Goal: Task Accomplishment & Management: Manage account settings

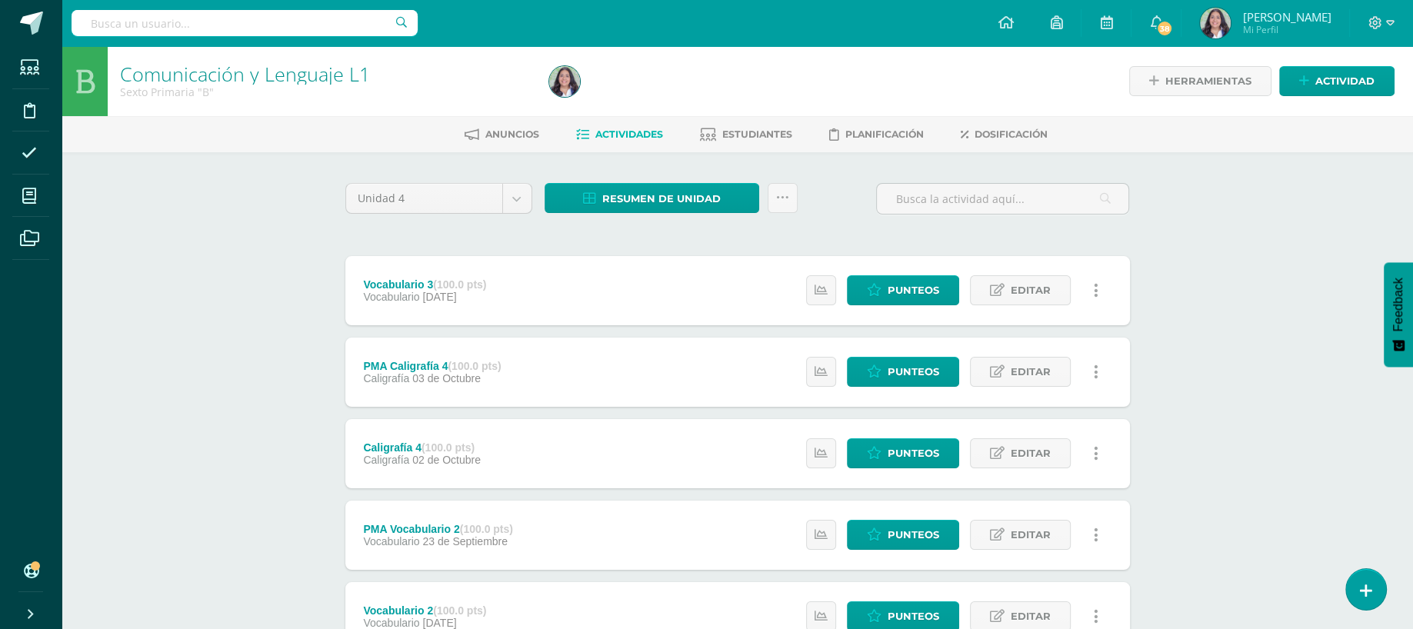
click at [148, 375] on div "Comunicación y Lenguaje L1 Sexto Primaria "B" Herramientas Detalle de asistenci…" at bounding box center [737, 601] width 1351 height 1110
click at [932, 198] on input "text" at bounding box center [1003, 199] width 252 height 30
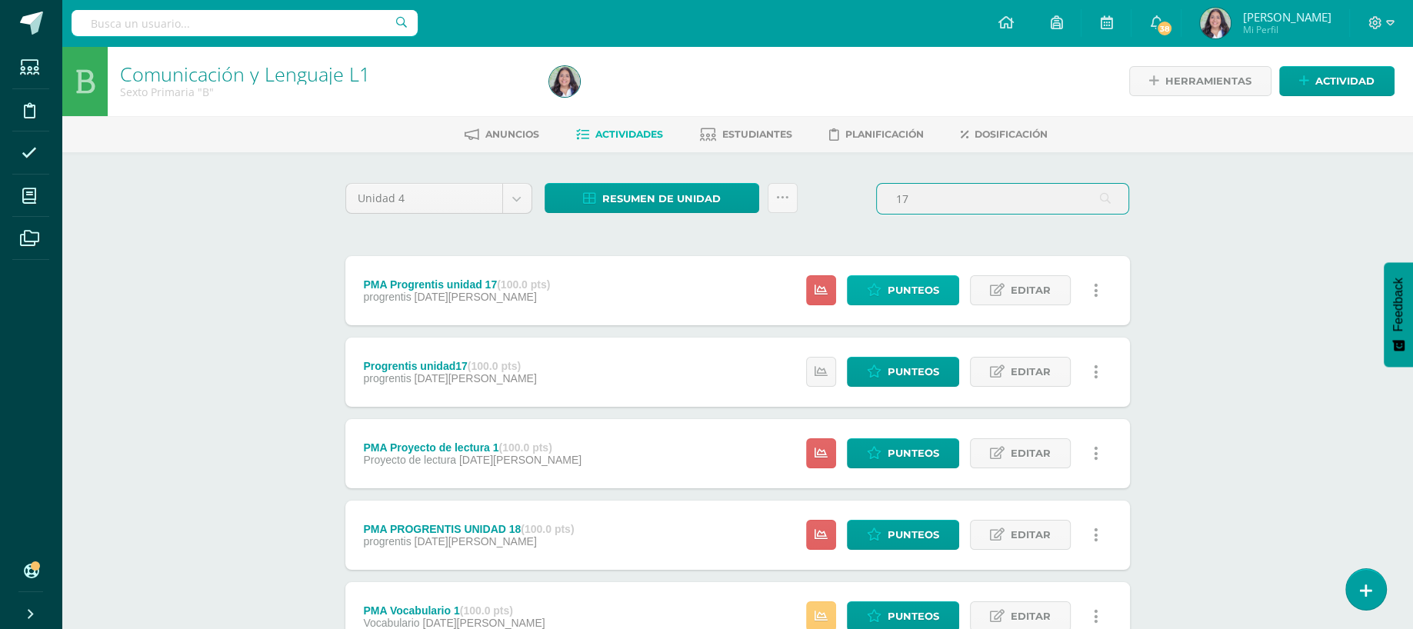
type input "17"
click at [894, 283] on span "Punteos" at bounding box center [914, 290] width 52 height 28
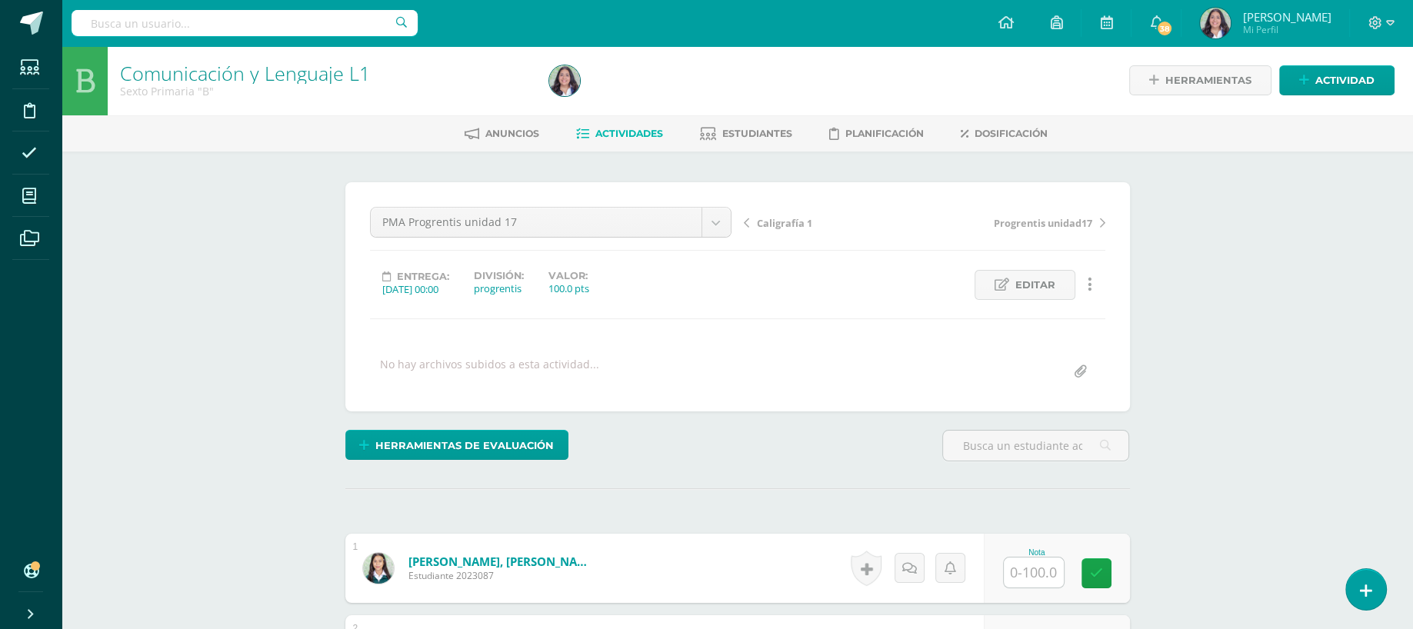
scroll to position [2, 0]
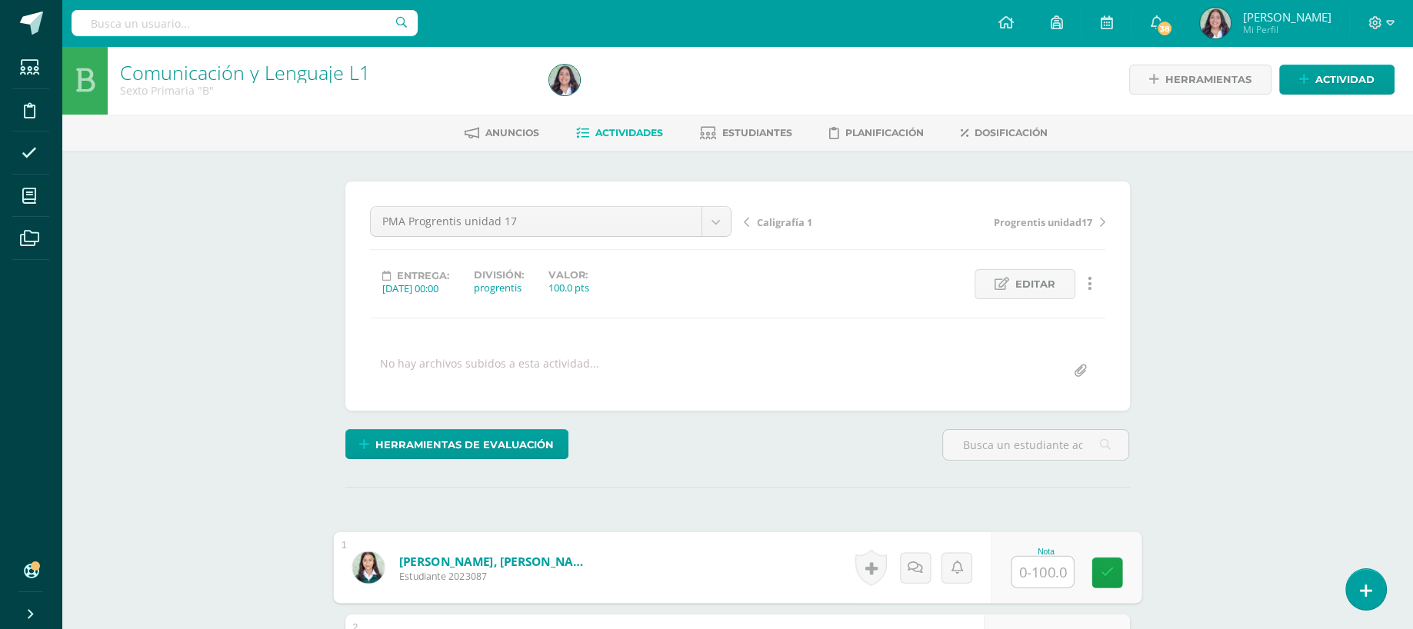
click at [1013, 557] on input "text" at bounding box center [1043, 572] width 62 height 31
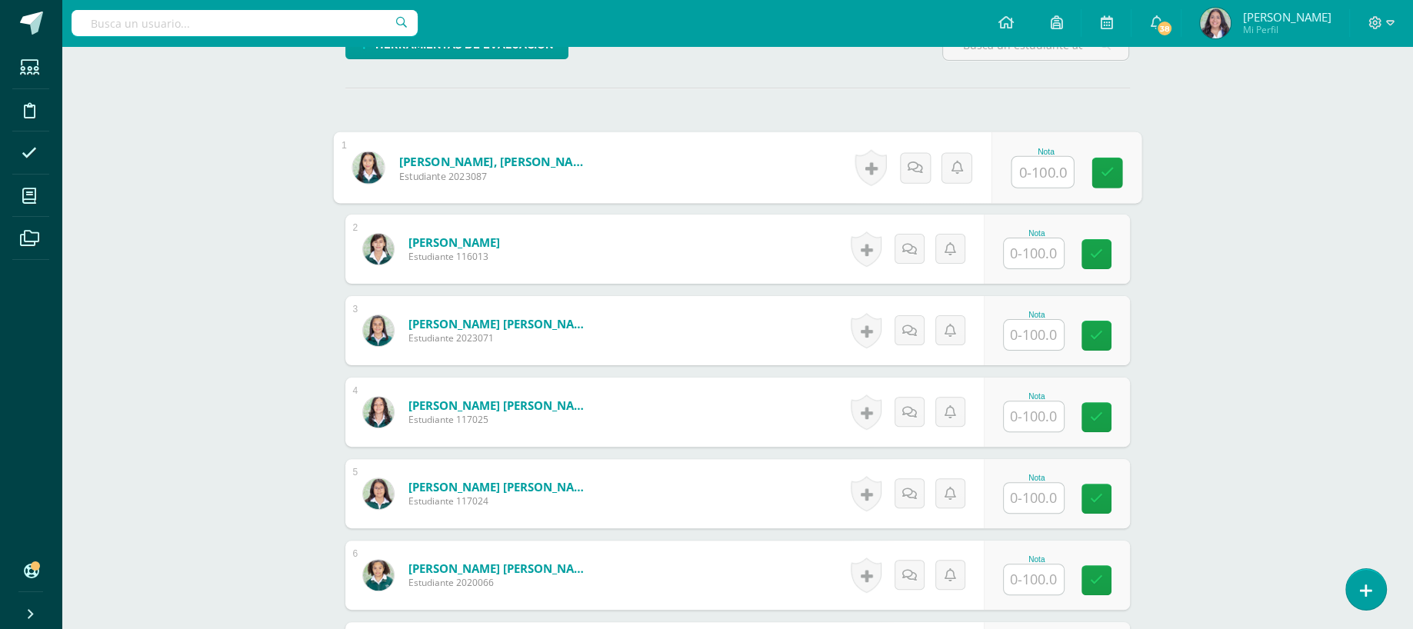
scroll to position [432, 0]
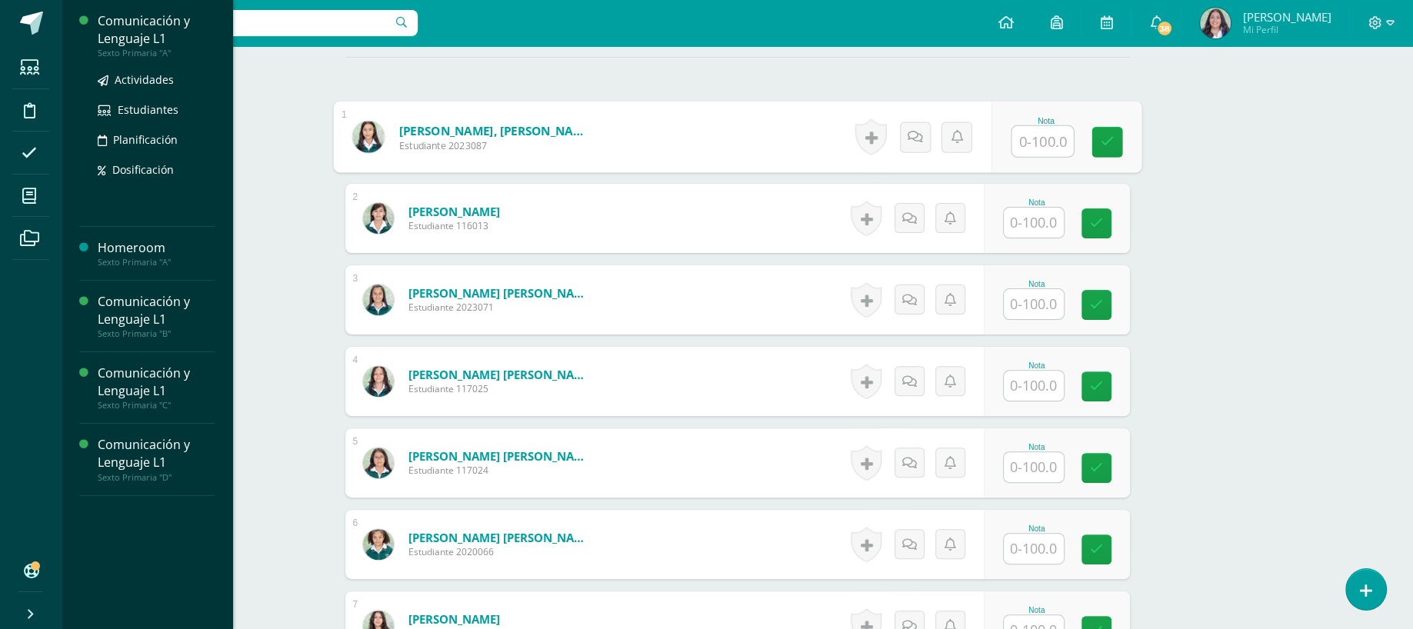
click at [152, 32] on div "Comunicación y Lenguaje L1" at bounding box center [156, 29] width 117 height 35
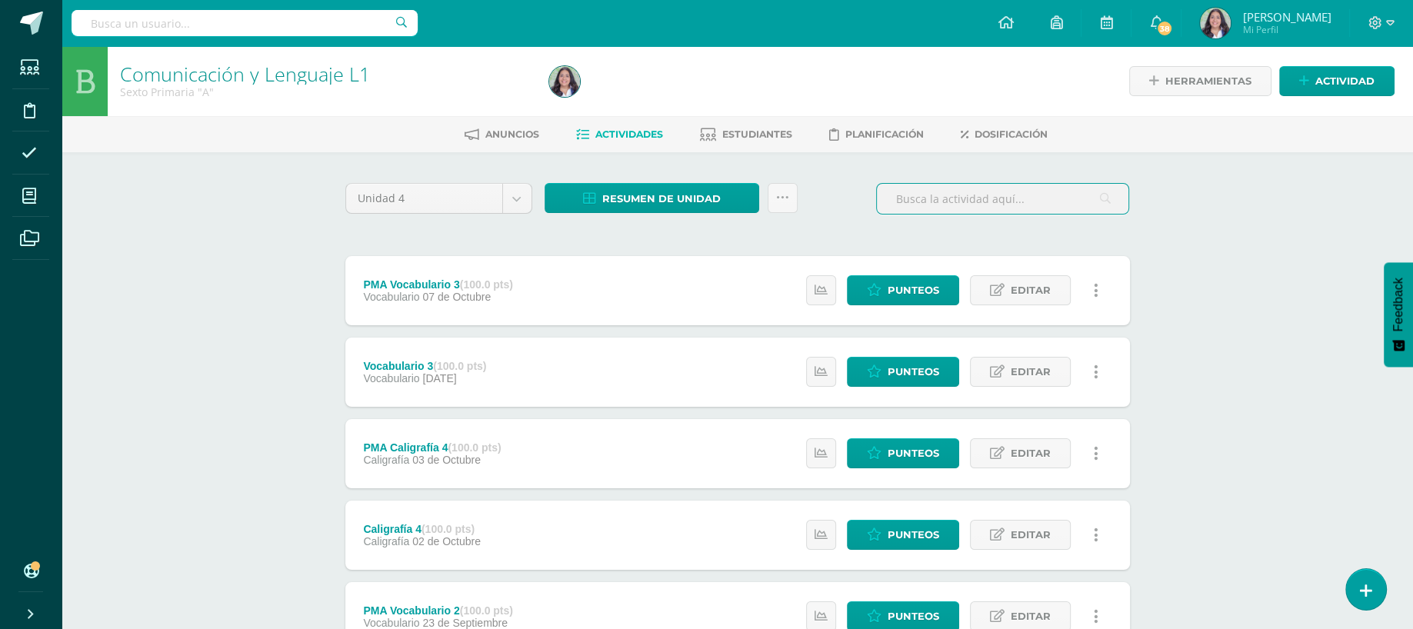
click at [1048, 198] on input "text" at bounding box center [1003, 199] width 252 height 30
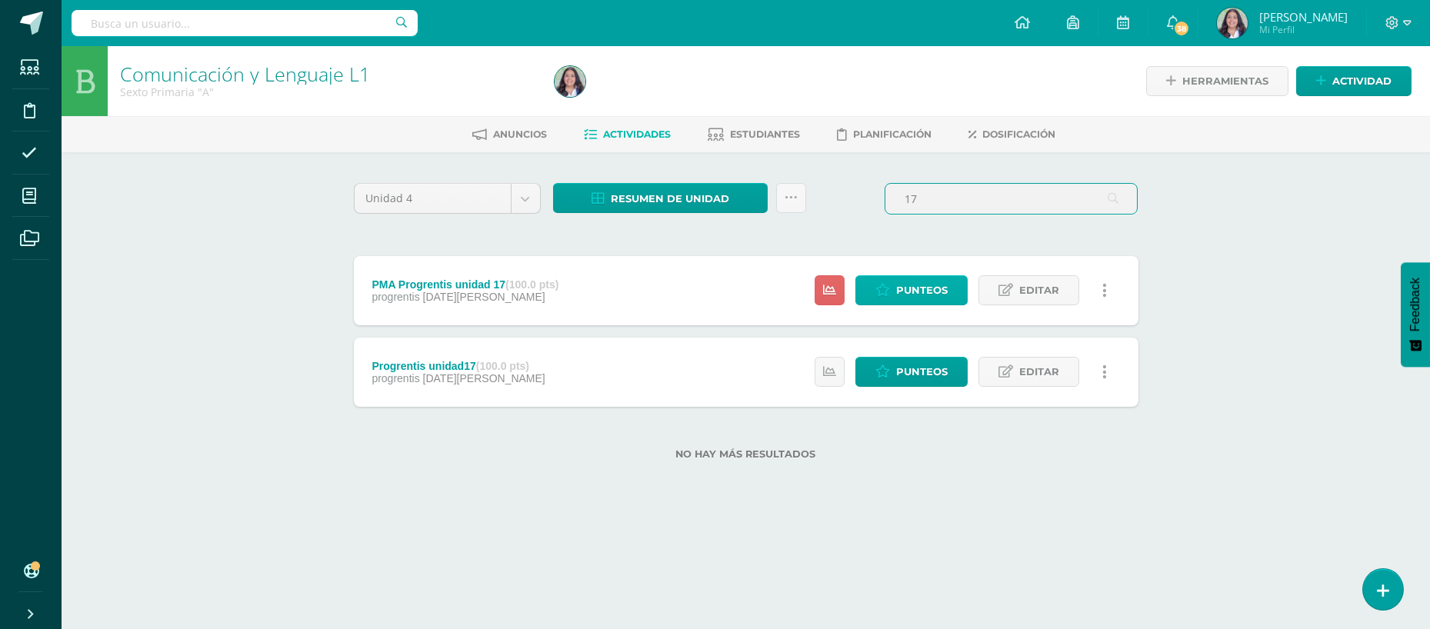
type input "17"
click at [889, 288] on icon at bounding box center [882, 290] width 15 height 13
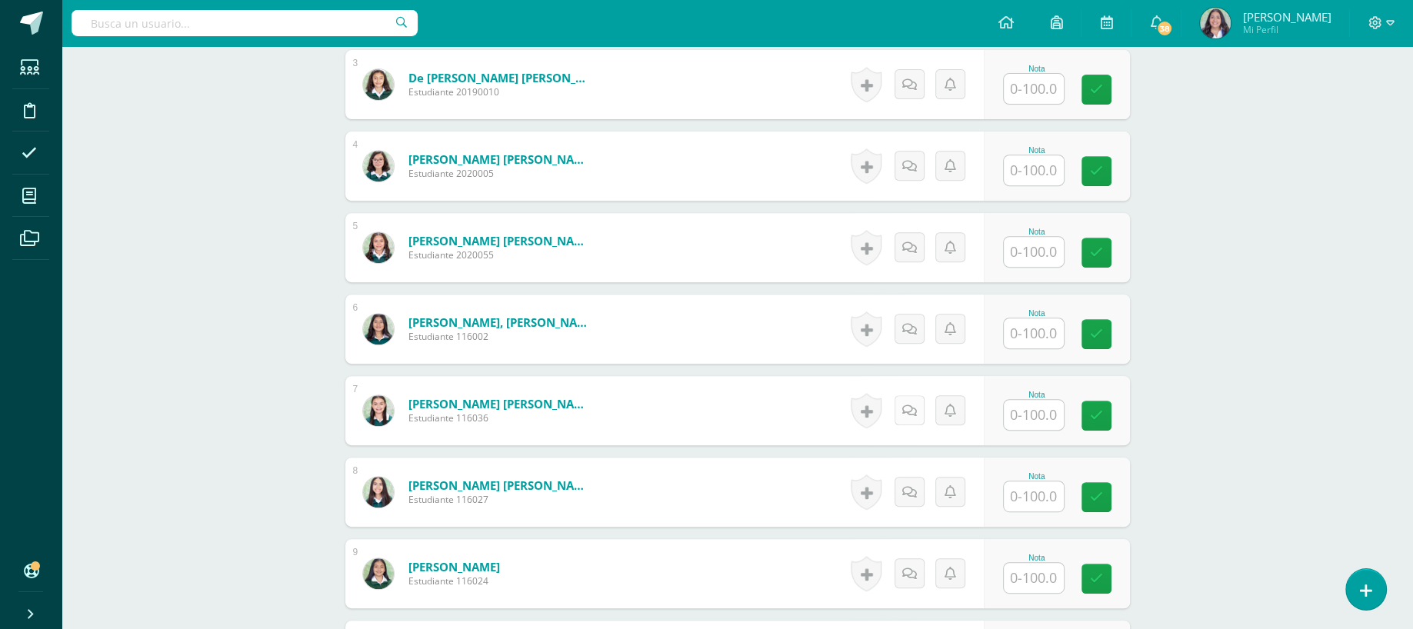
scroll to position [648, 0]
click at [1047, 576] on input "text" at bounding box center [1043, 577] width 62 height 31
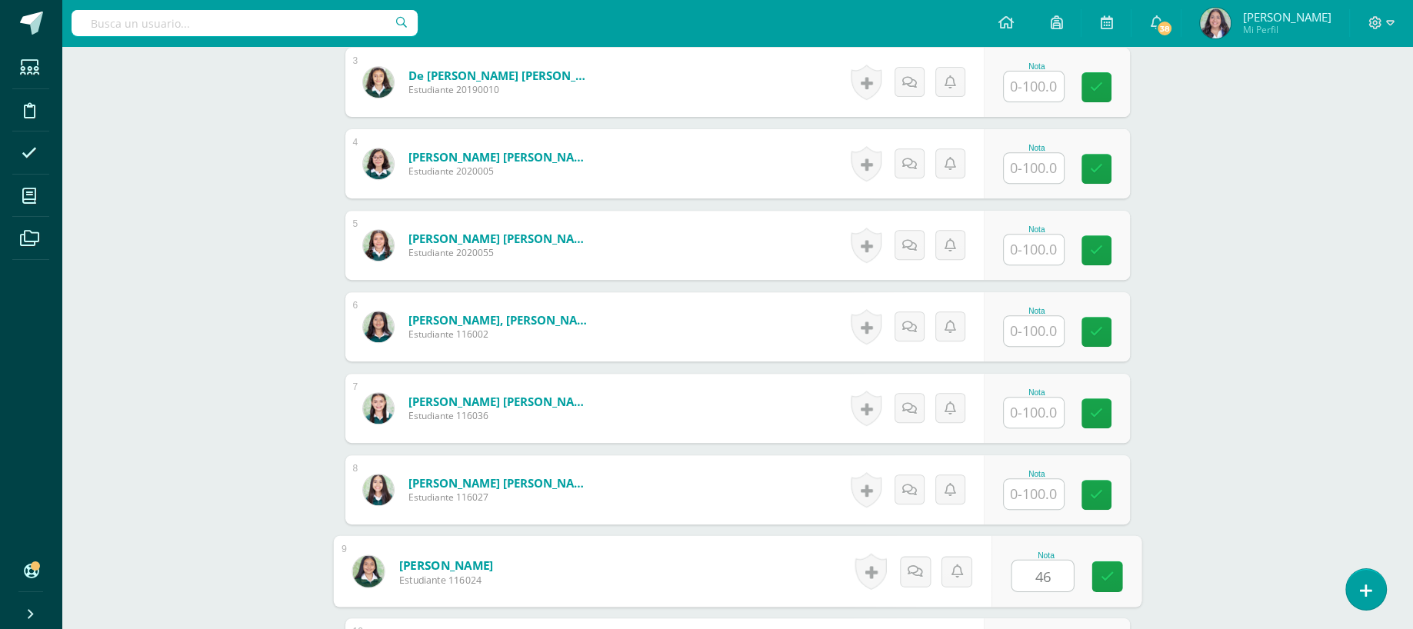
type input "46"
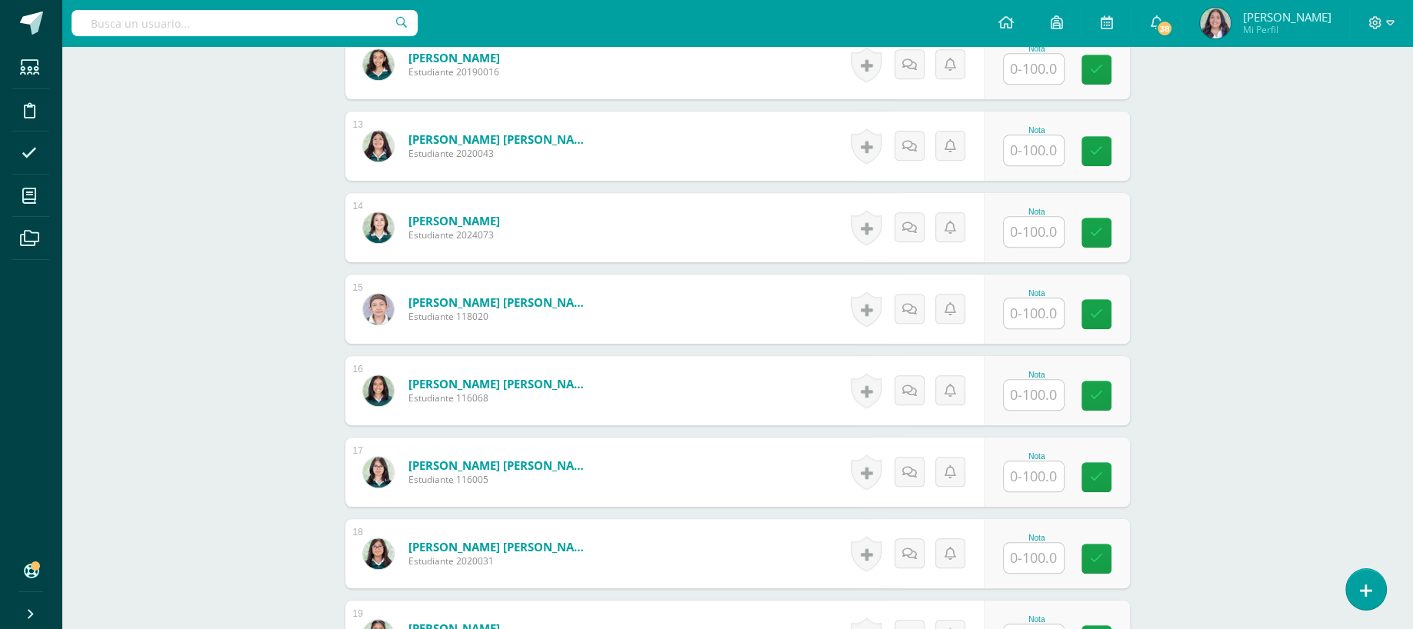
scroll to position [1355, 0]
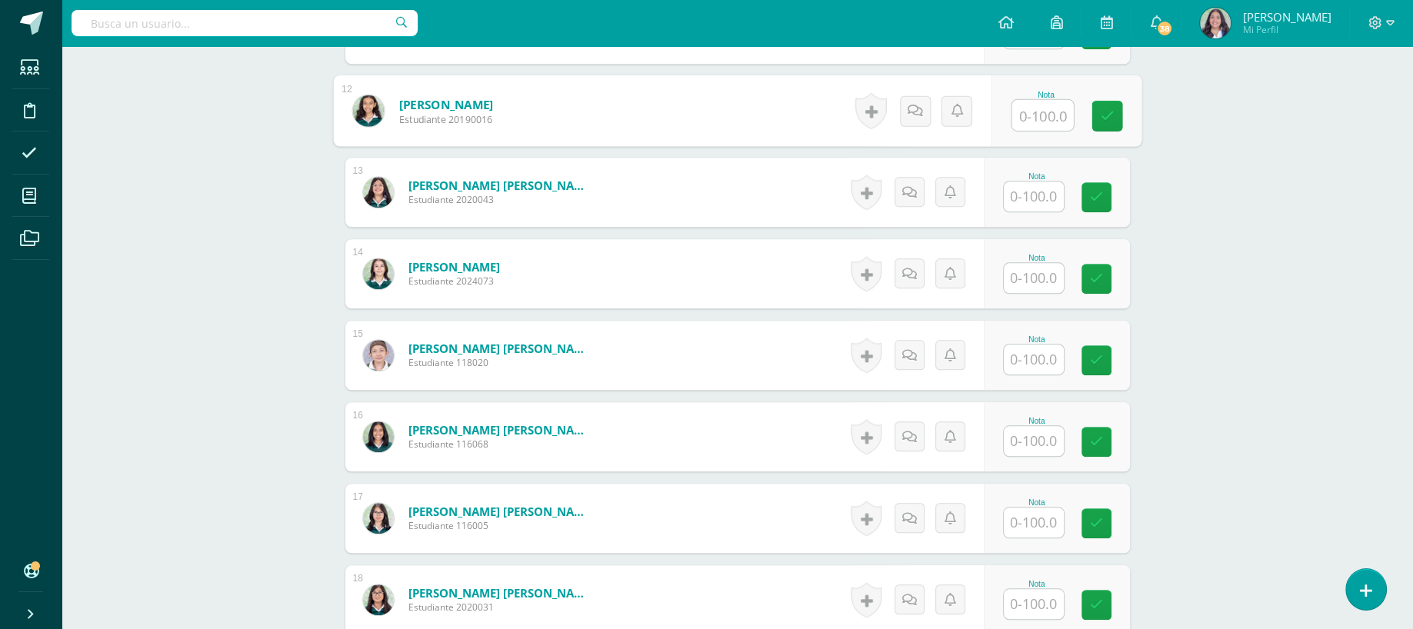
click at [1016, 107] on input "text" at bounding box center [1043, 115] width 62 height 31
type input "56"
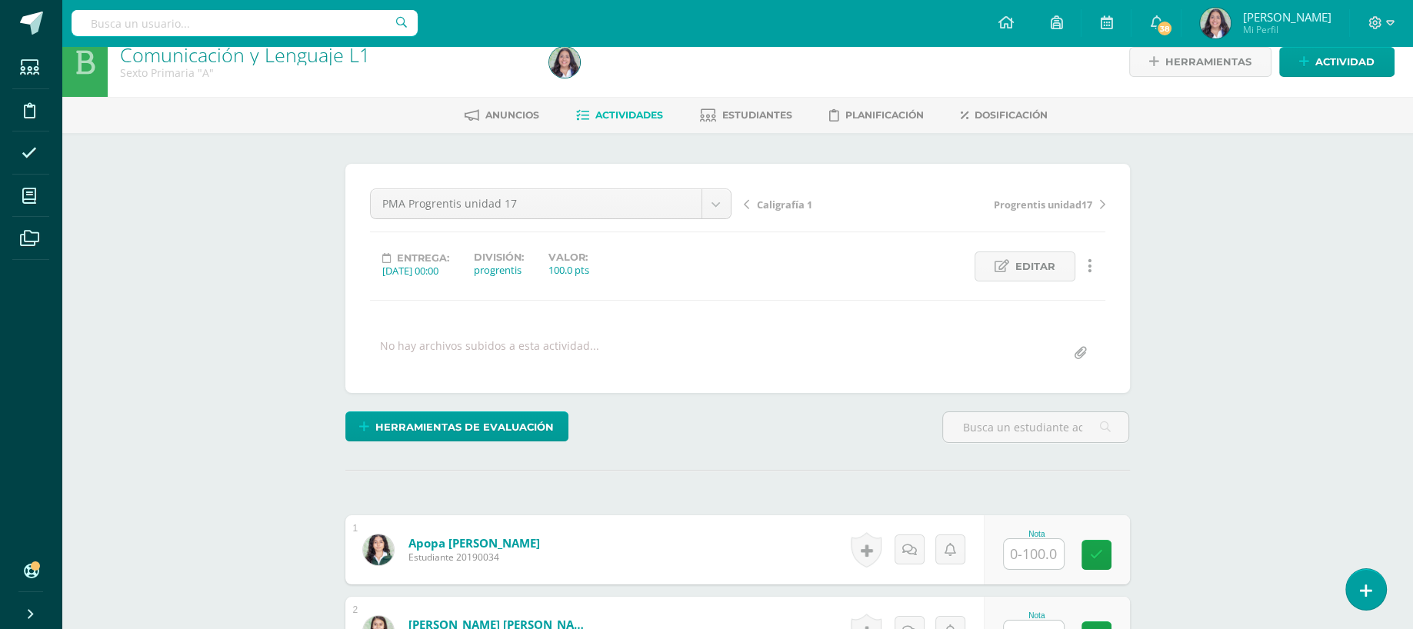
scroll to position [0, 0]
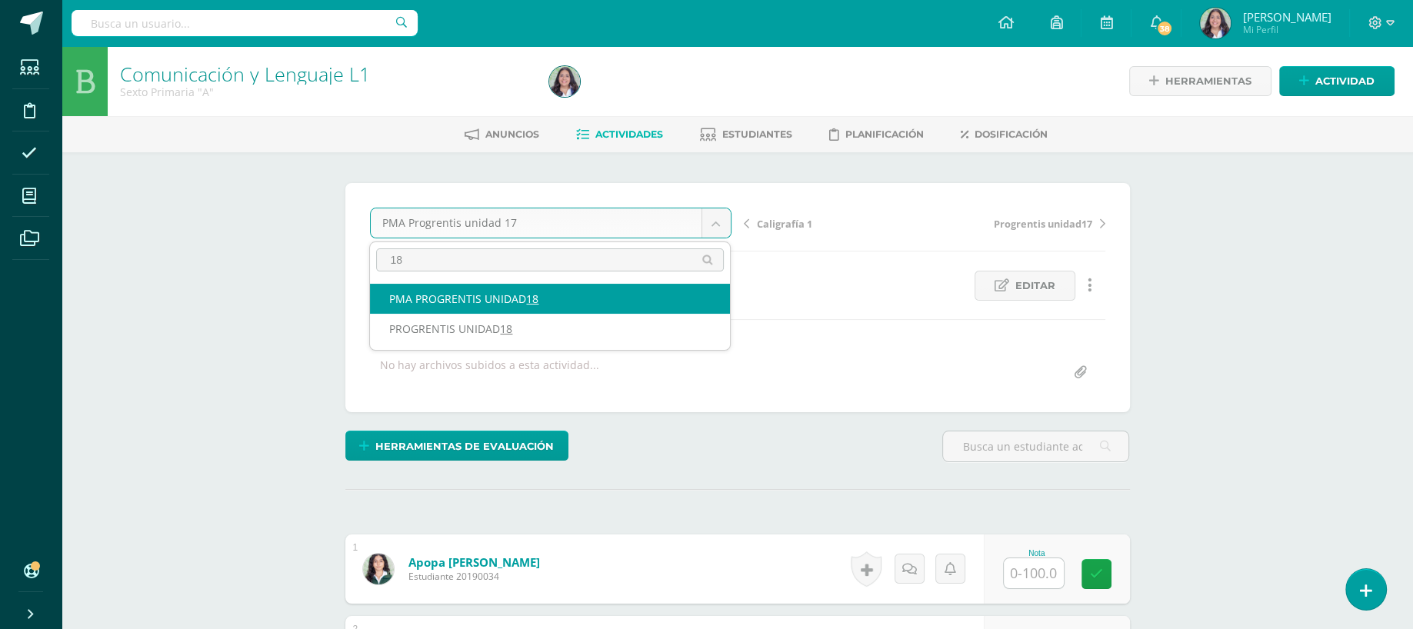
type input "18"
select select "/dashboard/teacher/grade-activity/262645/"
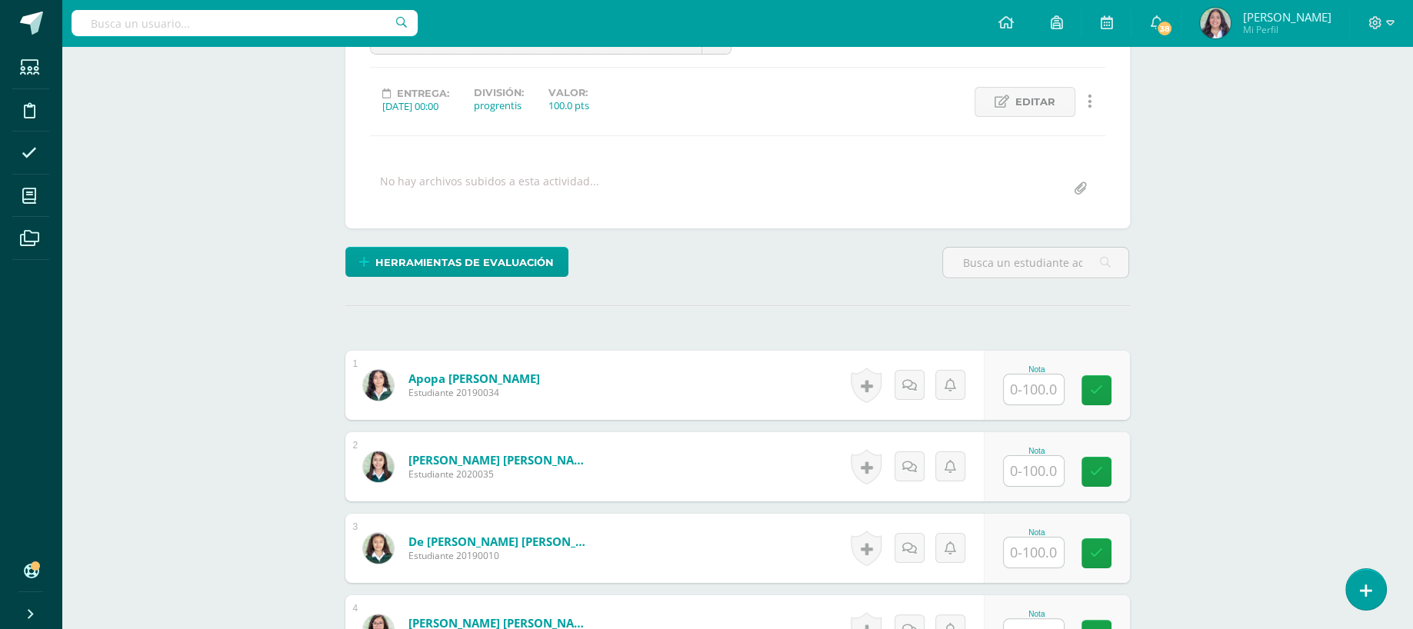
scroll to position [186, 0]
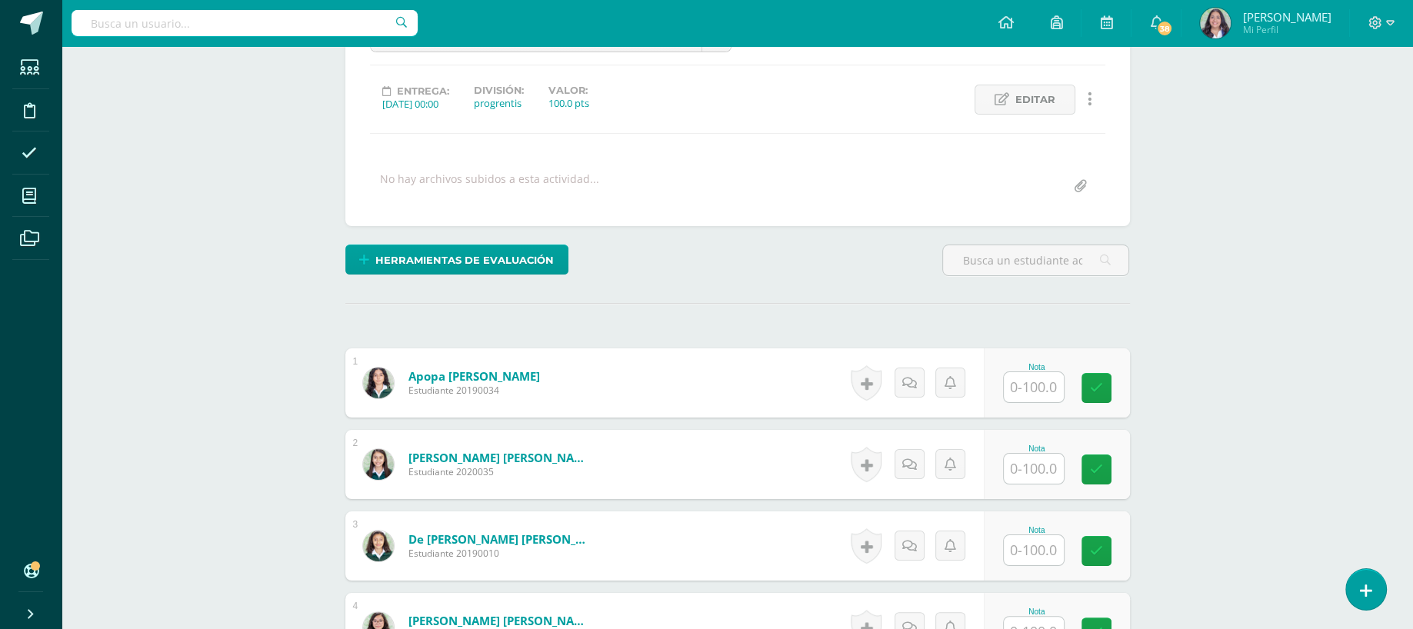
click at [1062, 468] on input "text" at bounding box center [1034, 469] width 60 height 30
type input "78"
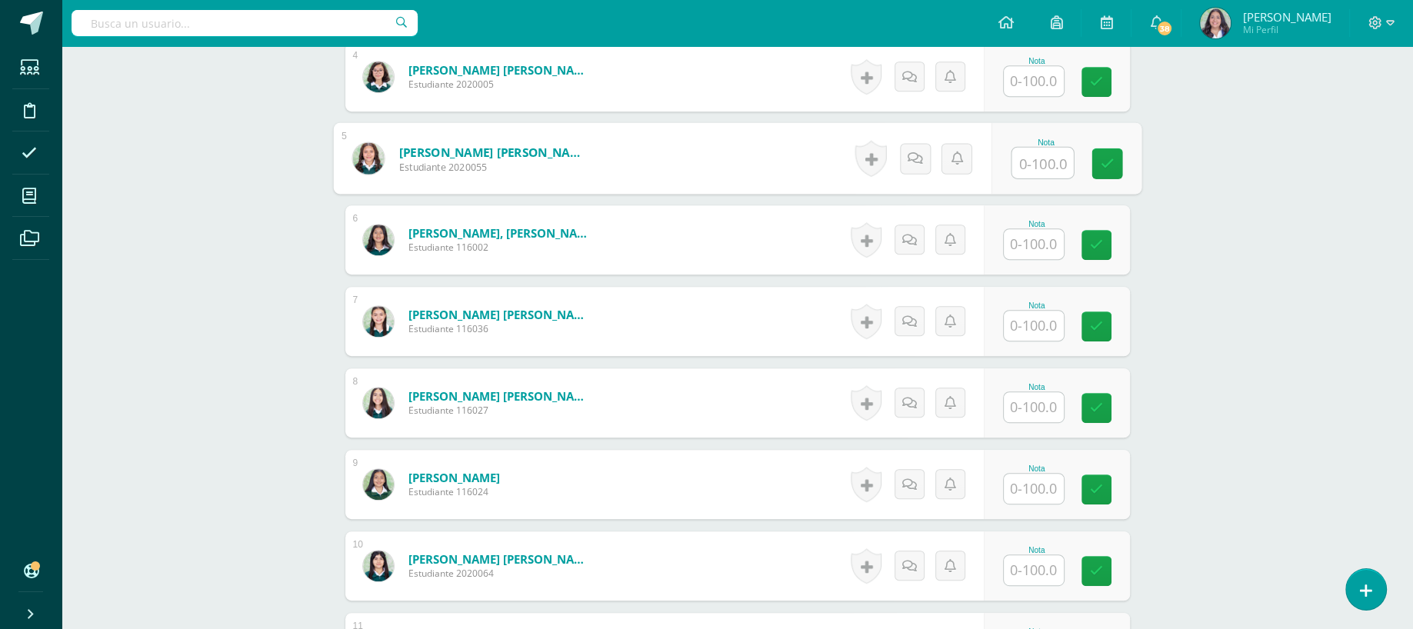
click at [1018, 150] on input "text" at bounding box center [1043, 163] width 62 height 31
type input "80"
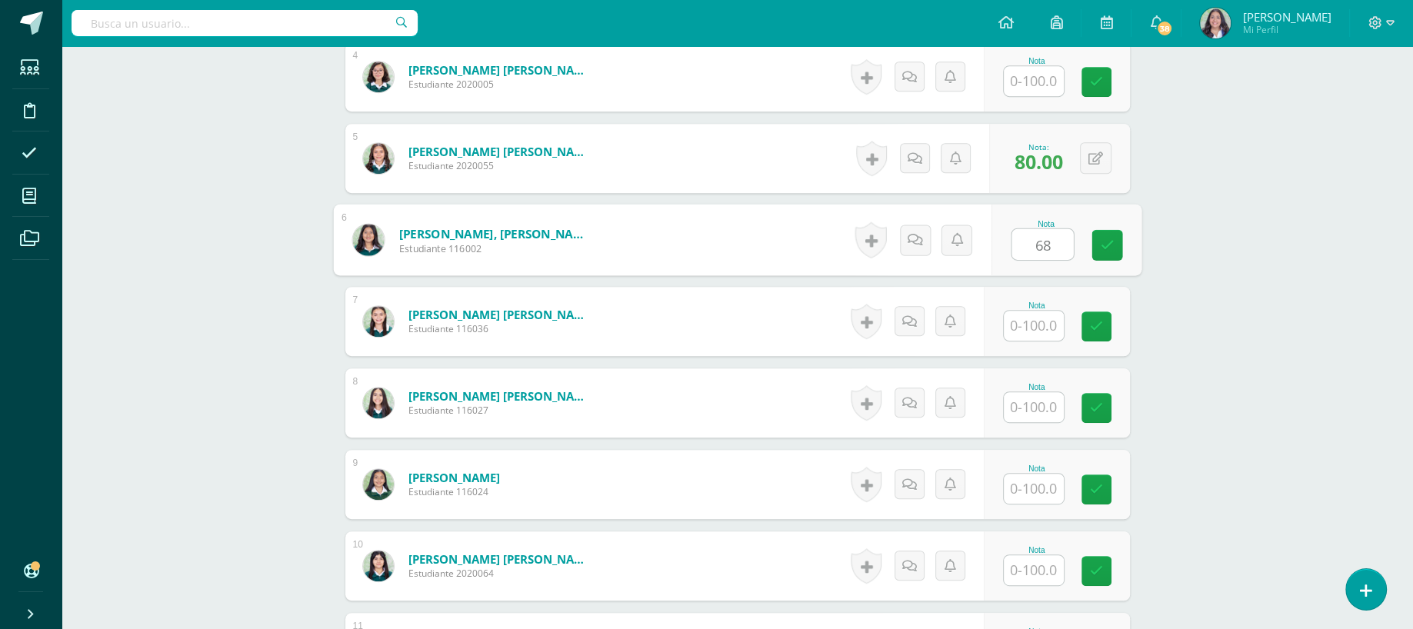
type input "68"
click at [1015, 394] on input "text" at bounding box center [1043, 407] width 62 height 31
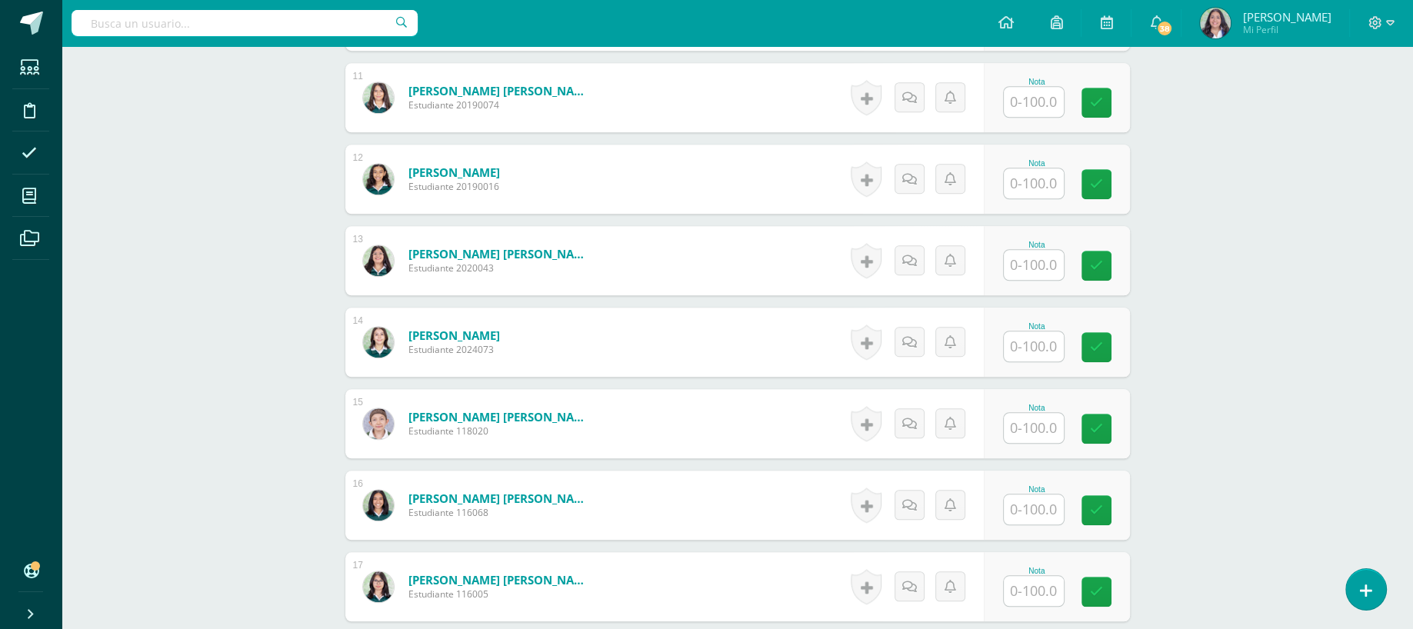
type input "92"
click at [1038, 345] on input "text" at bounding box center [1043, 347] width 62 height 31
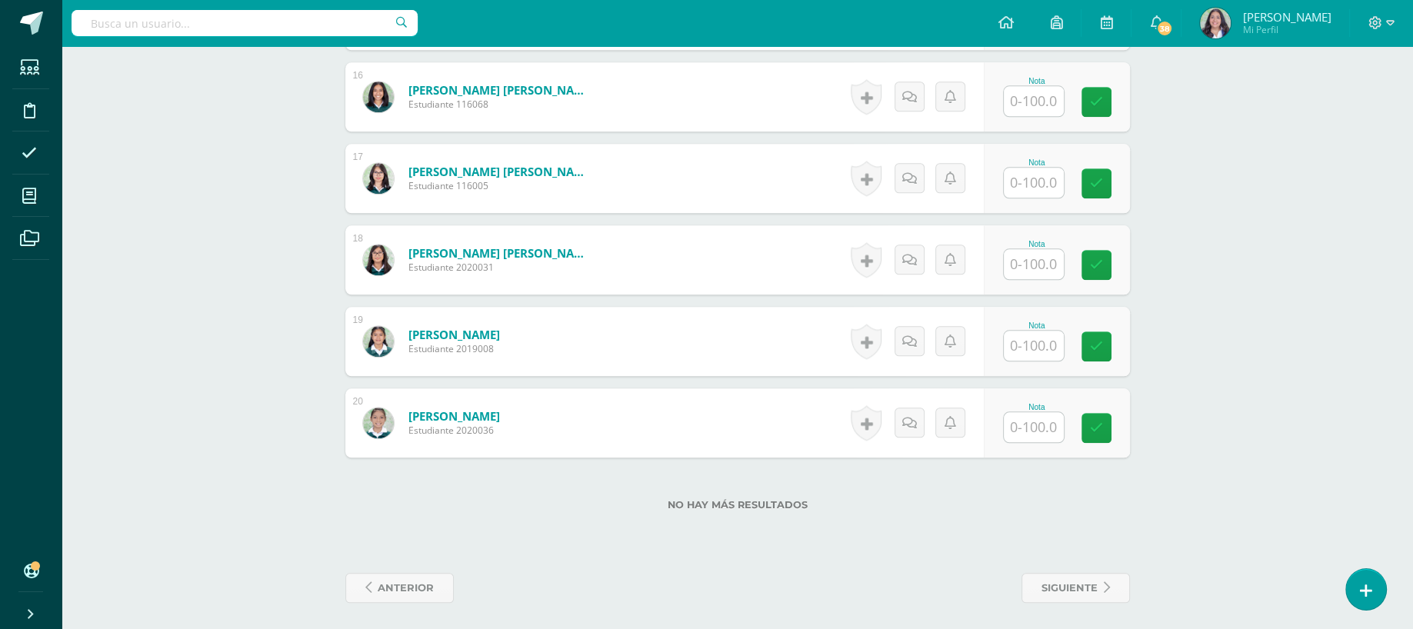
type input "91"
click at [1013, 265] on input "text" at bounding box center [1043, 264] width 62 height 31
type input "91"
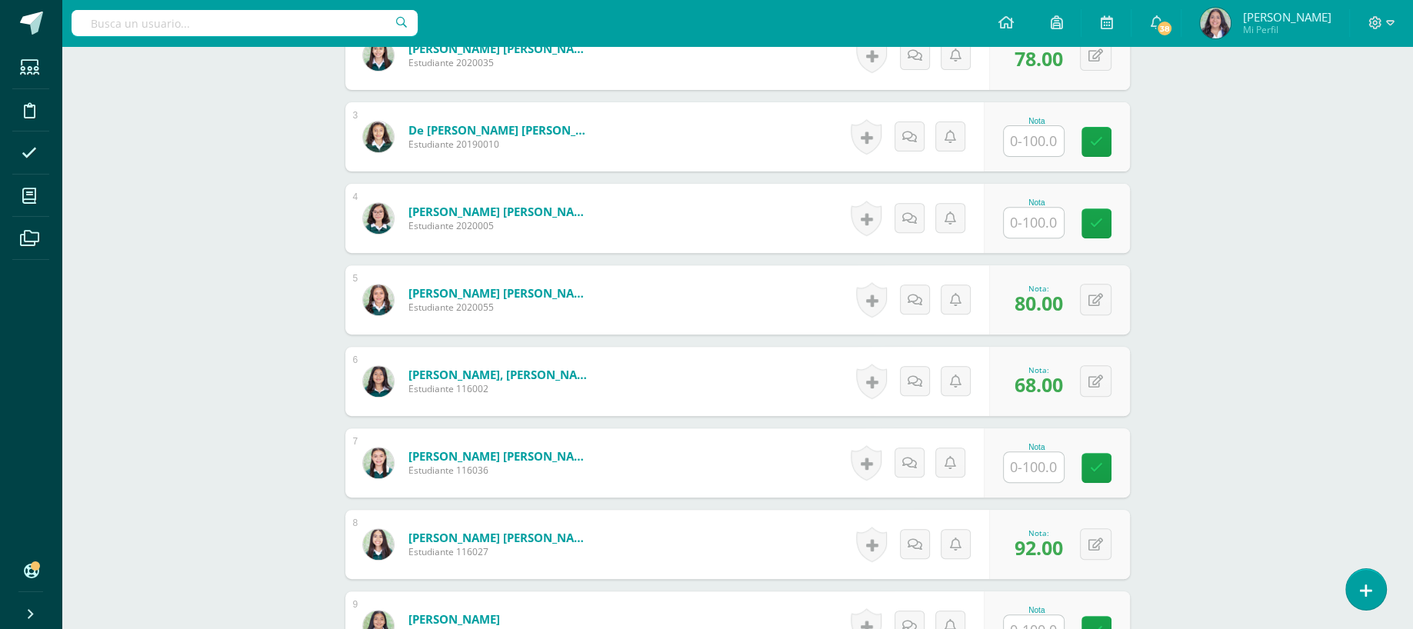
scroll to position [0, 0]
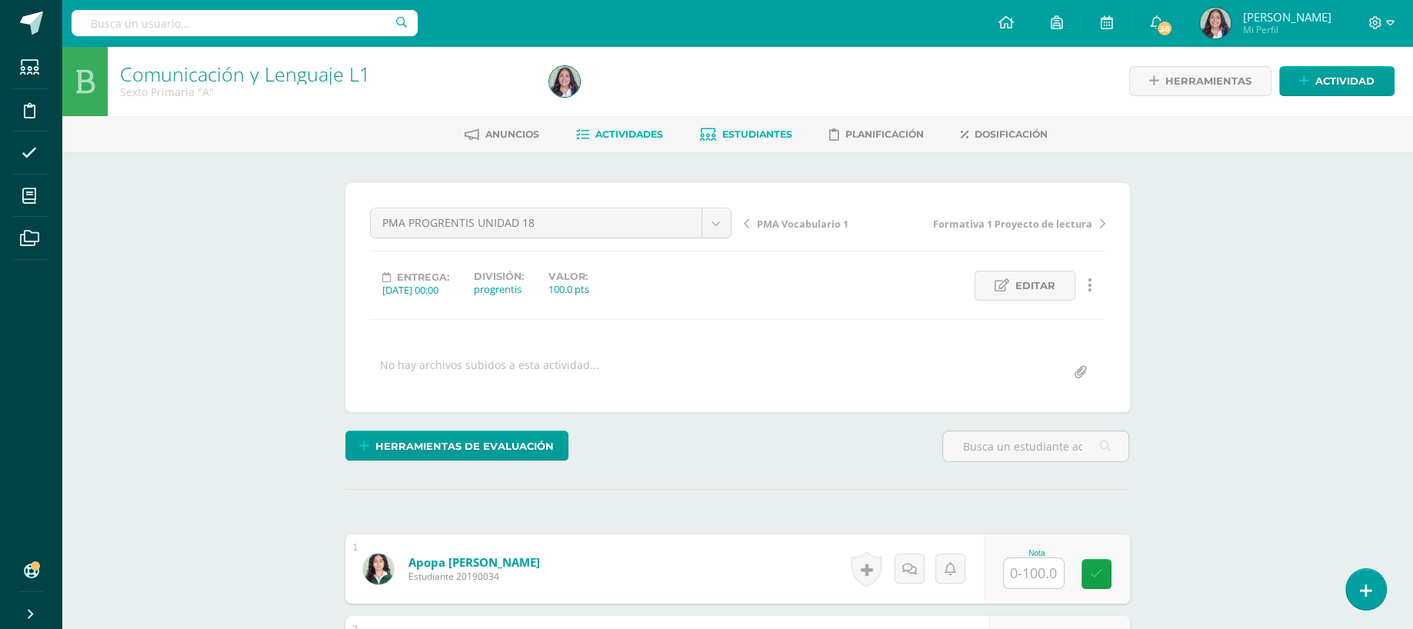
click at [764, 134] on span "Estudiantes" at bounding box center [757, 134] width 70 height 12
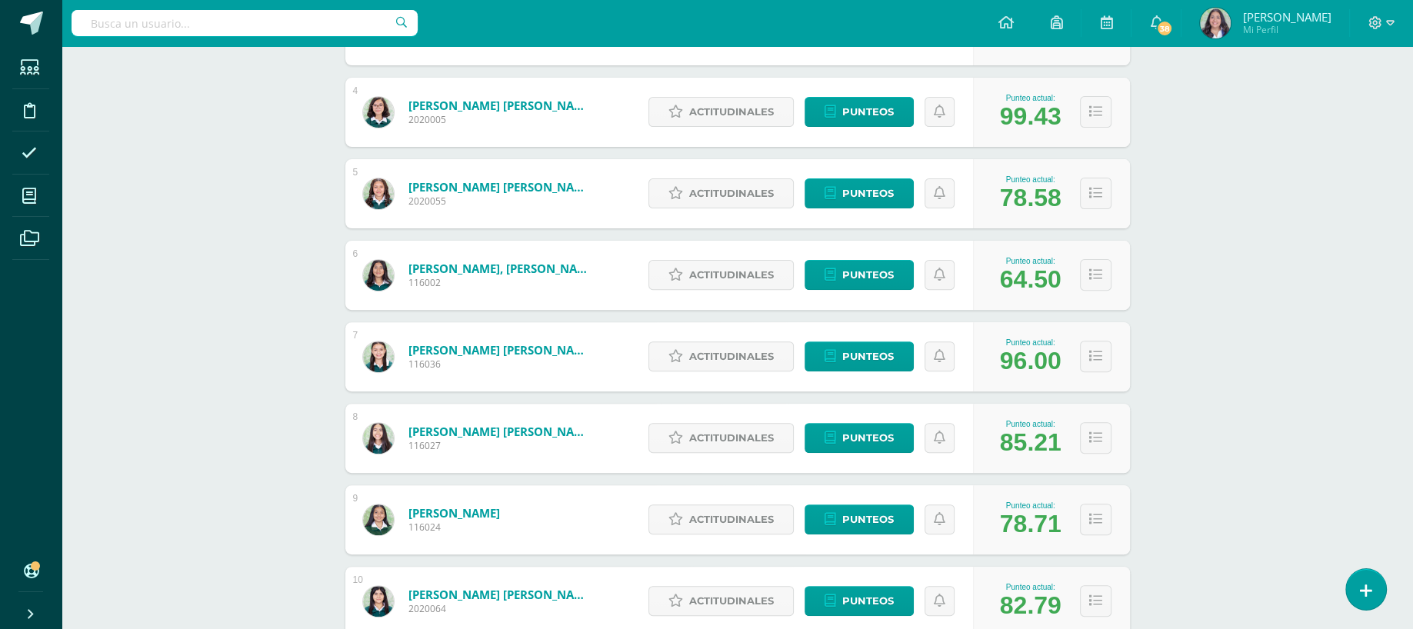
scroll to position [523, 0]
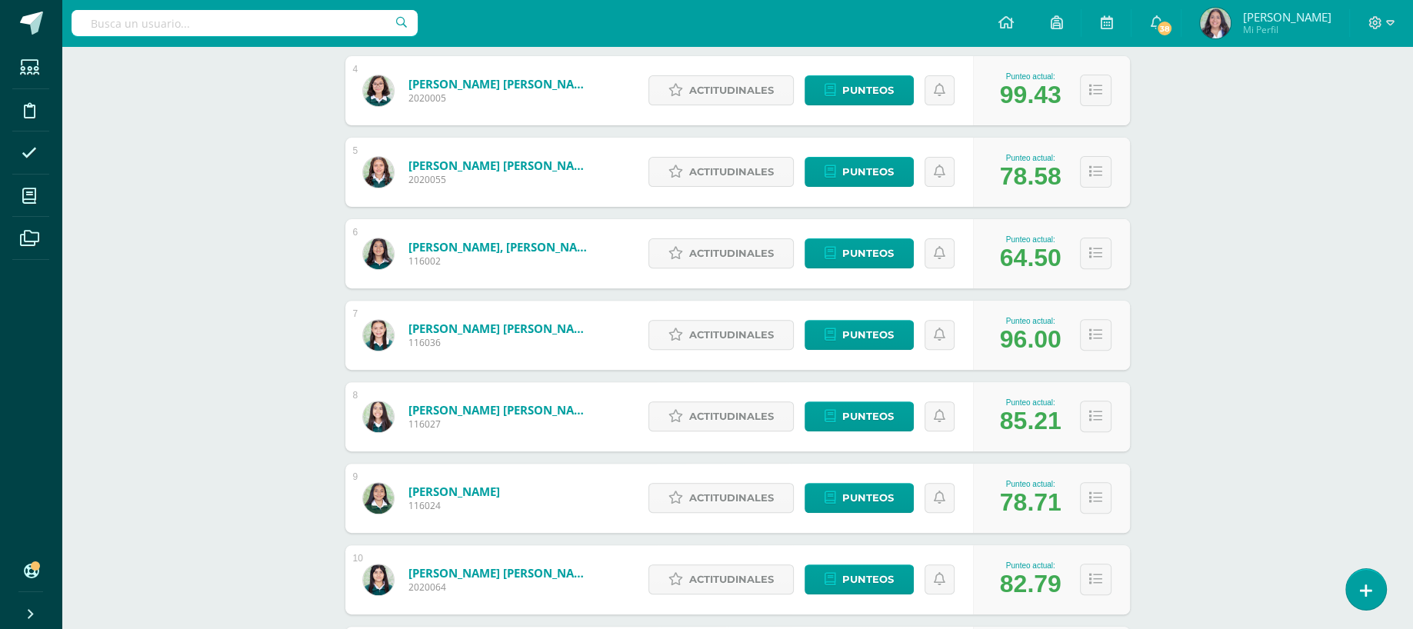
click at [464, 243] on link "[PERSON_NAME], [PERSON_NAME]" at bounding box center [500, 246] width 185 height 15
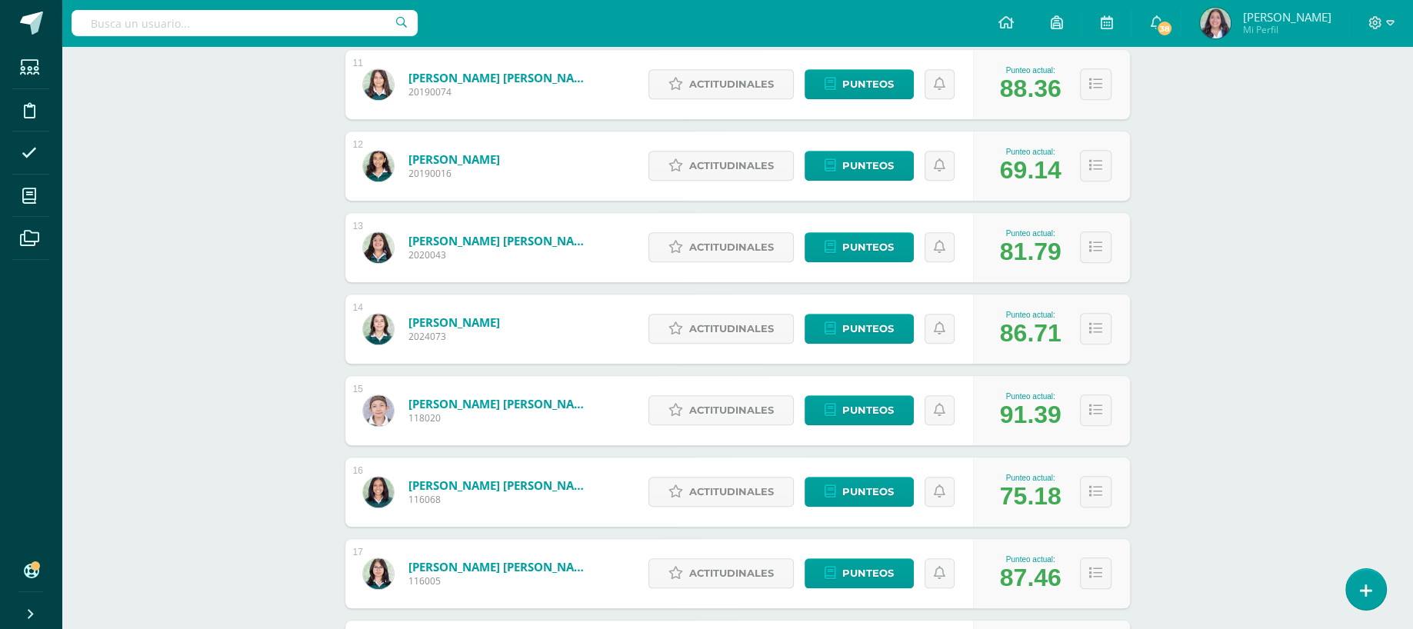
scroll to position [550, 0]
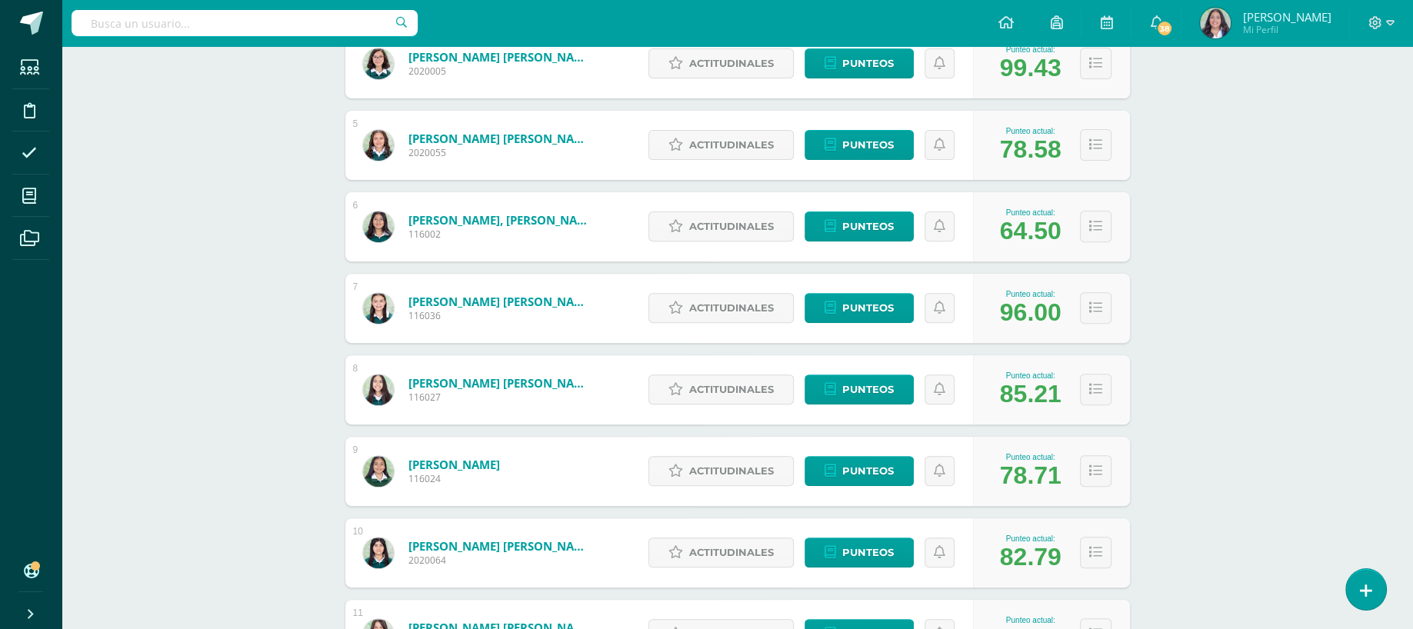
click at [1030, 235] on div "64.50" at bounding box center [1031, 231] width 62 height 28
click at [908, 226] on link "Punteos" at bounding box center [859, 227] width 109 height 30
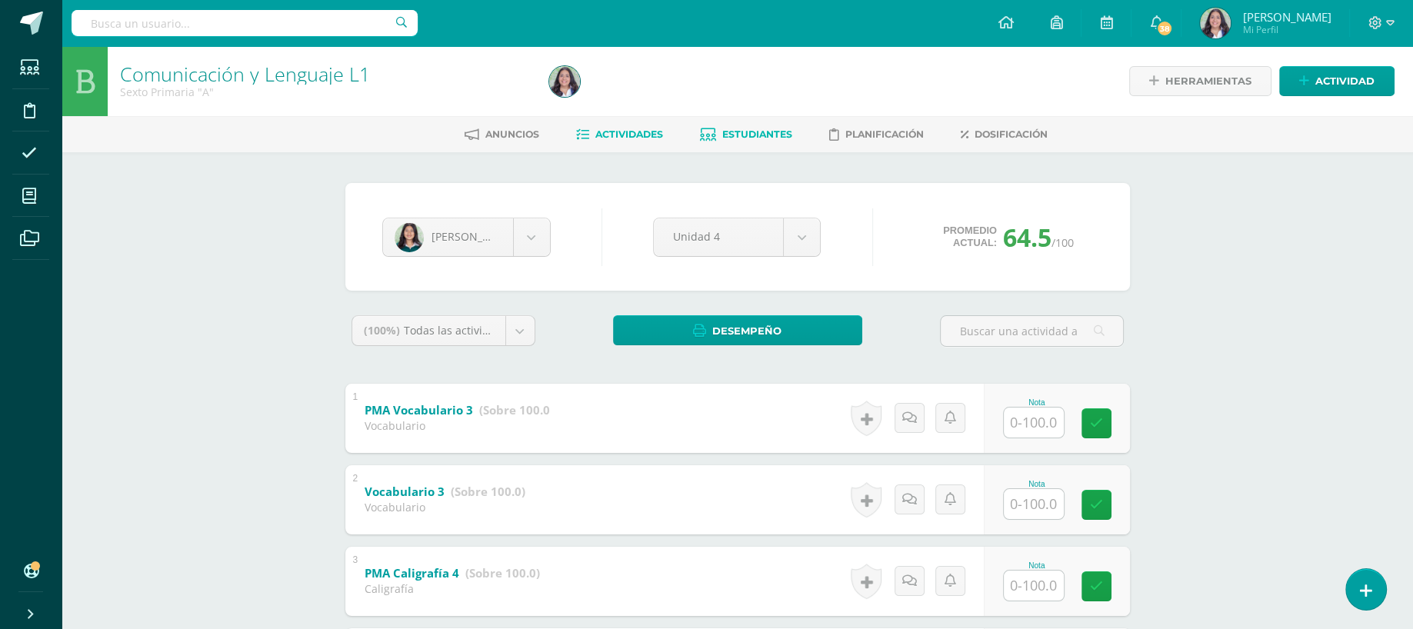
click at [608, 137] on span "Actividades" at bounding box center [629, 134] width 68 height 12
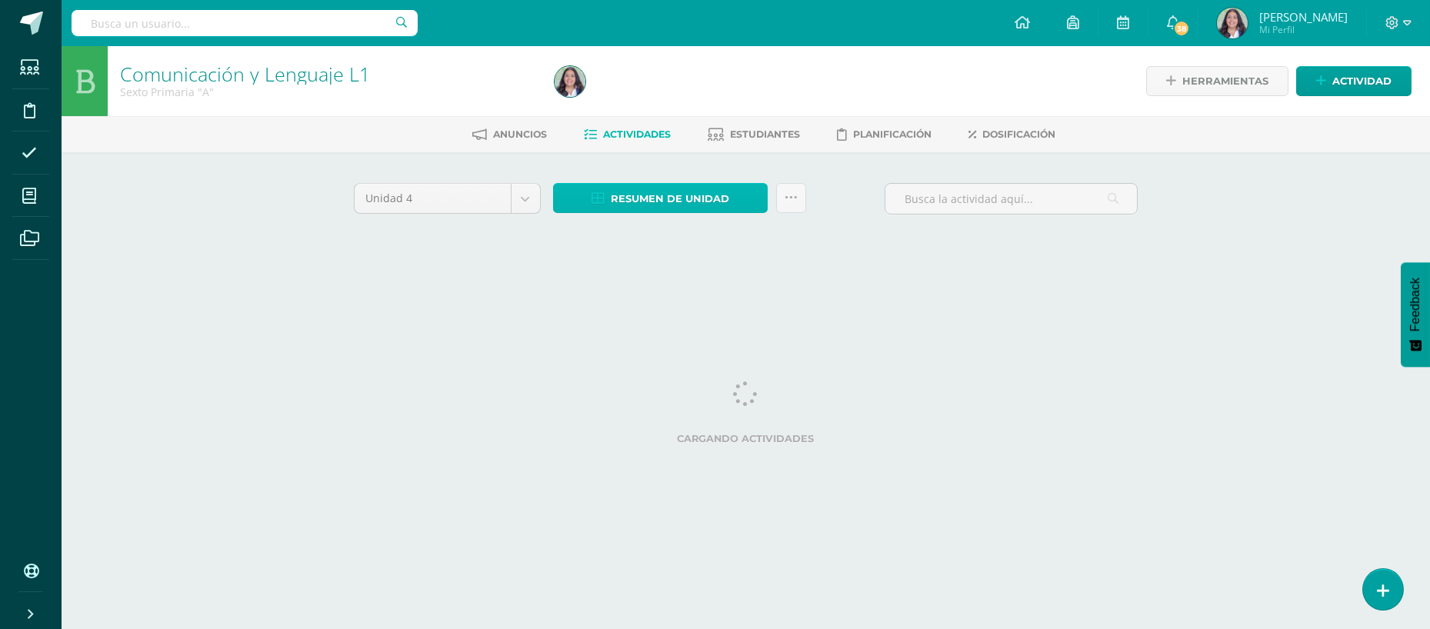
click at [671, 191] on span "Resumen de unidad" at bounding box center [670, 199] width 118 height 28
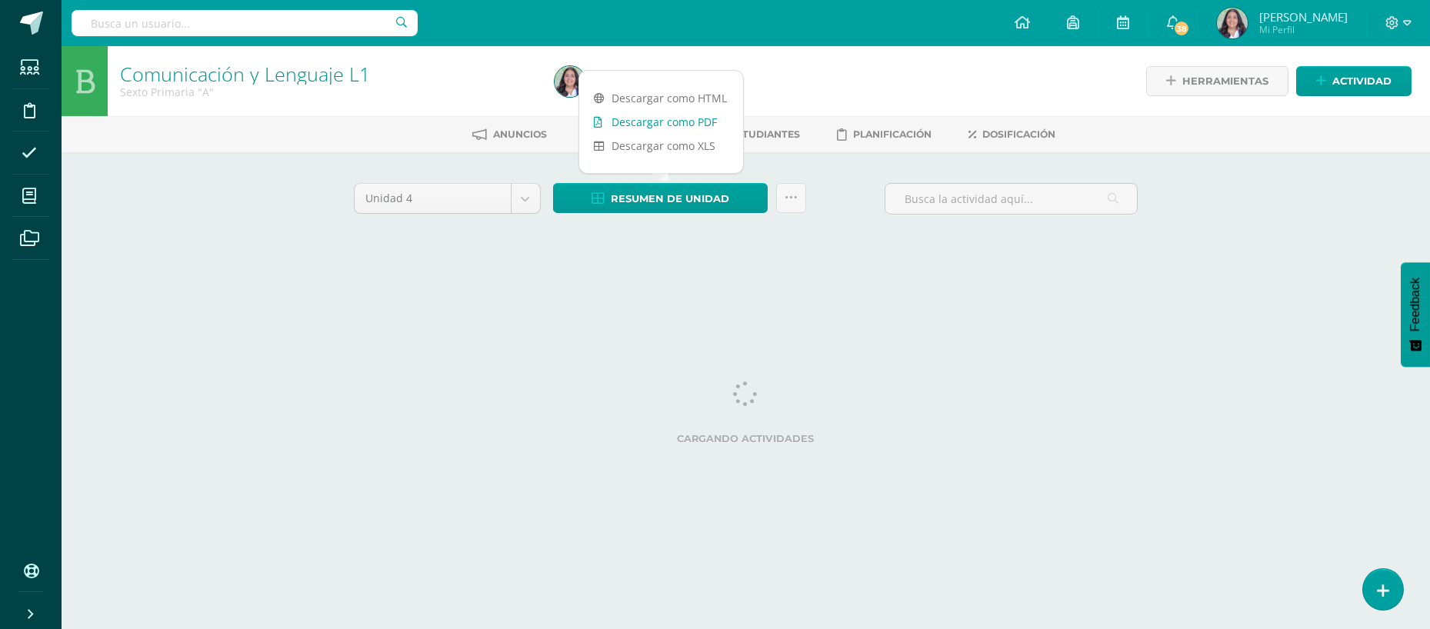
click at [664, 122] on link "Descargar como PDF" at bounding box center [661, 122] width 164 height 24
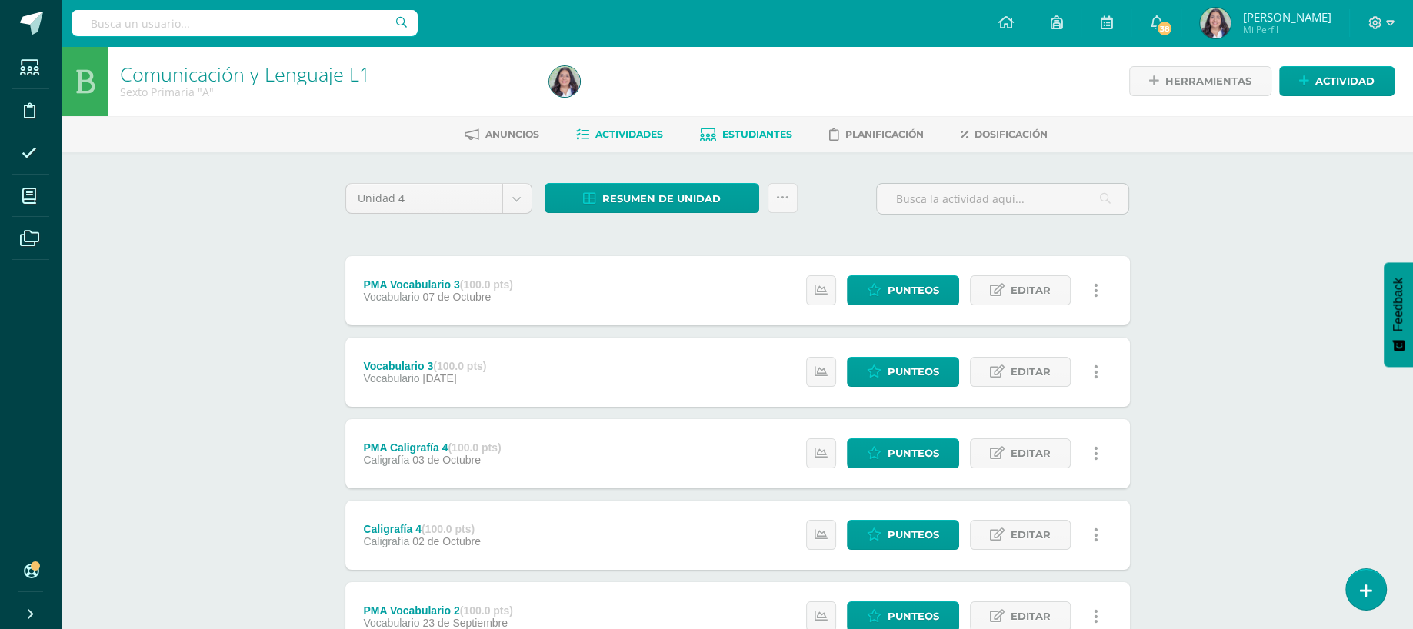
click at [767, 127] on link "Estudiantes" at bounding box center [746, 134] width 92 height 25
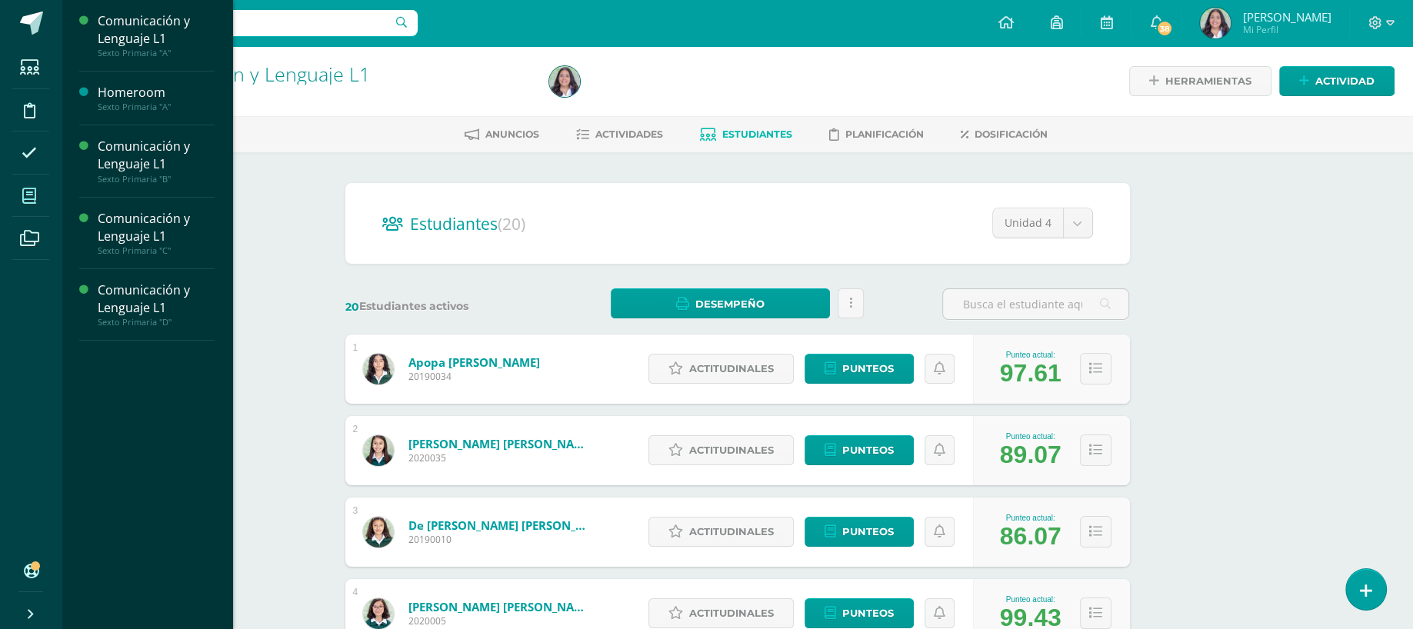
click at [17, 179] on span at bounding box center [29, 195] width 35 height 35
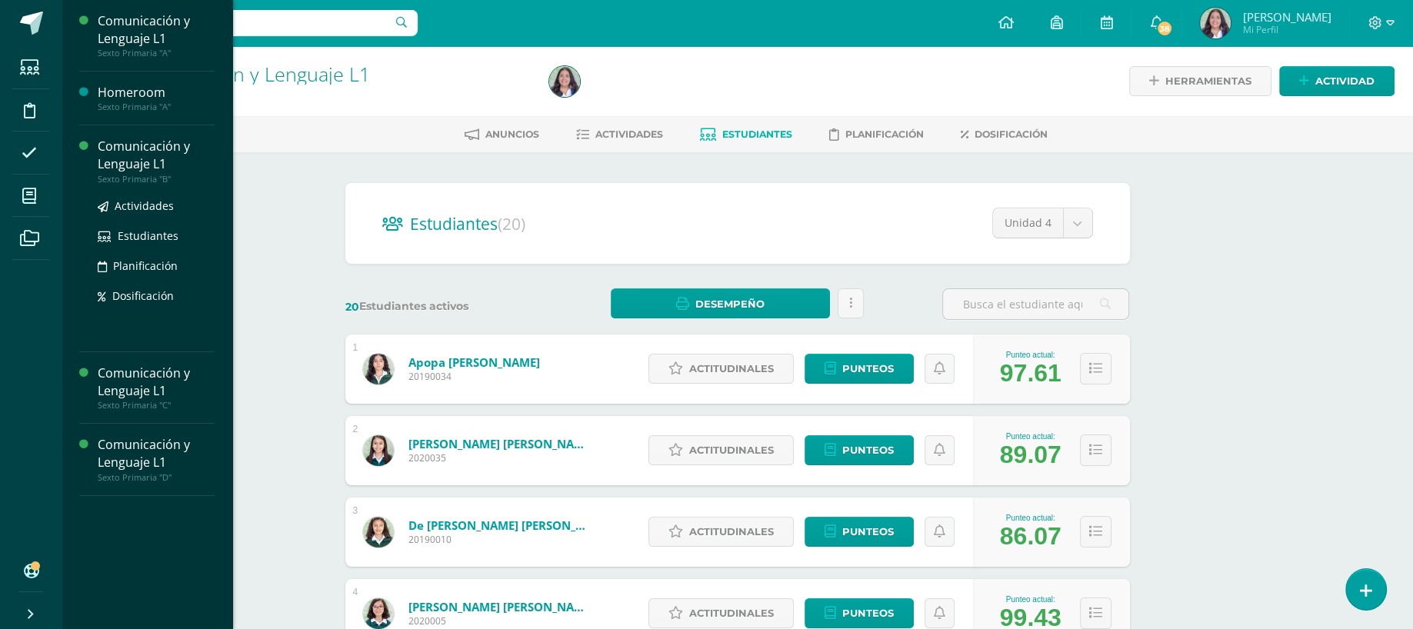
click at [117, 141] on div "Comunicación y Lenguaje L1" at bounding box center [156, 155] width 117 height 35
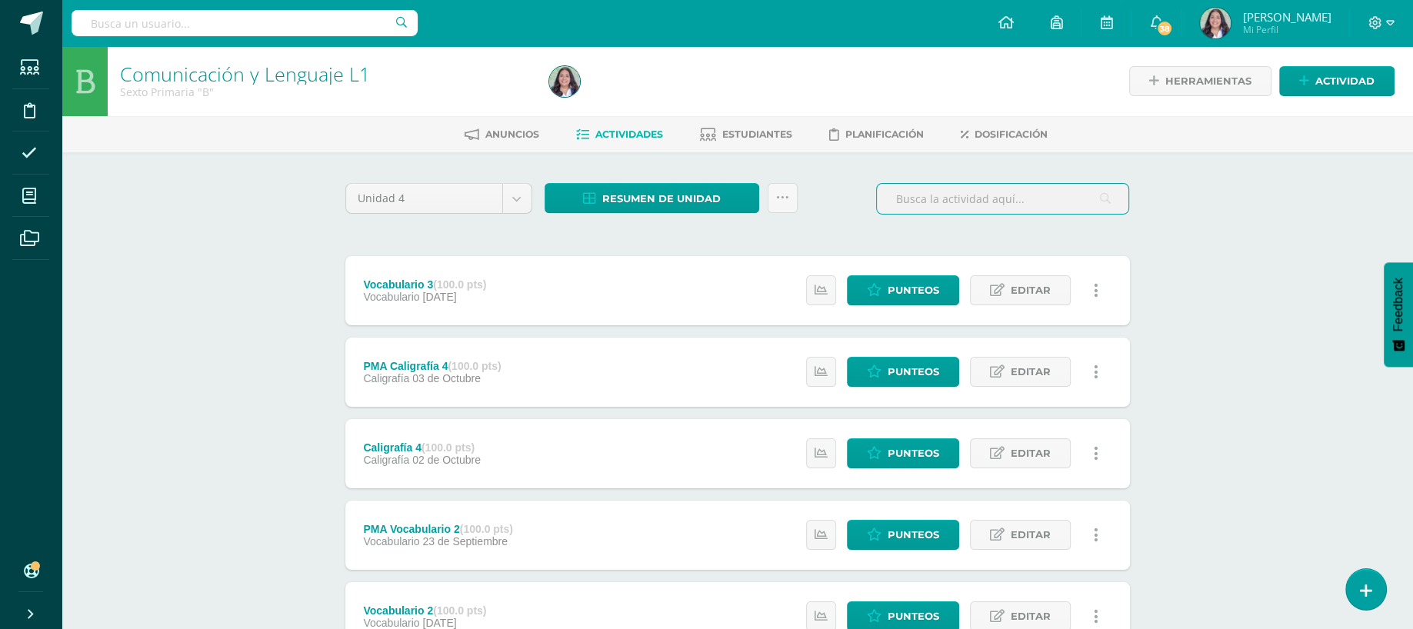
click at [923, 208] on input "text" at bounding box center [1003, 199] width 252 height 30
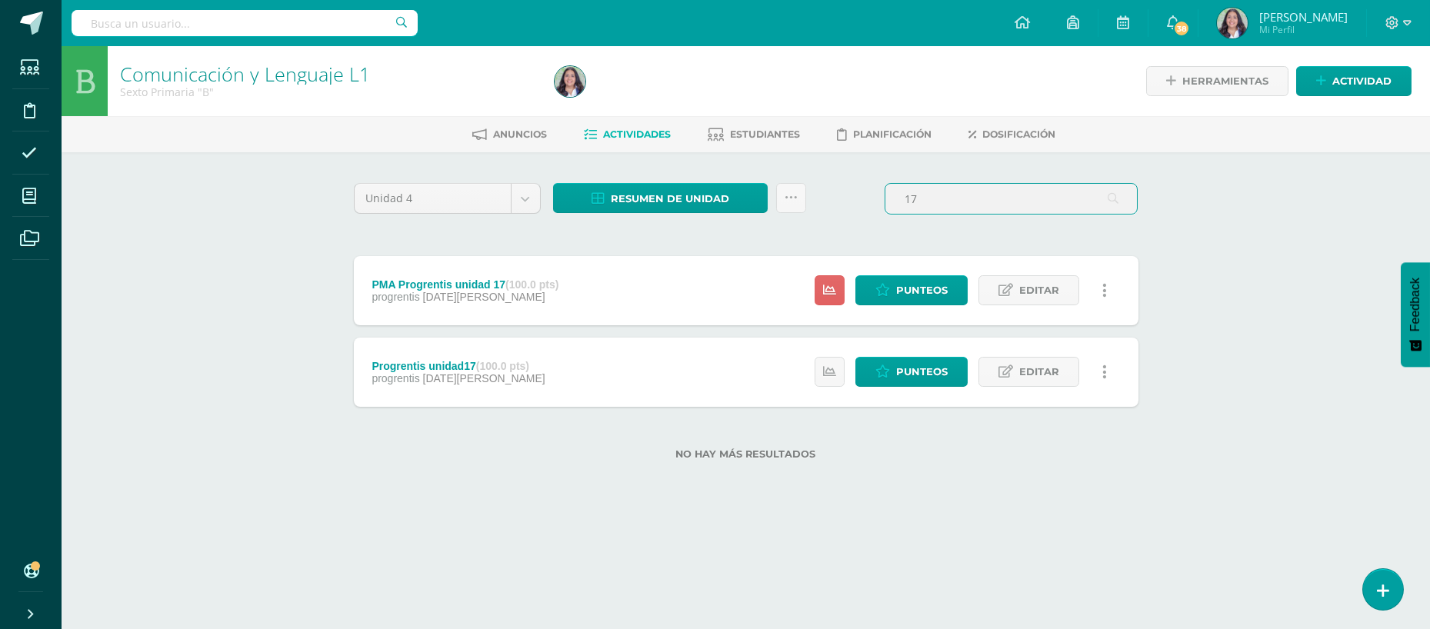
type input "17"
click at [431, 360] on div "Progrentis unidad17 (100.0 pts)" at bounding box center [458, 366] width 173 height 12
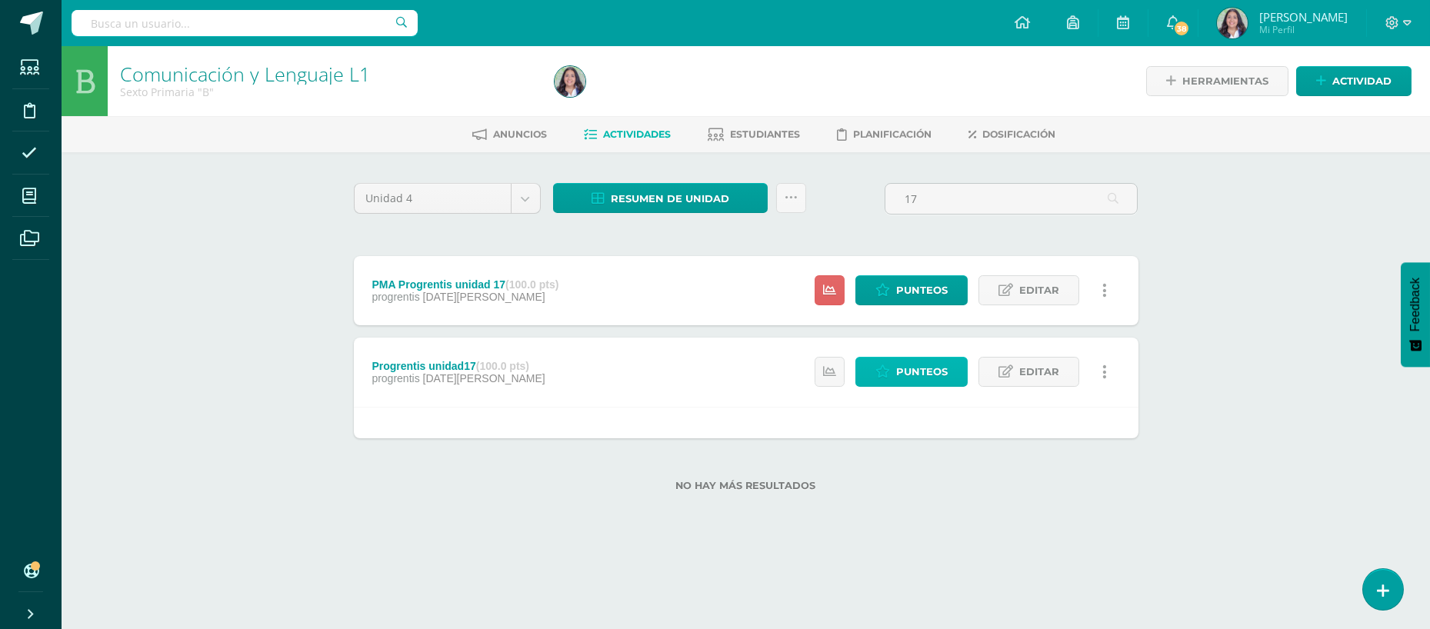
click at [928, 379] on span "Punteos" at bounding box center [922, 372] width 52 height 28
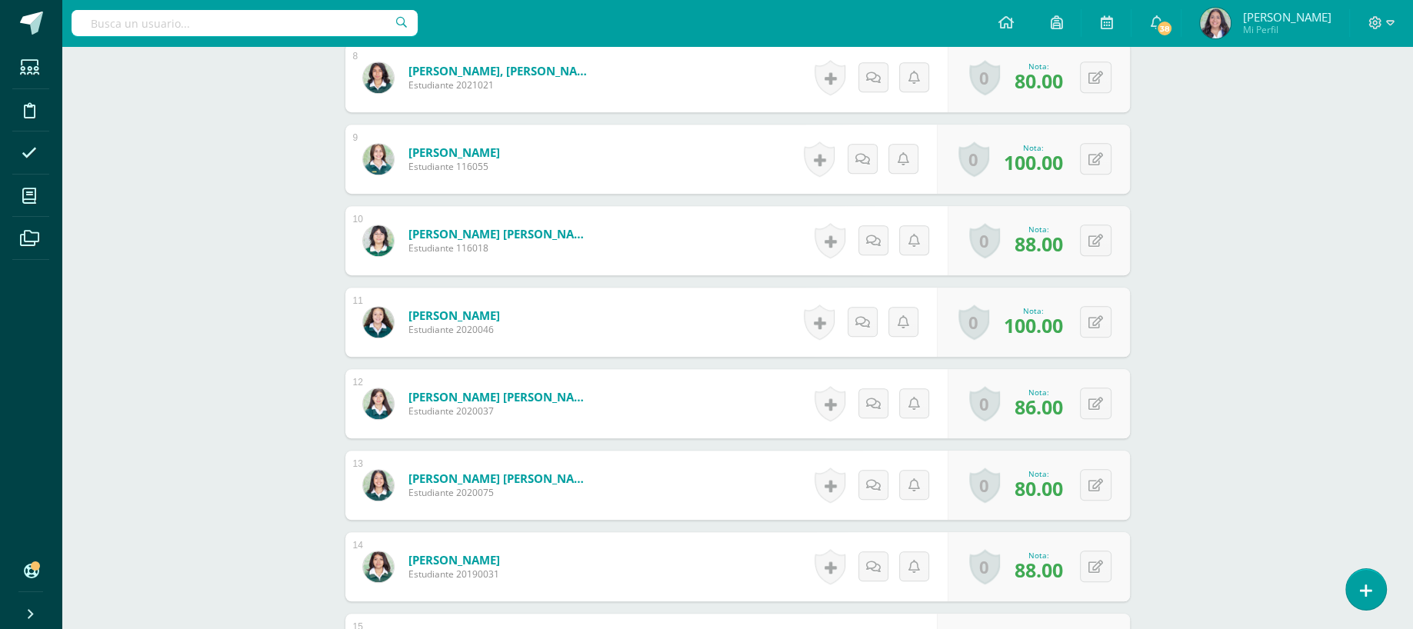
scroll to position [1108, 0]
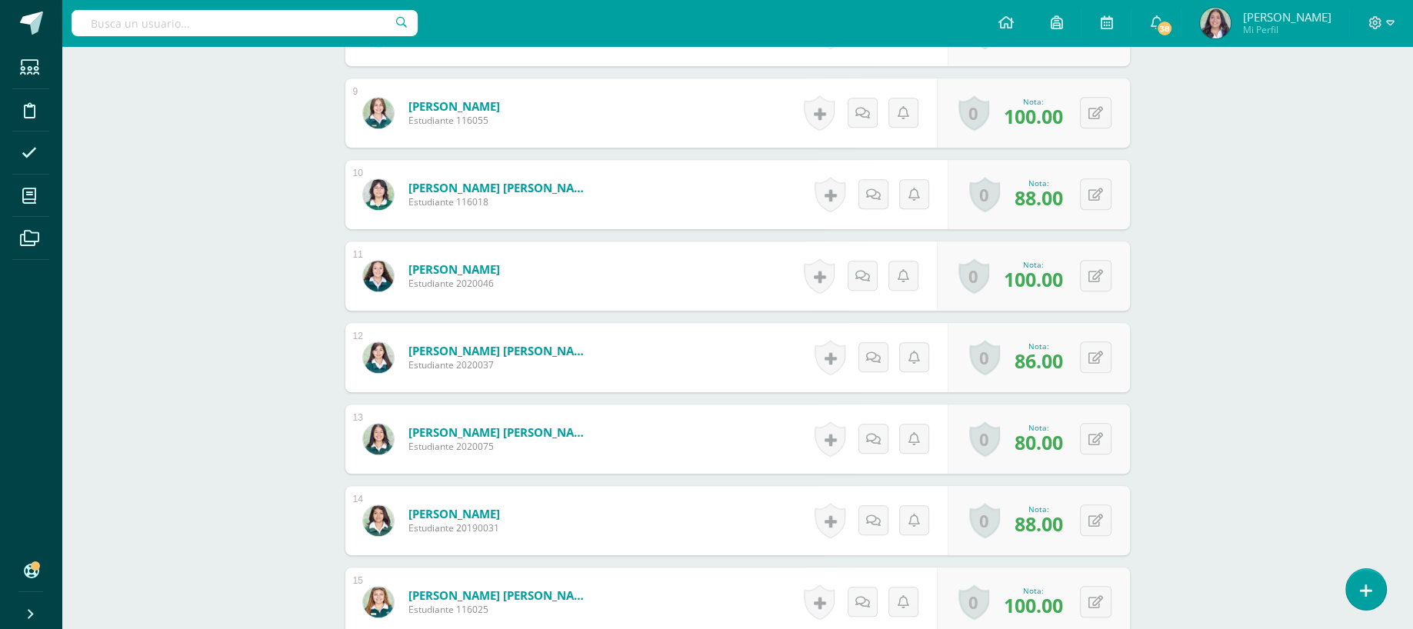
click at [1301, 532] on div "Comunicación y Lenguaje L1 Sexto Primaria "B" Herramientas Detalle de asistenci…" at bounding box center [737, 79] width 1351 height 2283
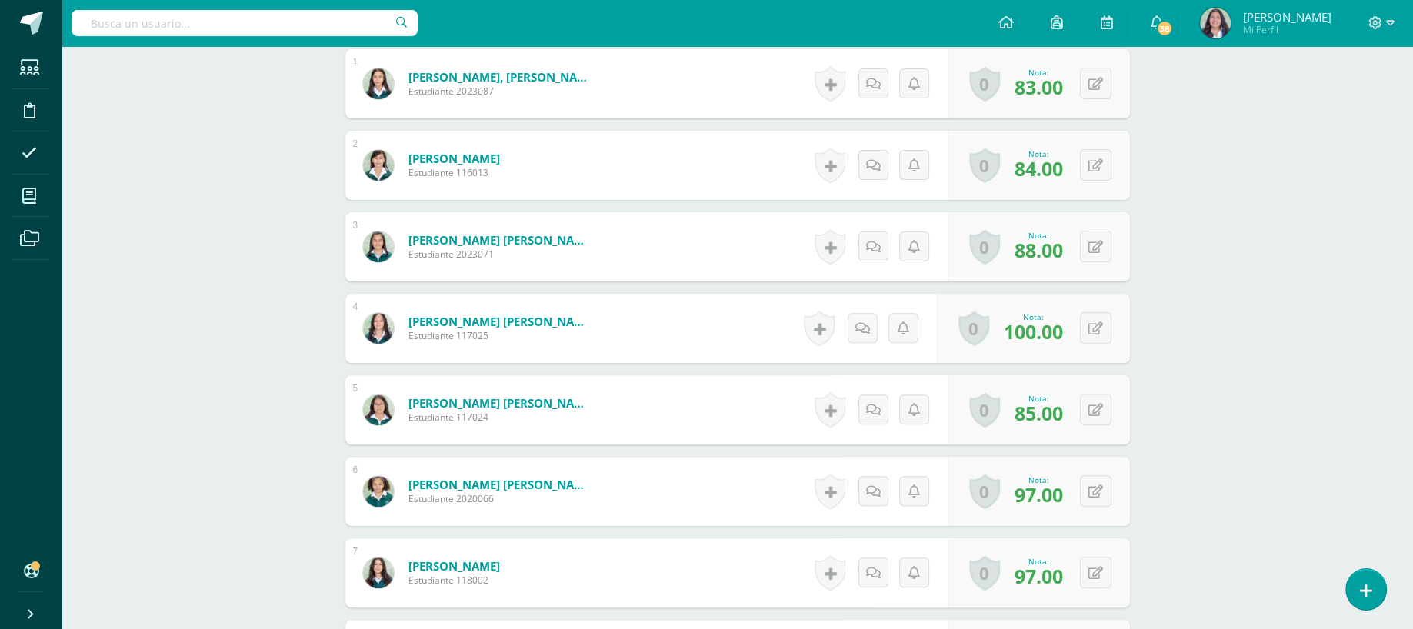
scroll to position [0, 0]
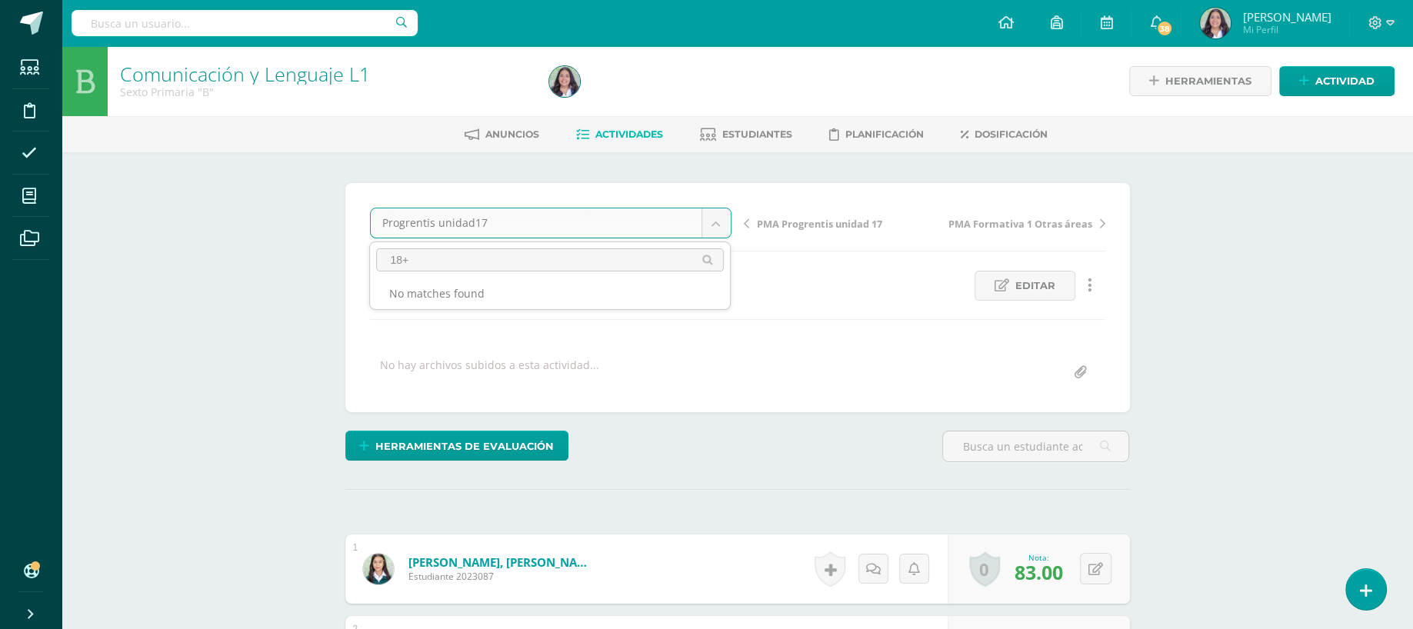
type input "18"
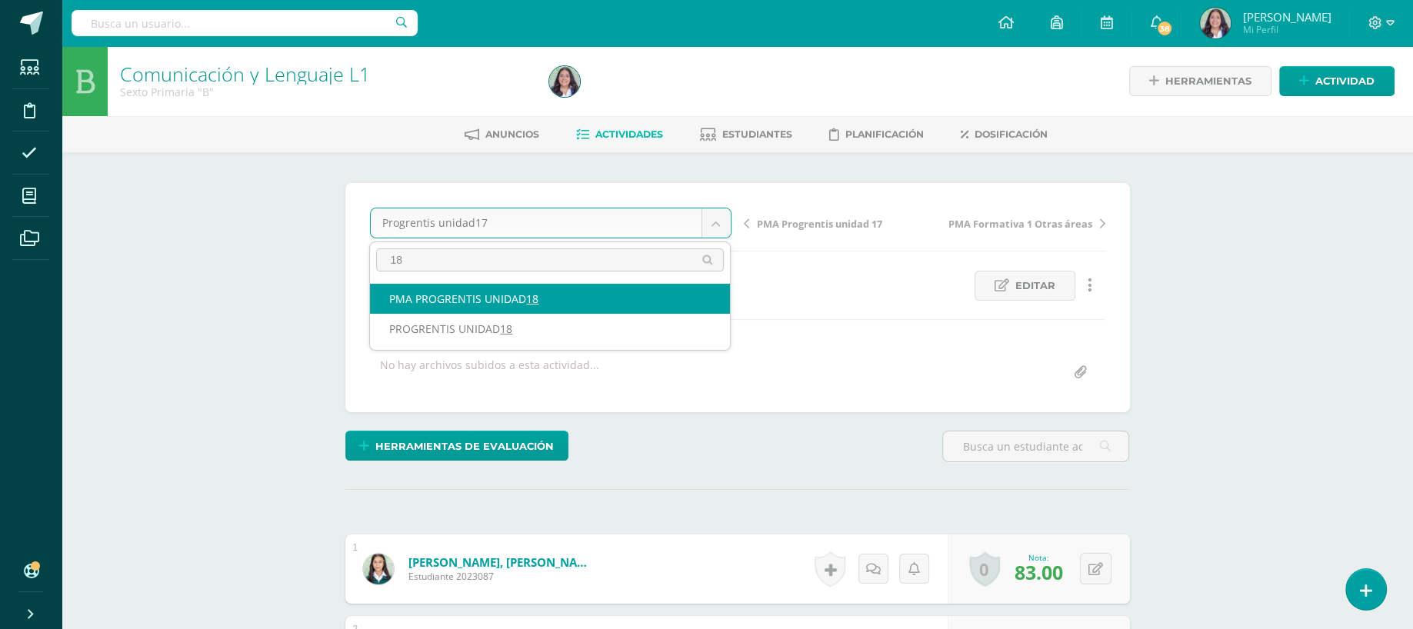
select select "/dashboard/teacher/grade-activity/262646/"
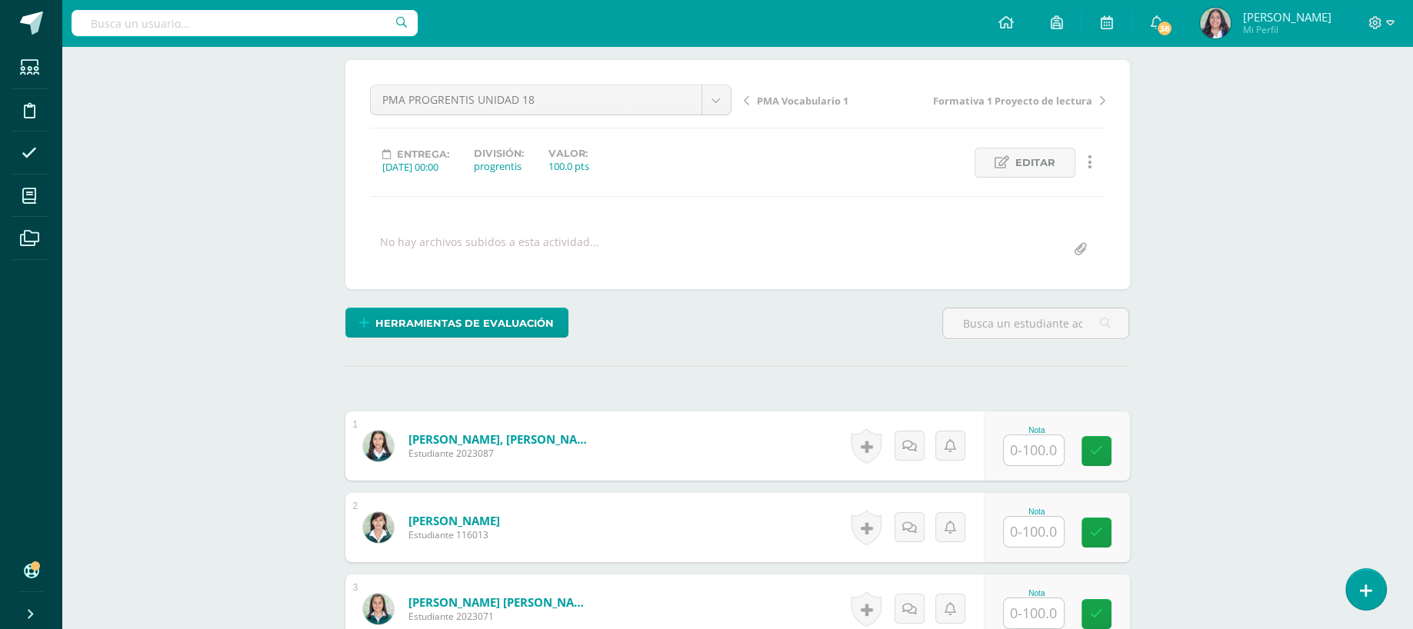
scroll to position [138, 0]
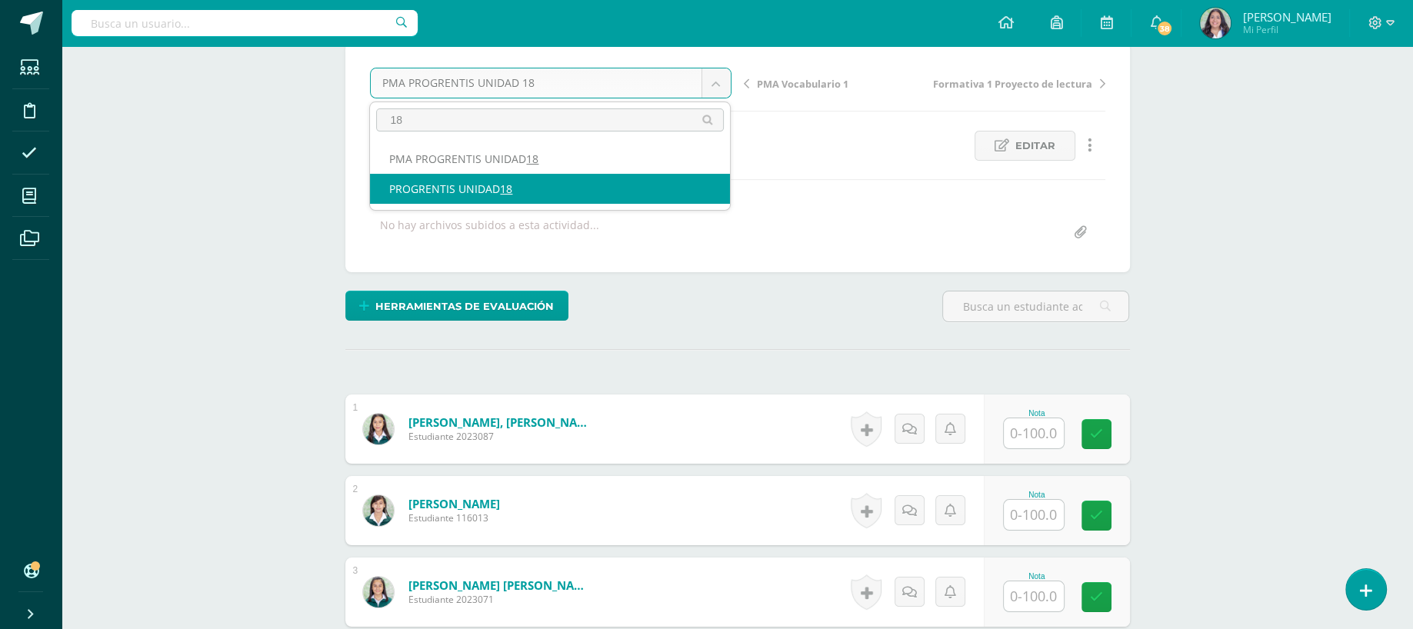
type input "18"
select select "/dashboard/teacher/grade-activity/262642/"
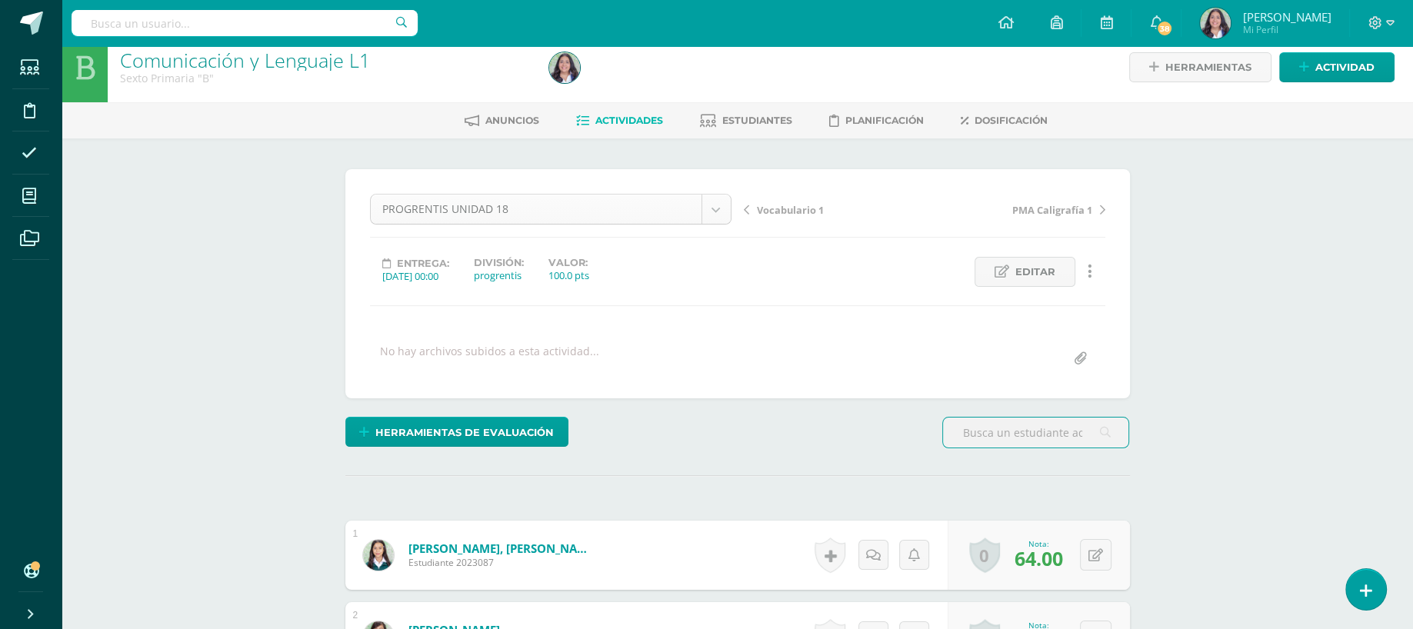
scroll to position [469, 0]
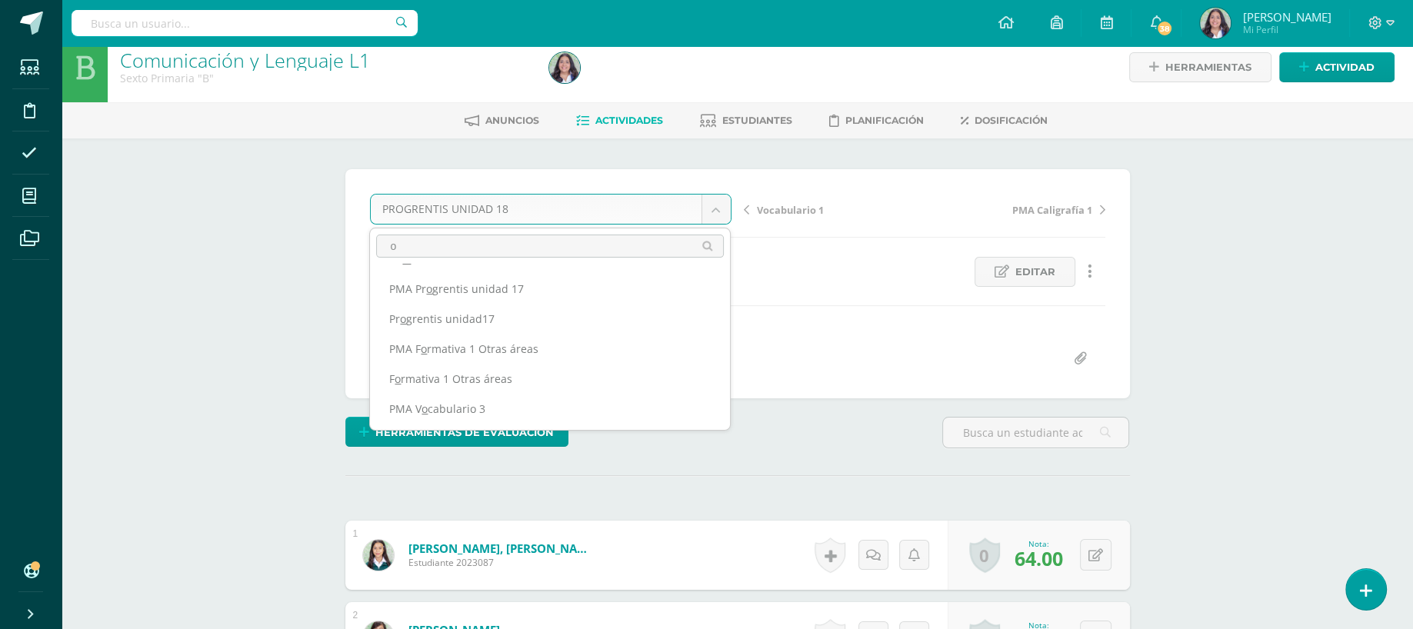
scroll to position [0, 0]
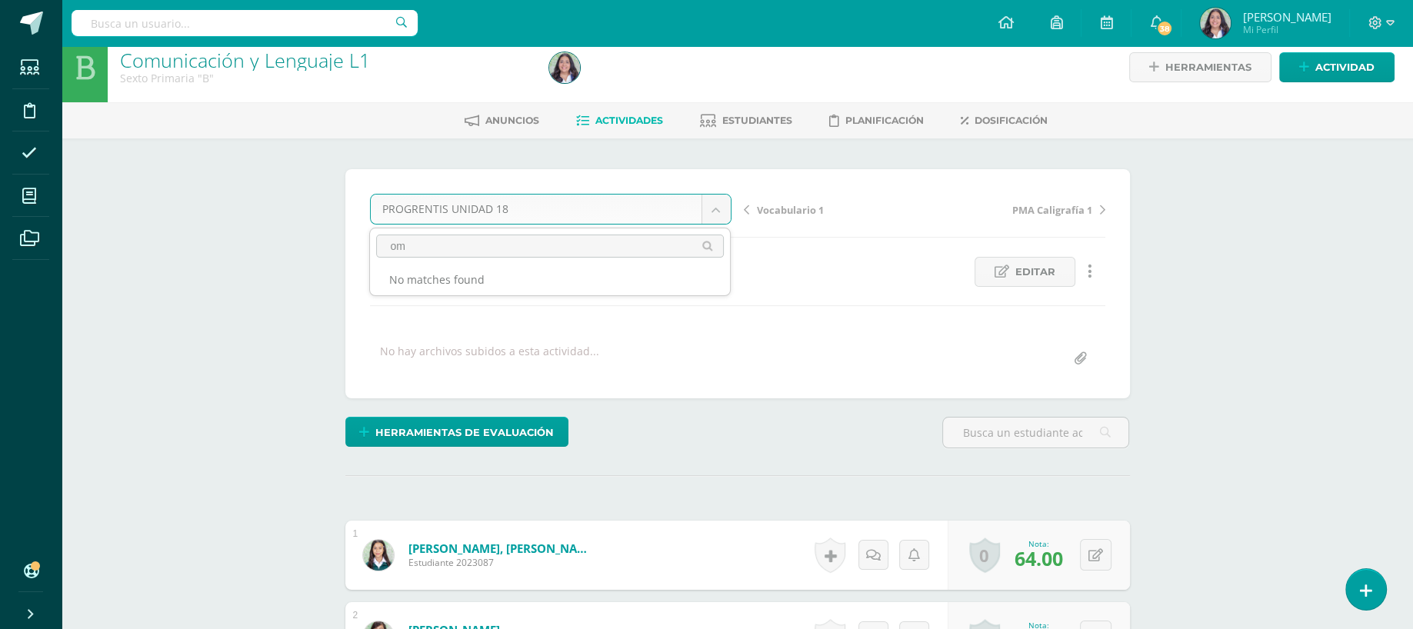
type input "o"
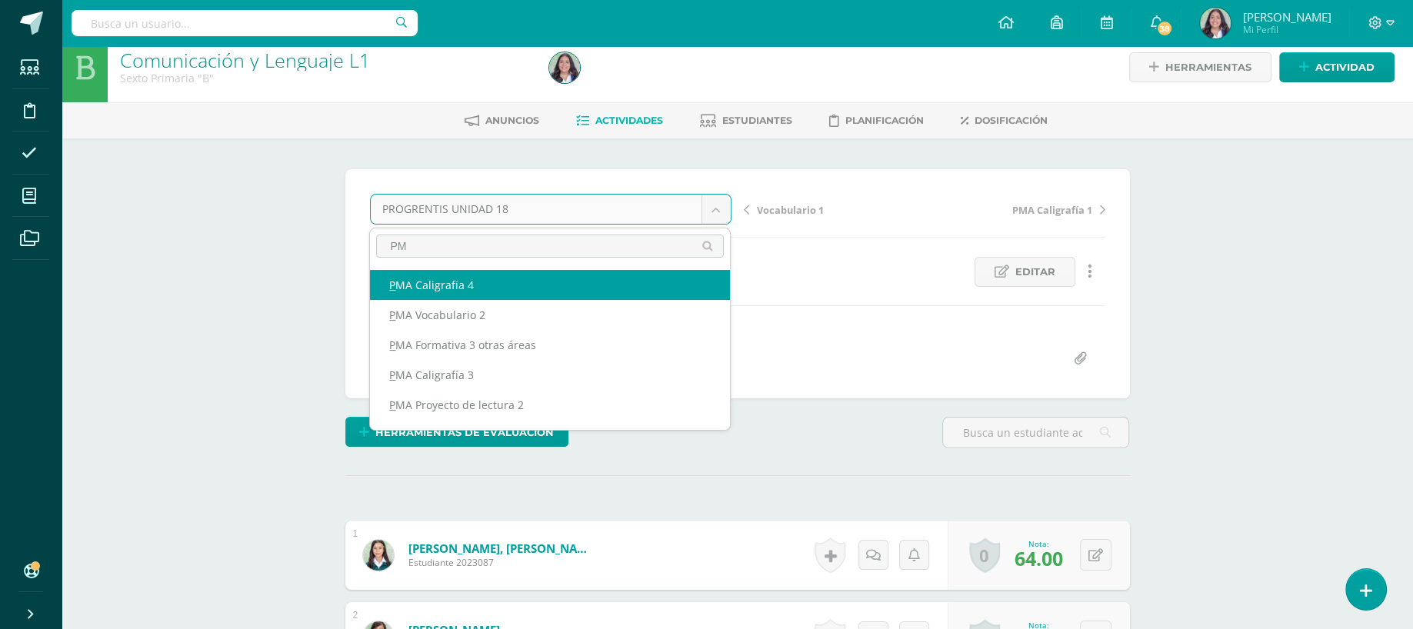
type input "PMA"
select select "/dashboard/teacher/grade-activity/262348/"
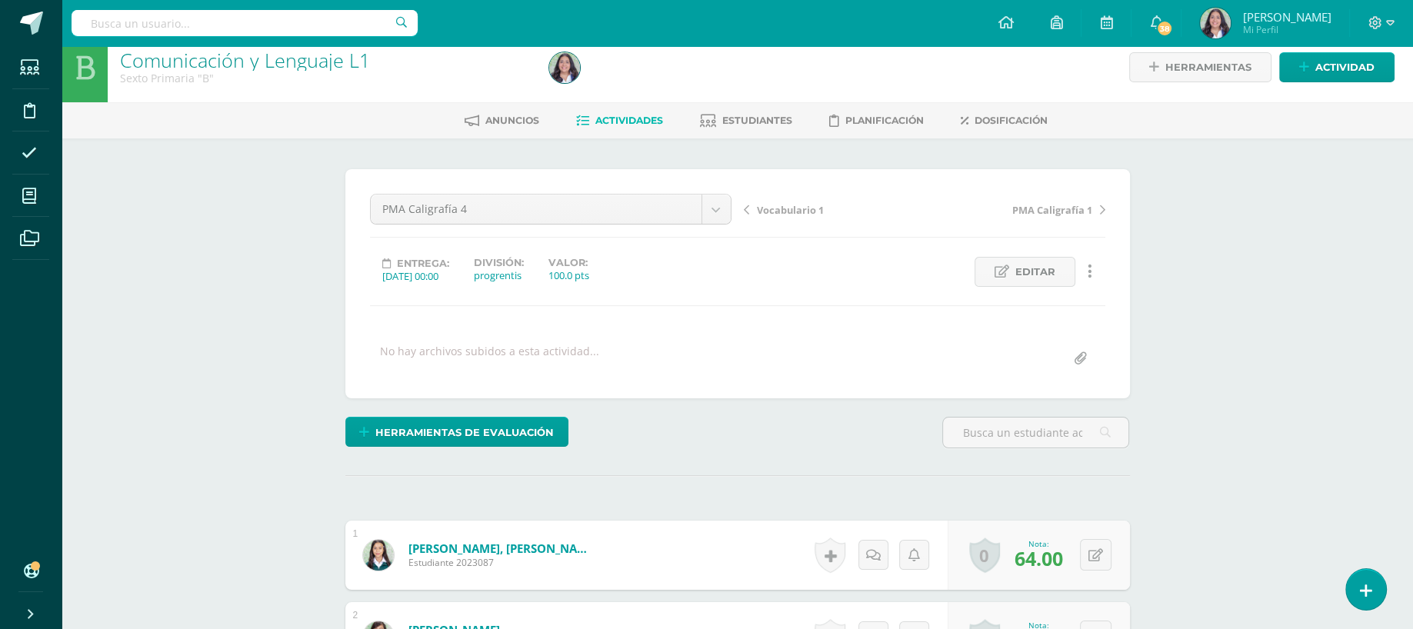
click at [500, 194] on div "PMA Caligrafía 4" at bounding box center [551, 209] width 362 height 31
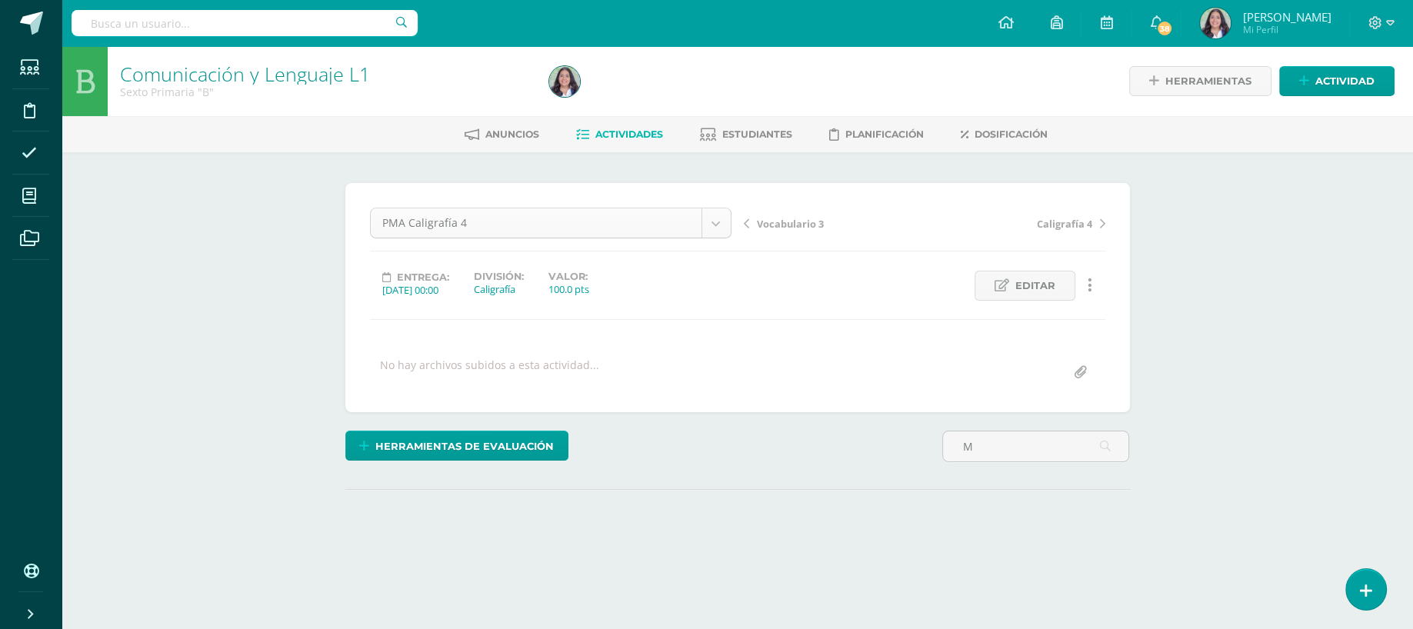
type input "M"
click at [496, 230] on body "Estudiantes Disciplina Asistencia Mis cursos Archivos Soporte Ayuda Reportar un…" at bounding box center [706, 337] width 1413 height 675
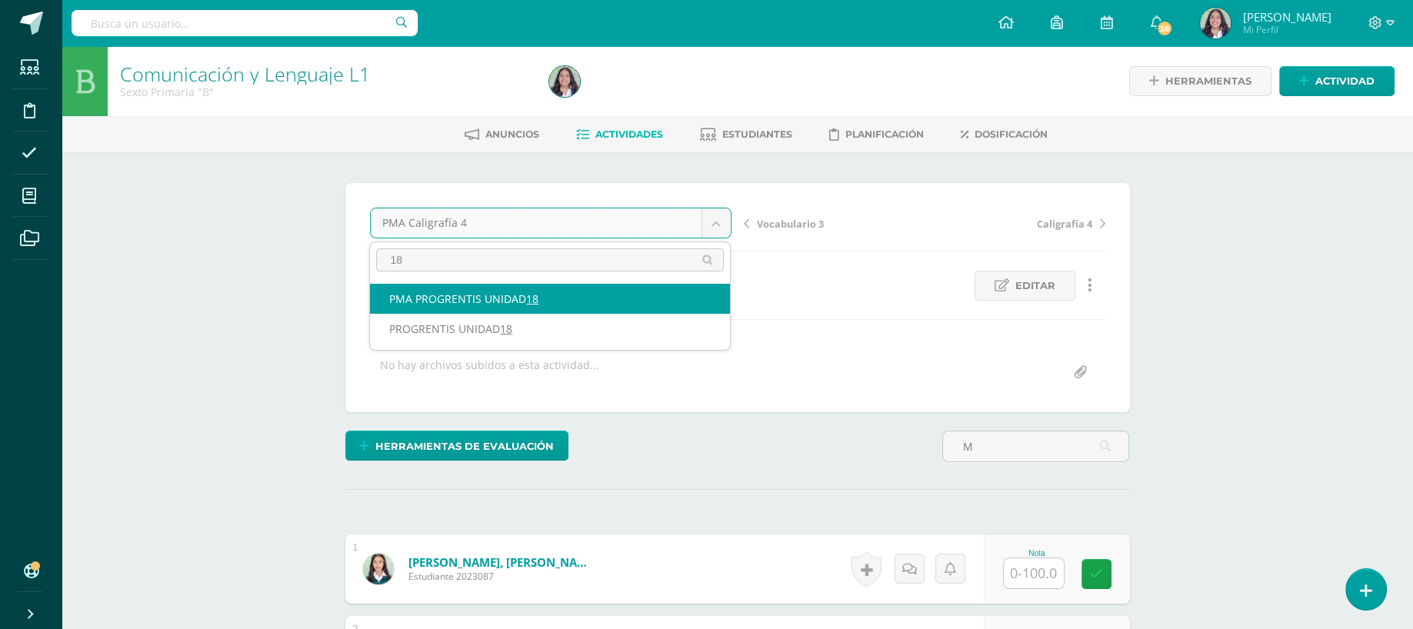
type input "18"
select select "/dashboard/teacher/grade-activity/262646/"
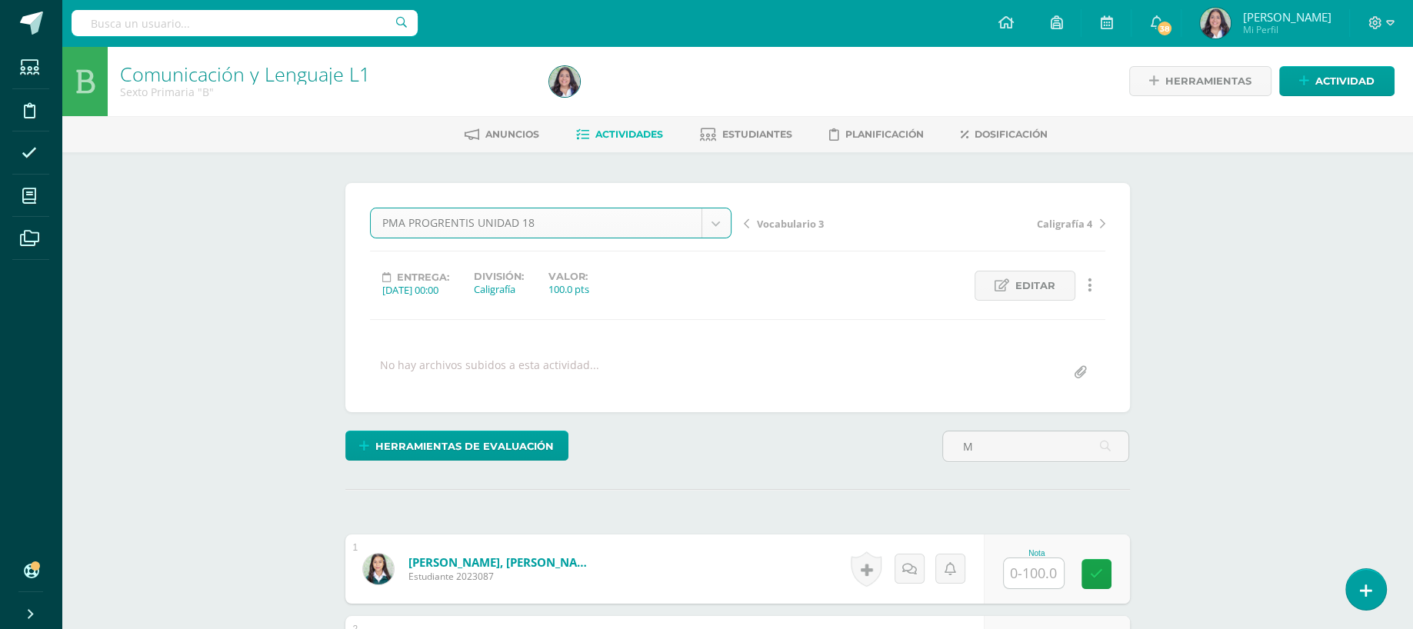
scroll to position [1, 0]
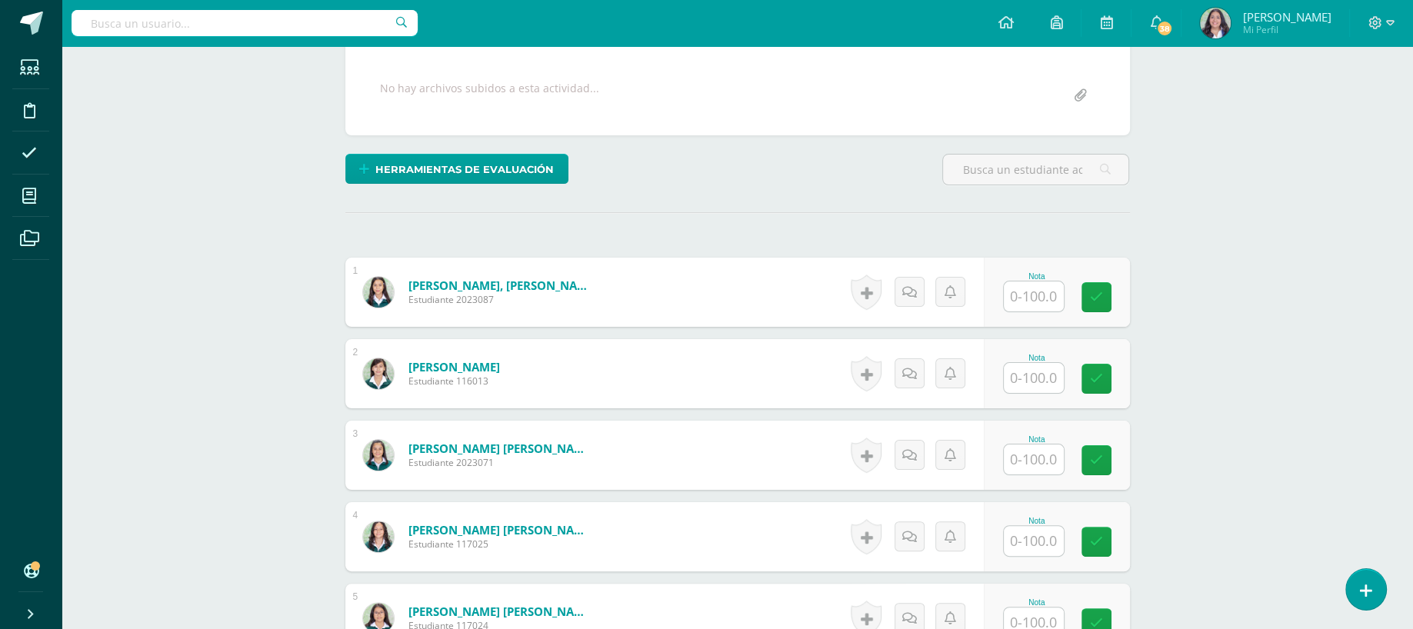
scroll to position [278, 0]
click at [1052, 466] on input "text" at bounding box center [1034, 459] width 60 height 30
type input "84"
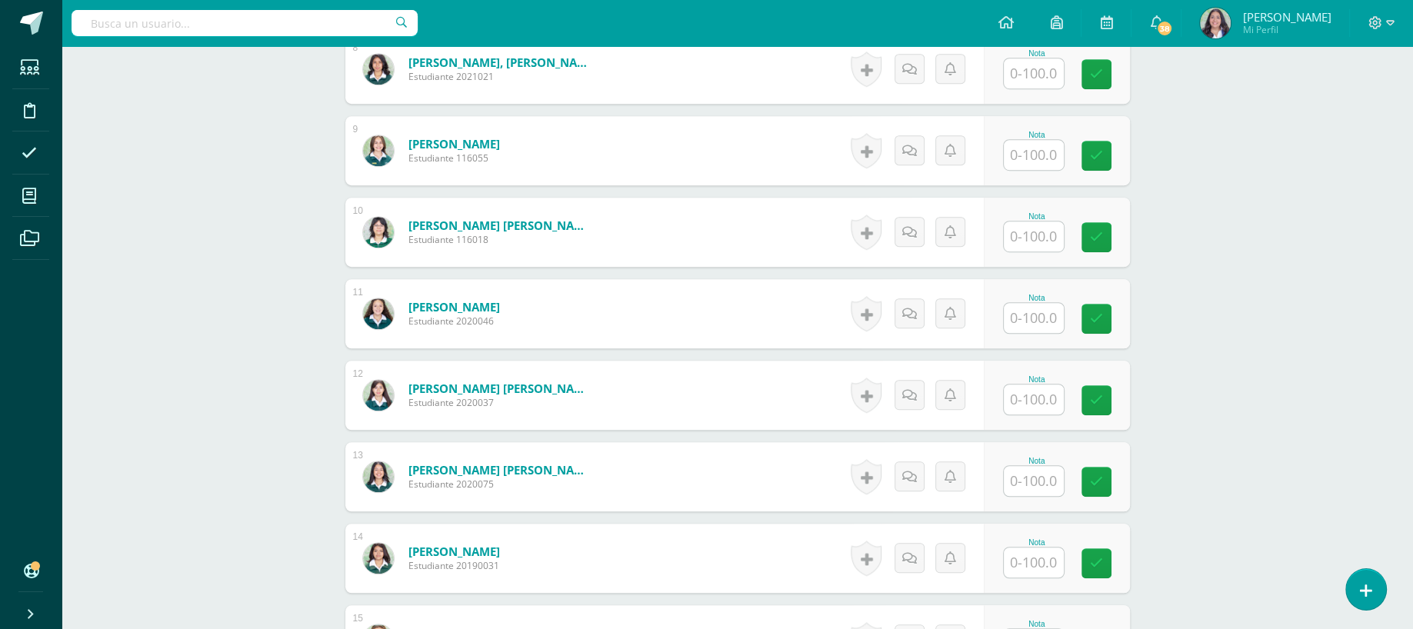
scroll to position [1078, 0]
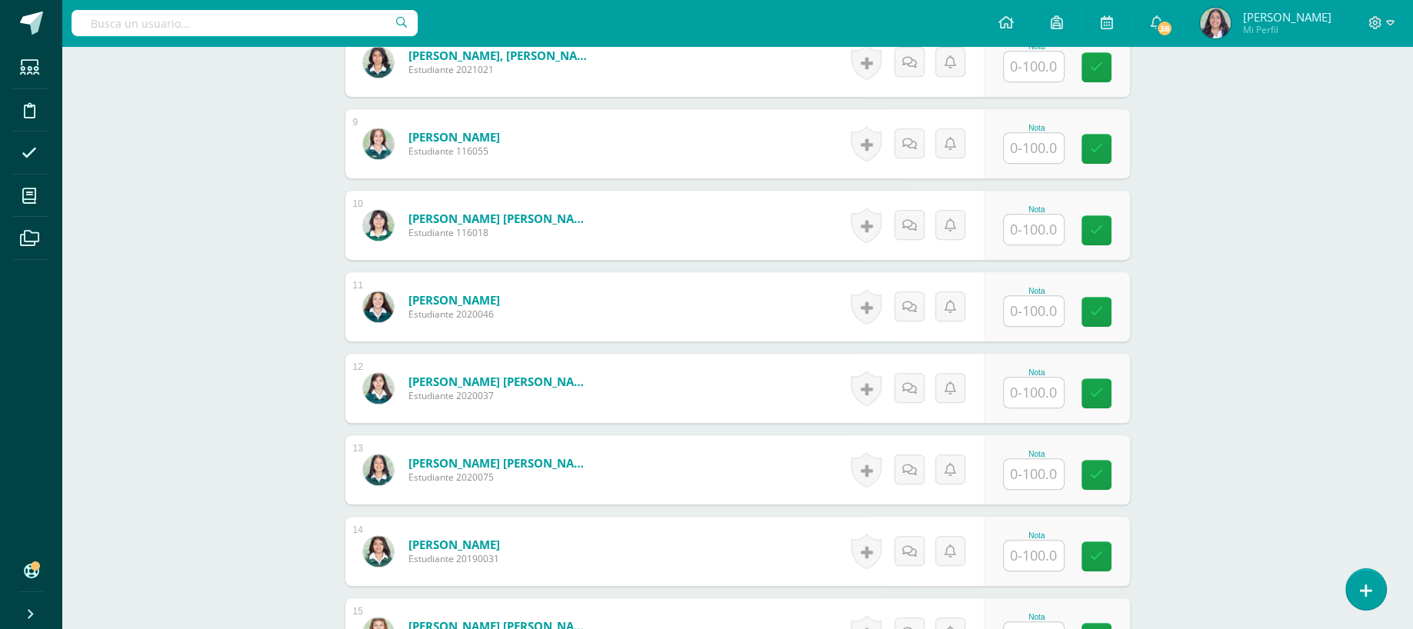
drag, startPoint x: 1044, startPoint y: 489, endPoint x: 1024, endPoint y: 472, distance: 26.7
click at [1024, 472] on div "Nota" at bounding box center [1057, 469] width 146 height 69
click at [1024, 472] on input "text" at bounding box center [1043, 474] width 62 height 31
type input "85"
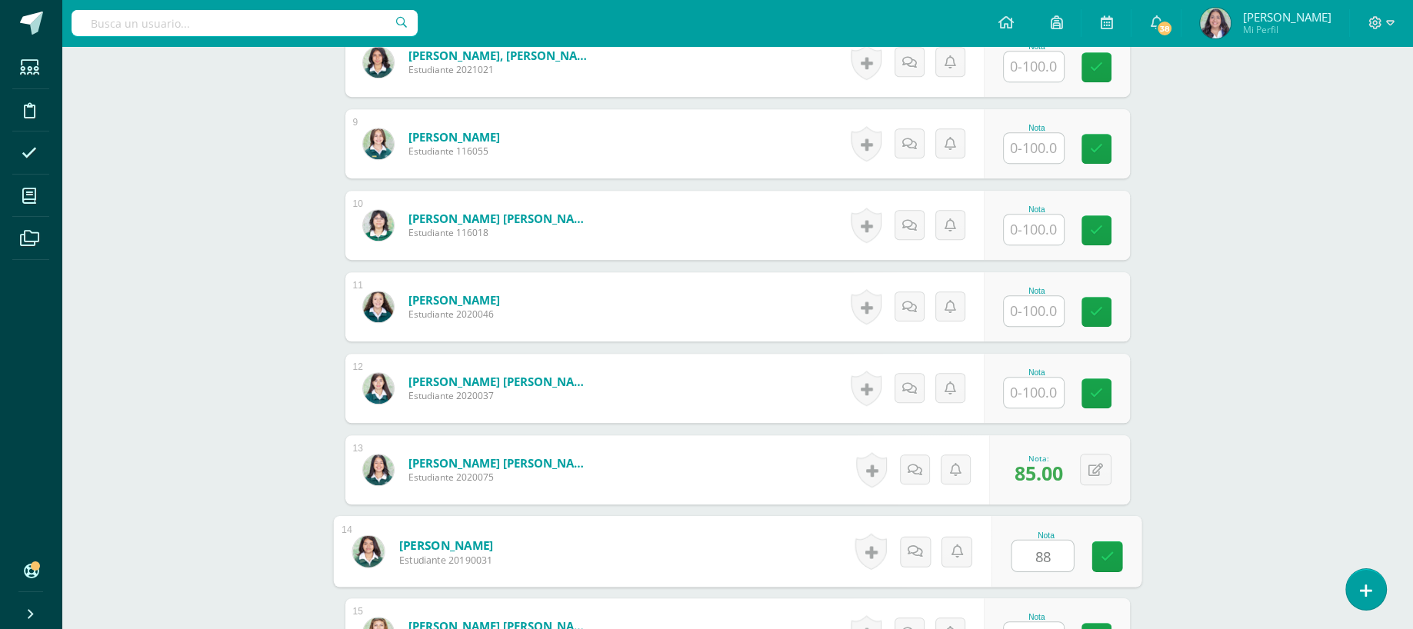
type input "88"
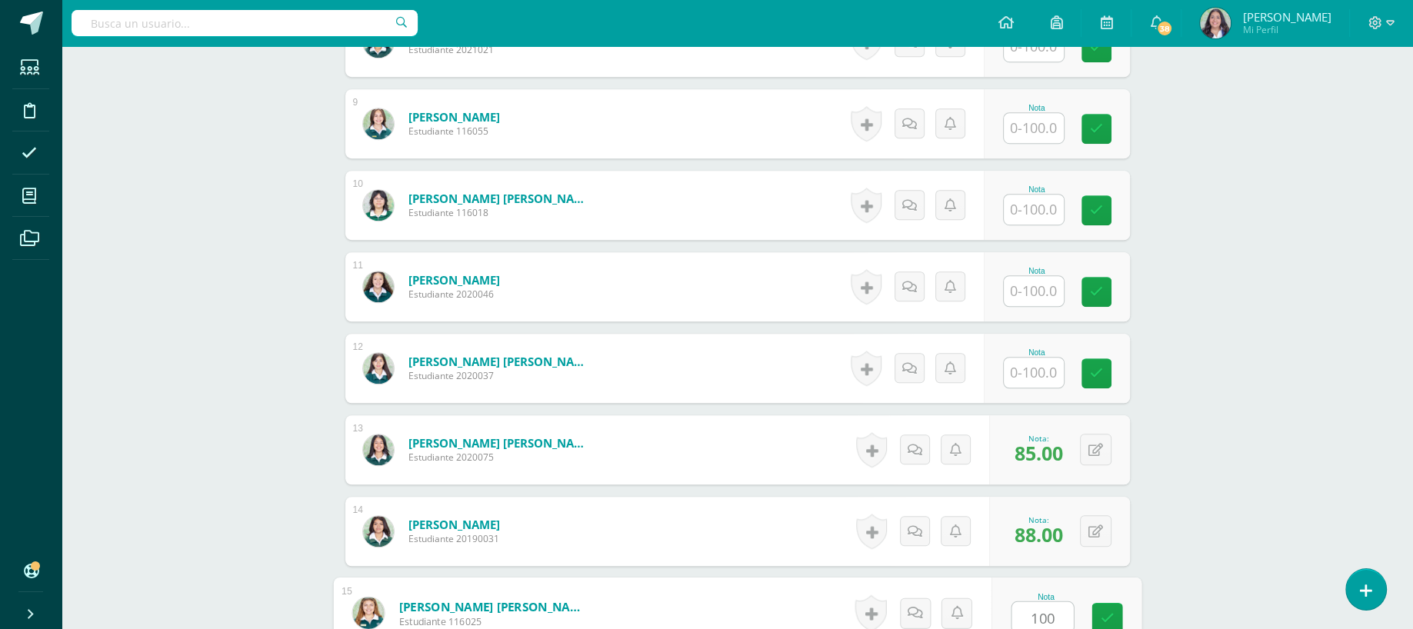
type input "100"
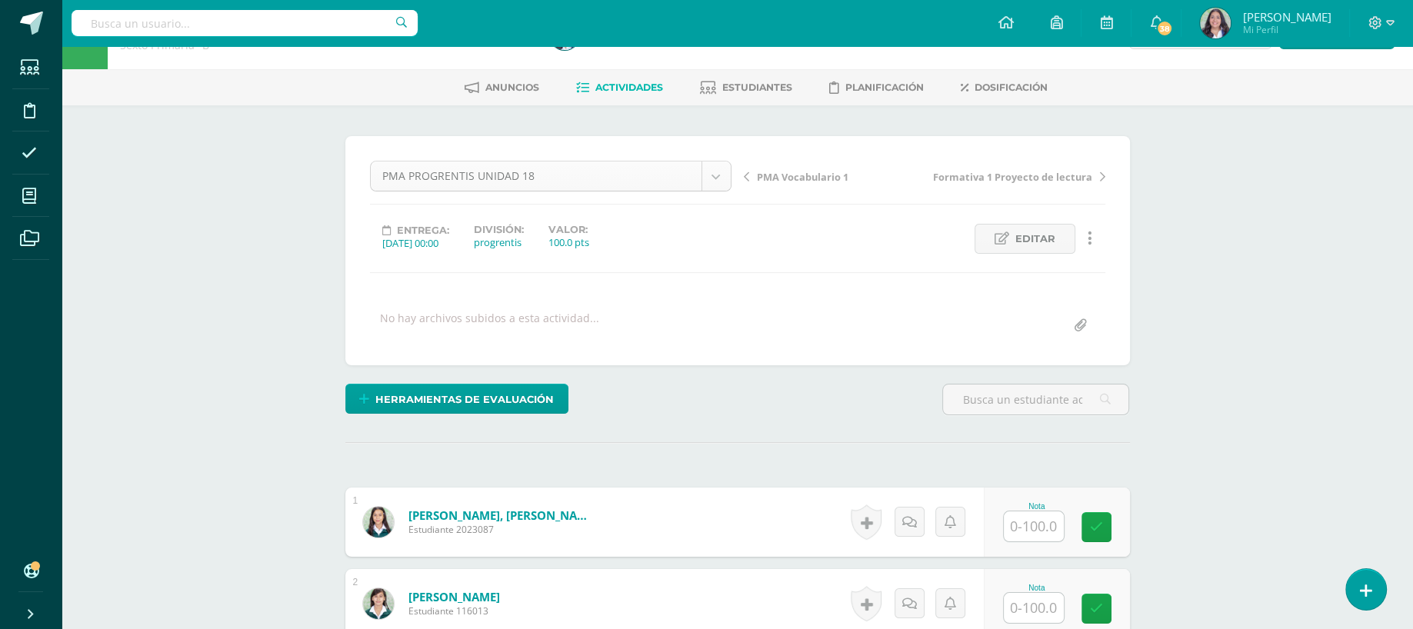
scroll to position [379, 0]
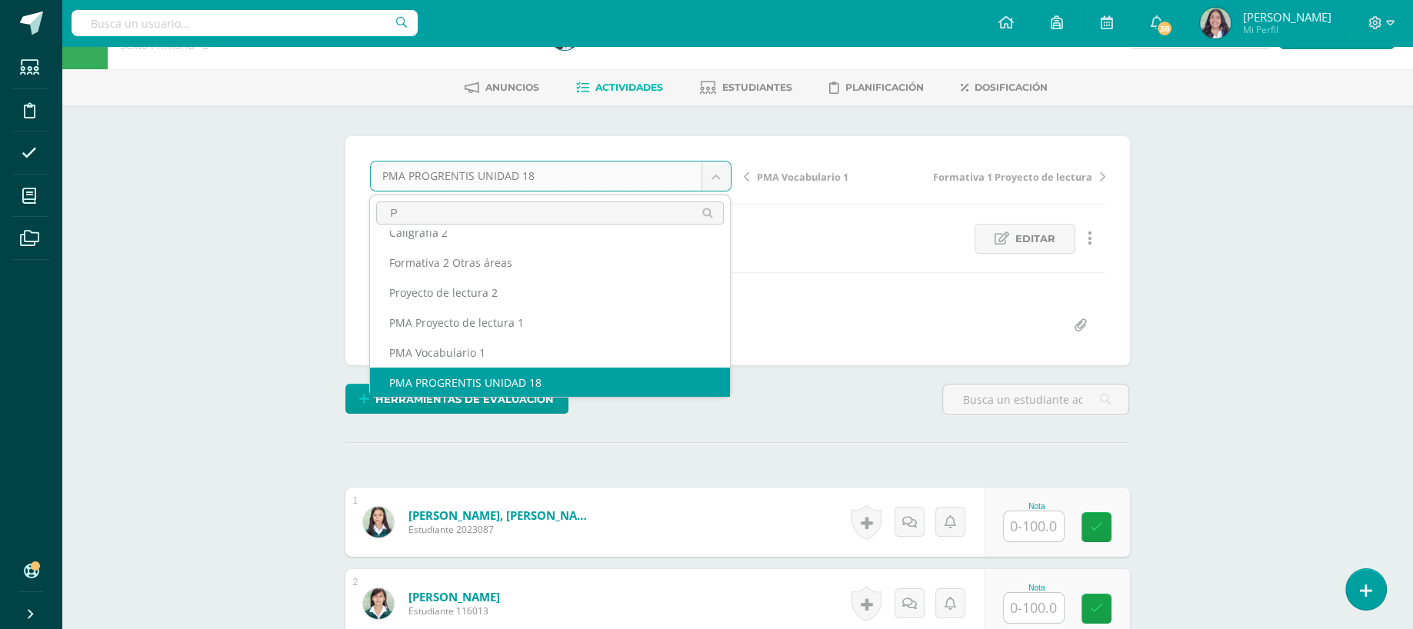
scroll to position [0, 0]
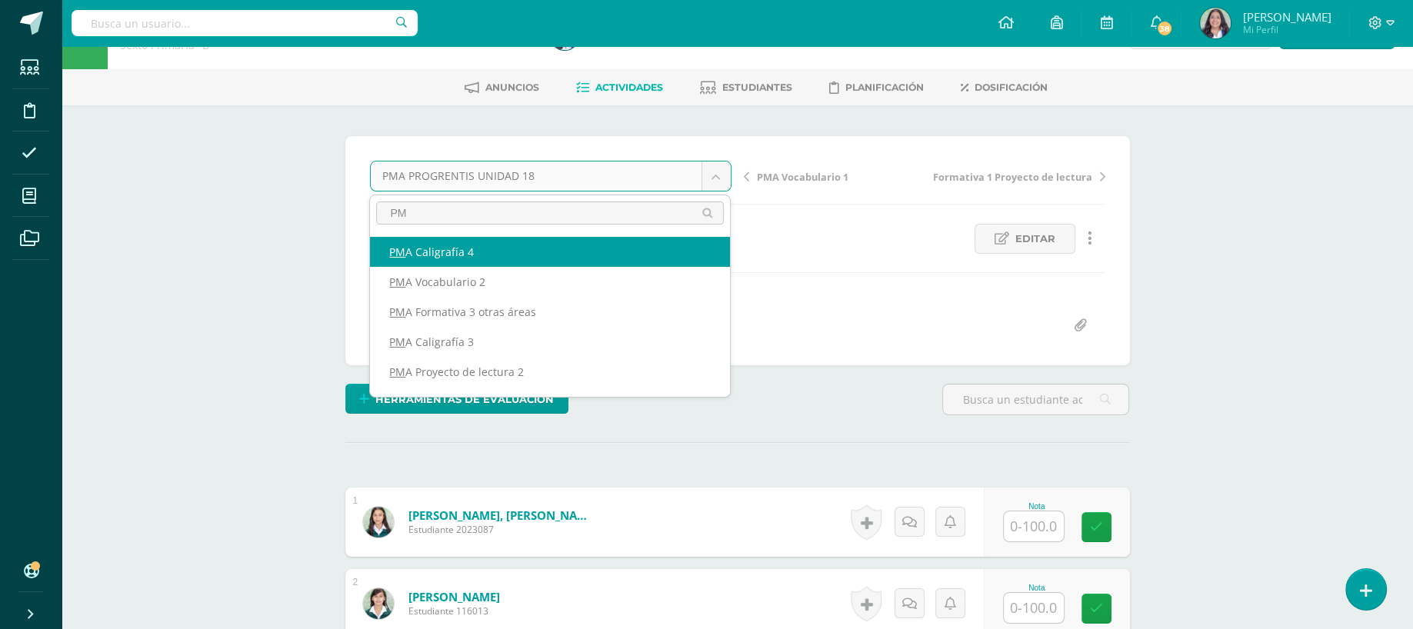
type input "P"
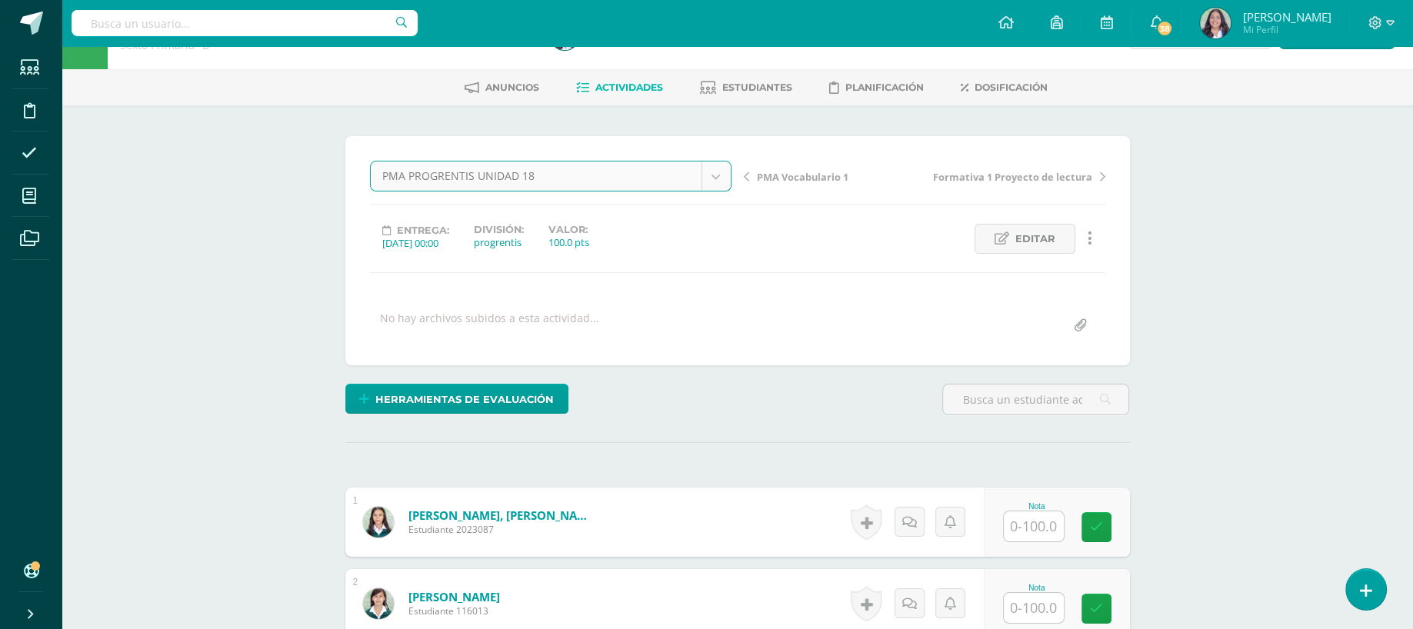
scroll to position [379, 0]
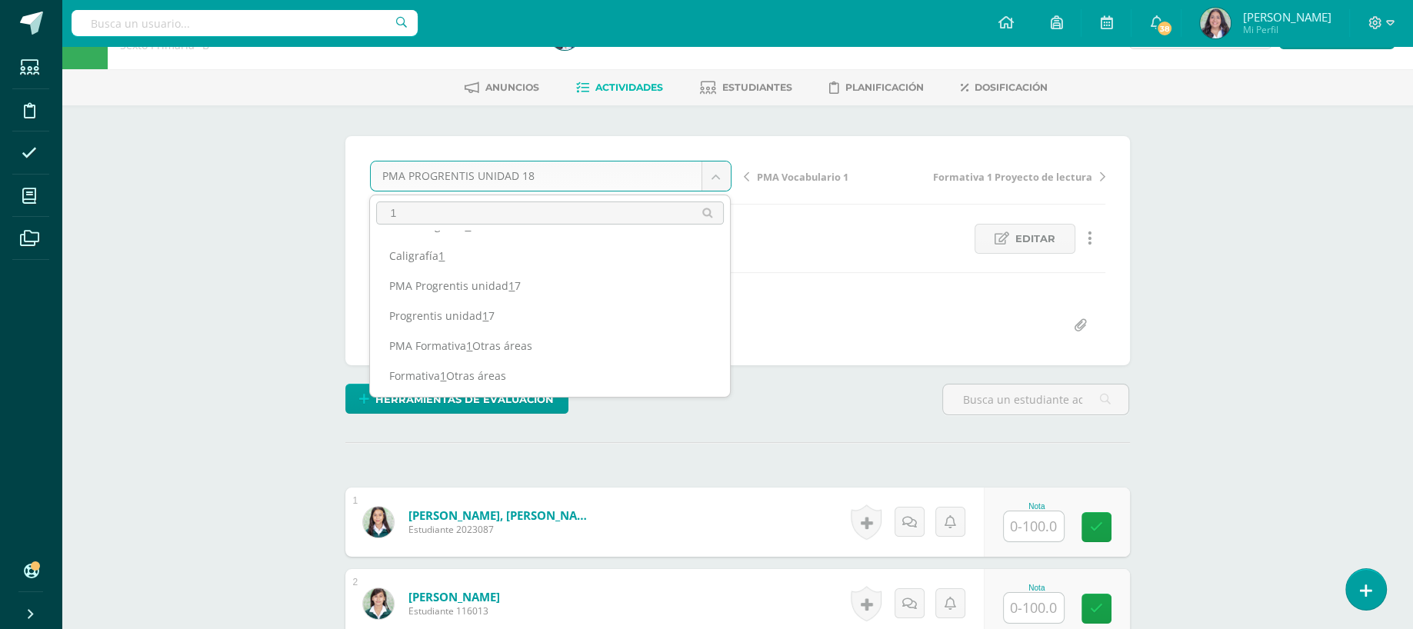
scroll to position [0, 0]
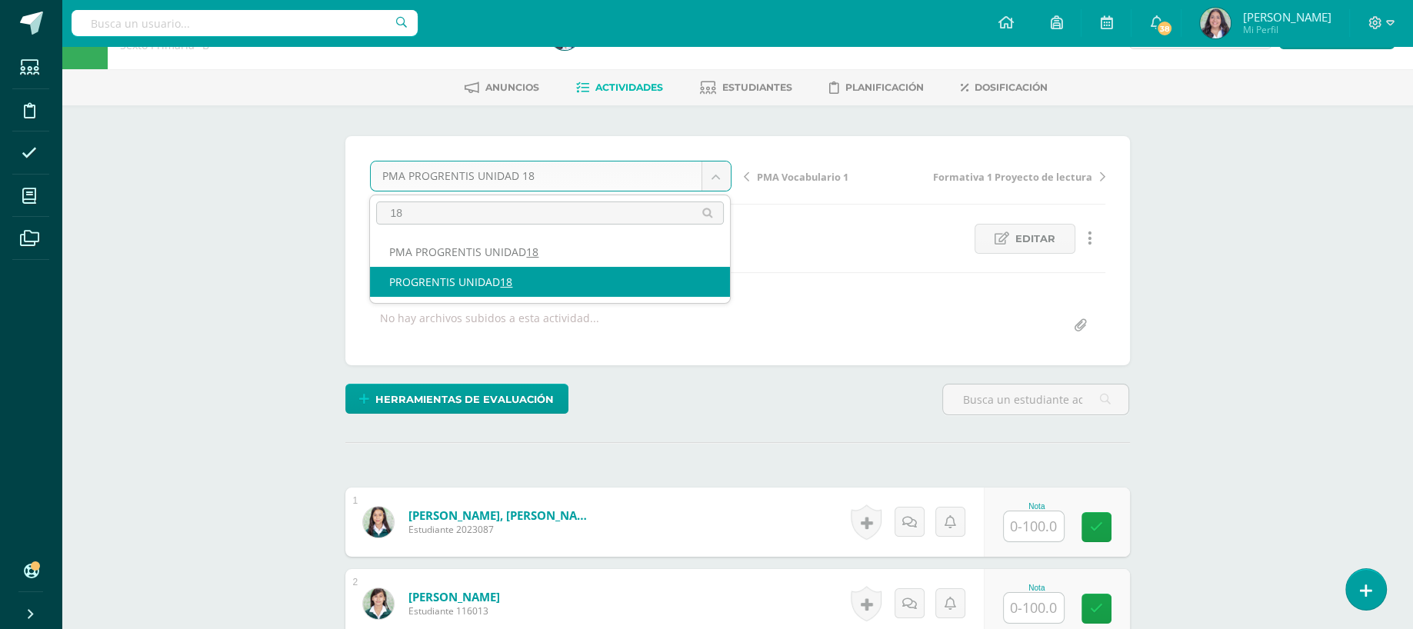
type input "18"
select select "/dashboard/teacher/grade-activity/262642/"
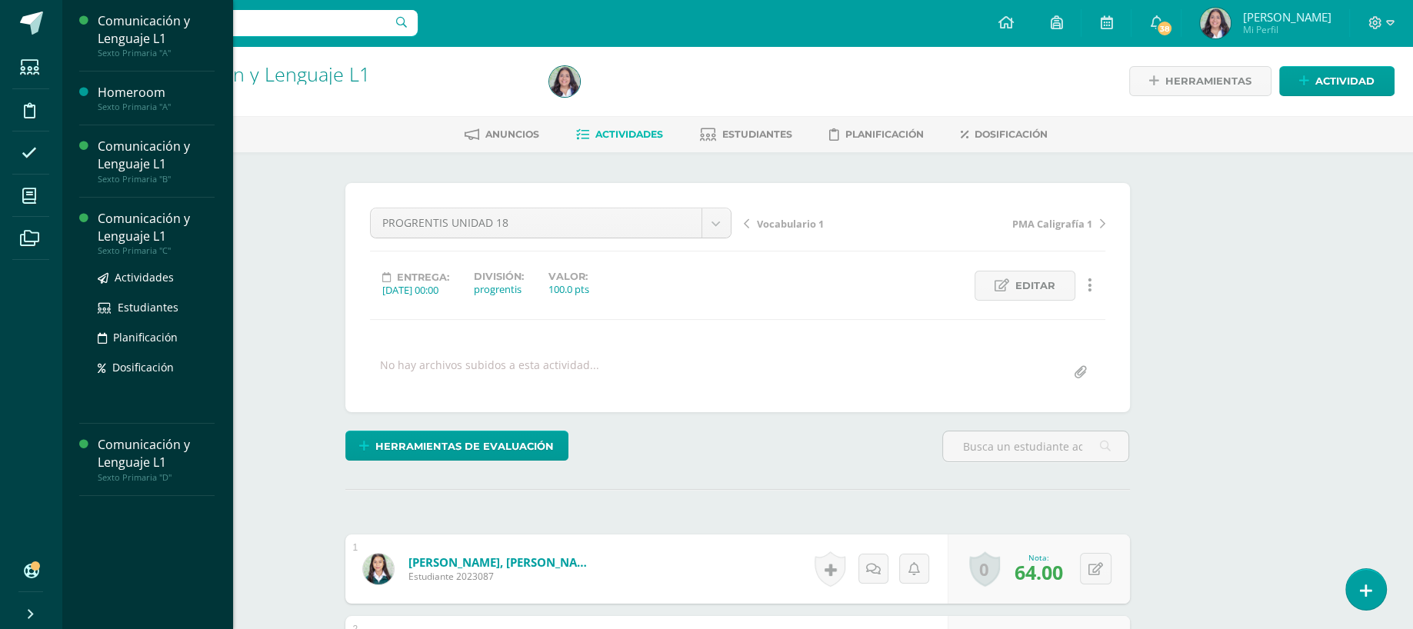
drag, startPoint x: 165, startPoint y: 260, endPoint x: 155, endPoint y: 239, distance: 23.1
click at [155, 239] on div "Comunicación y Lenguaje L1 Sexto Primaria "C" Actividades Estudiantes Planifica…" at bounding box center [156, 311] width 117 height 202
click at [155, 239] on div "Comunicación y Lenguaje L1" at bounding box center [156, 227] width 117 height 35
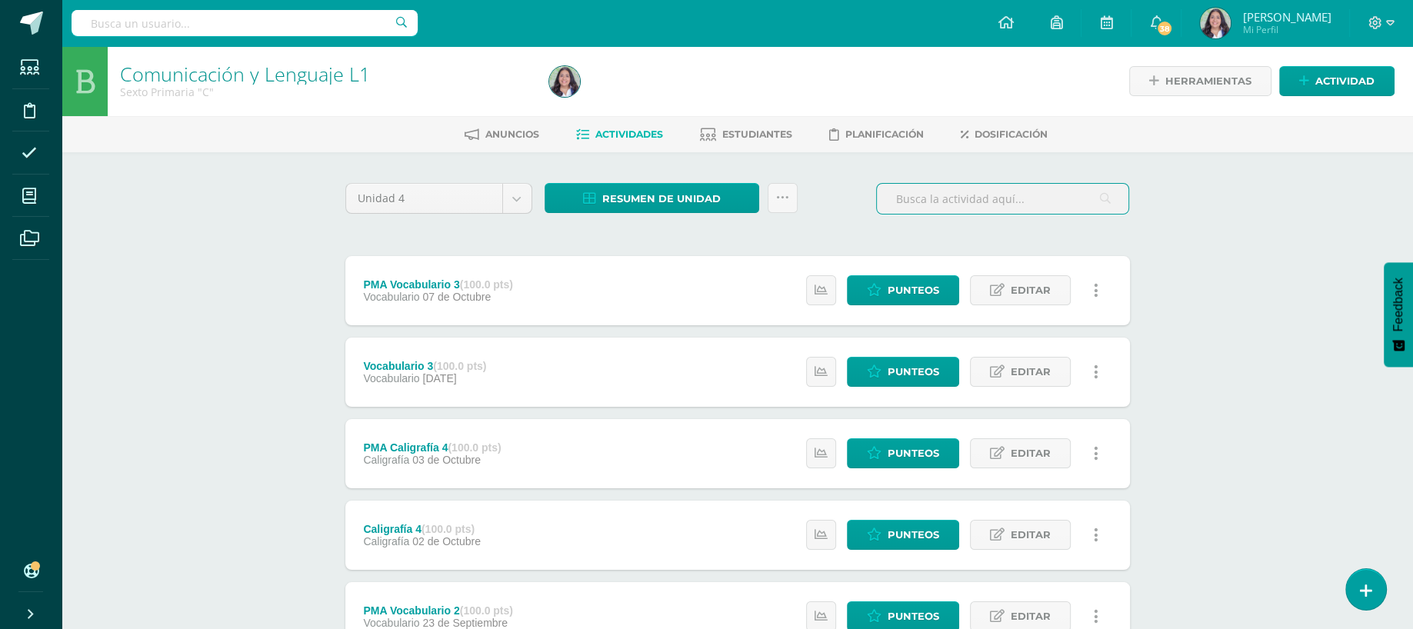
click at [918, 192] on input "text" at bounding box center [1003, 199] width 252 height 30
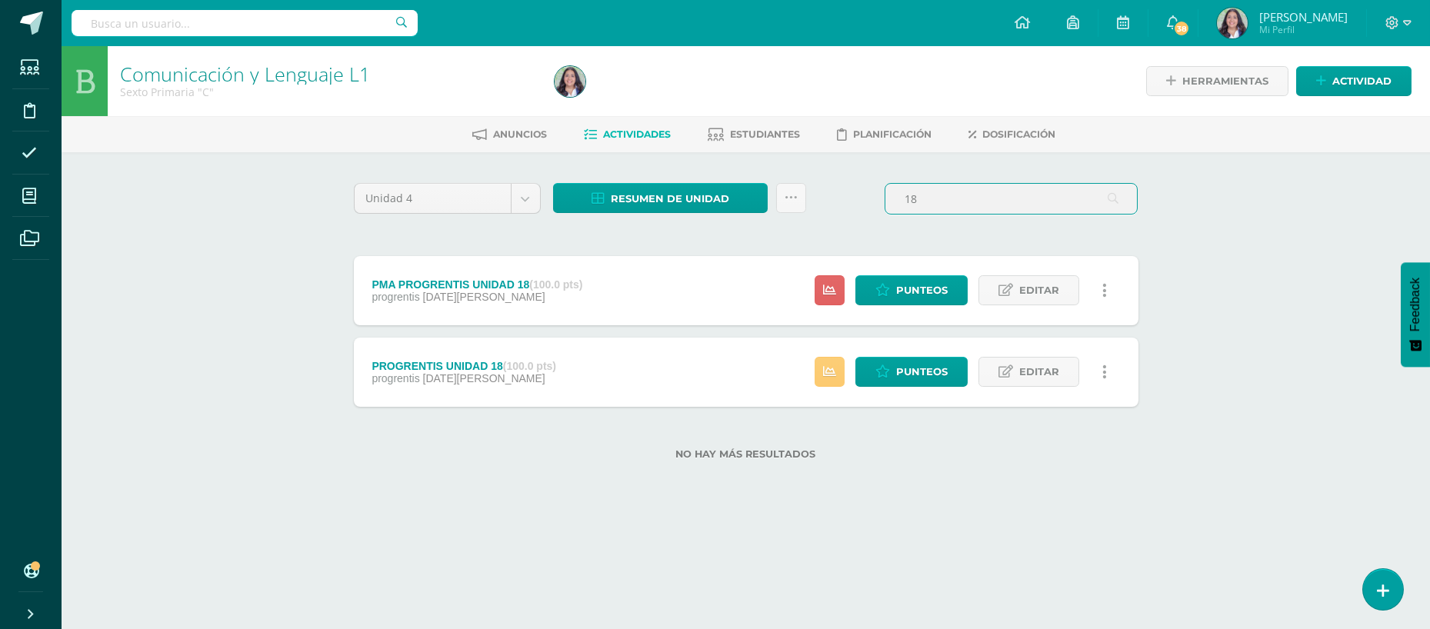
type input "18"
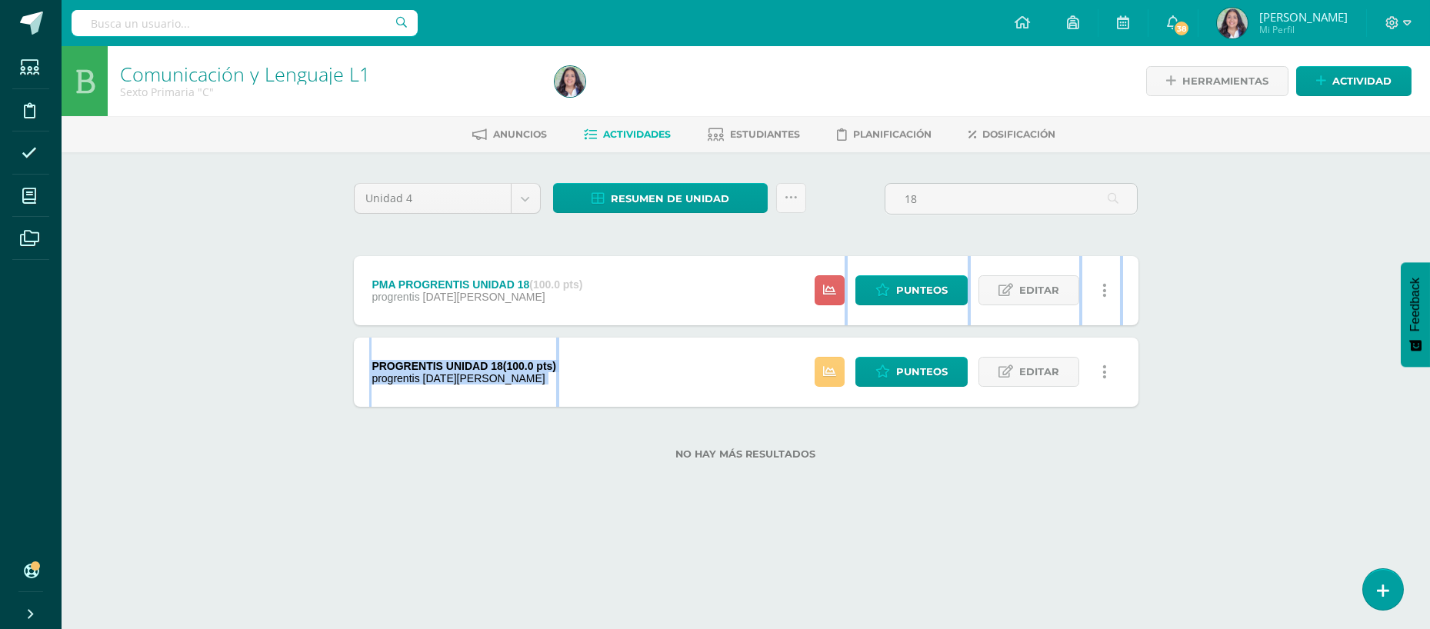
drag, startPoint x: 879, startPoint y: 209, endPoint x: 575, endPoint y: 375, distance: 345.9
click at [575, 375] on div "PMA Vocabulario 3 (100.0 pts) Vocabulario [DATE] Estatus de Actividad: 9 Estudi…" at bounding box center [746, 331] width 785 height 151
click at [575, 375] on div "PROGRENTIS UNIDAD 18 (100.0 pts) progrentis [DATE][PERSON_NAME]" at bounding box center [464, 372] width 221 height 69
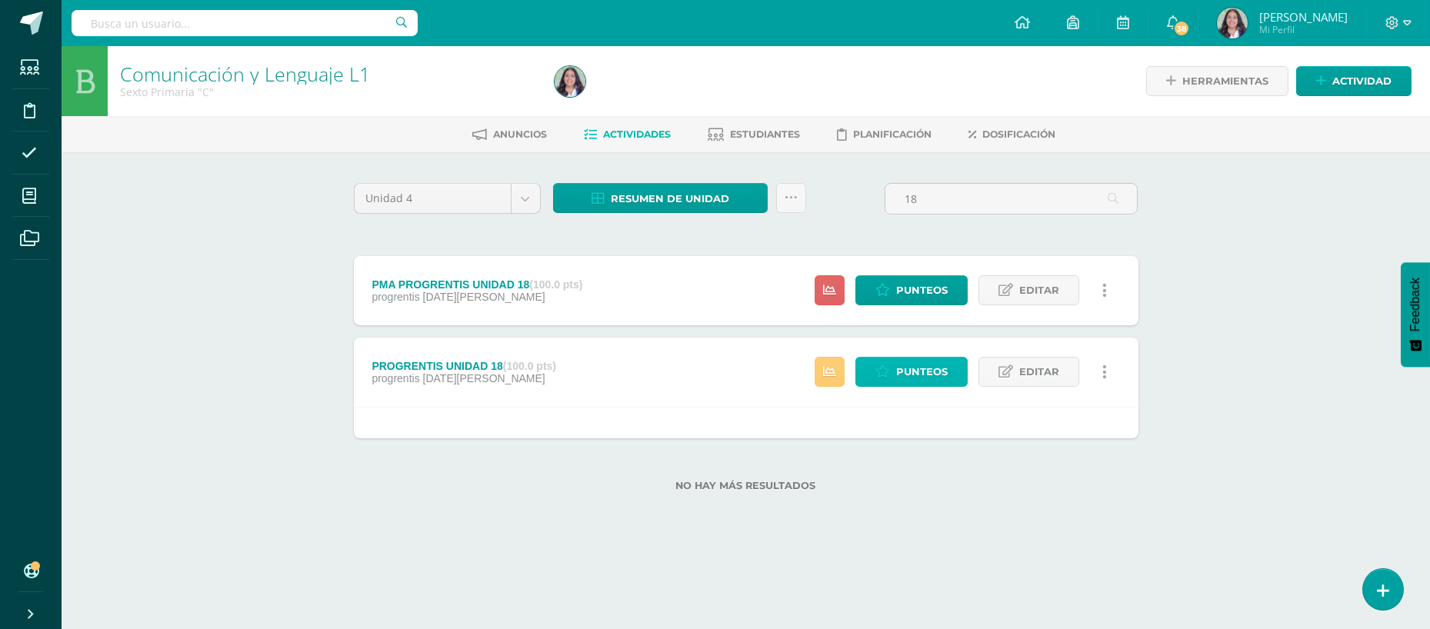
click at [878, 367] on icon at bounding box center [882, 371] width 15 height 13
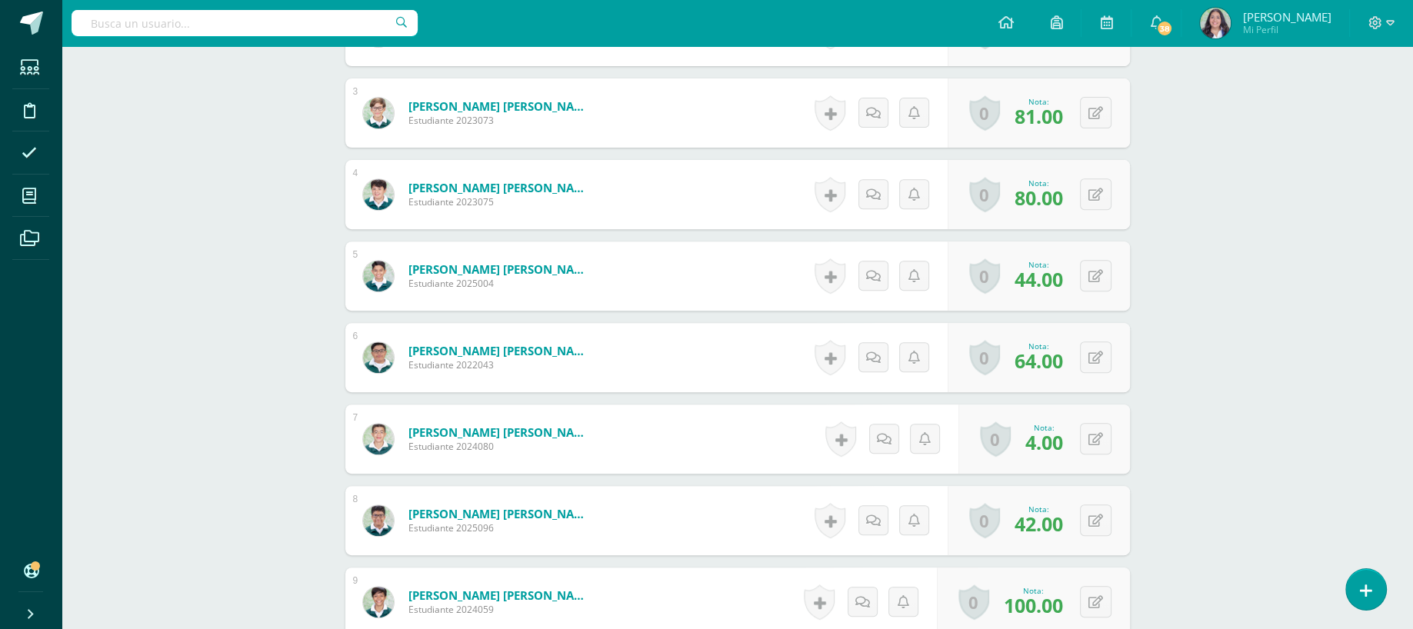
scroll to position [625, 0]
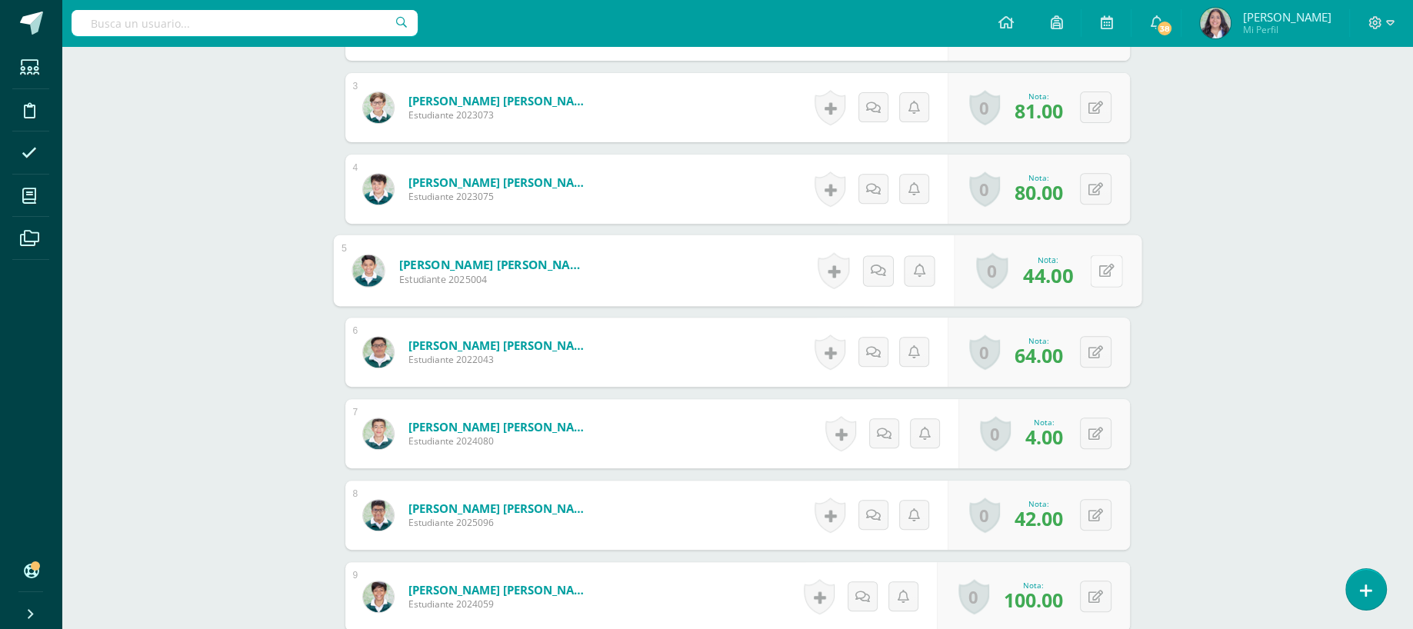
click at [1087, 282] on div "0 Logros Logros obtenidos Aún no hay logros agregados Nota: 44.00" at bounding box center [1048, 271] width 188 height 72
click at [1255, 277] on div "Comunicación y Lenguaje L1 Sexto Primaria "C" Herramientas Detalle de asistenci…" at bounding box center [737, 115] width 1351 height 1386
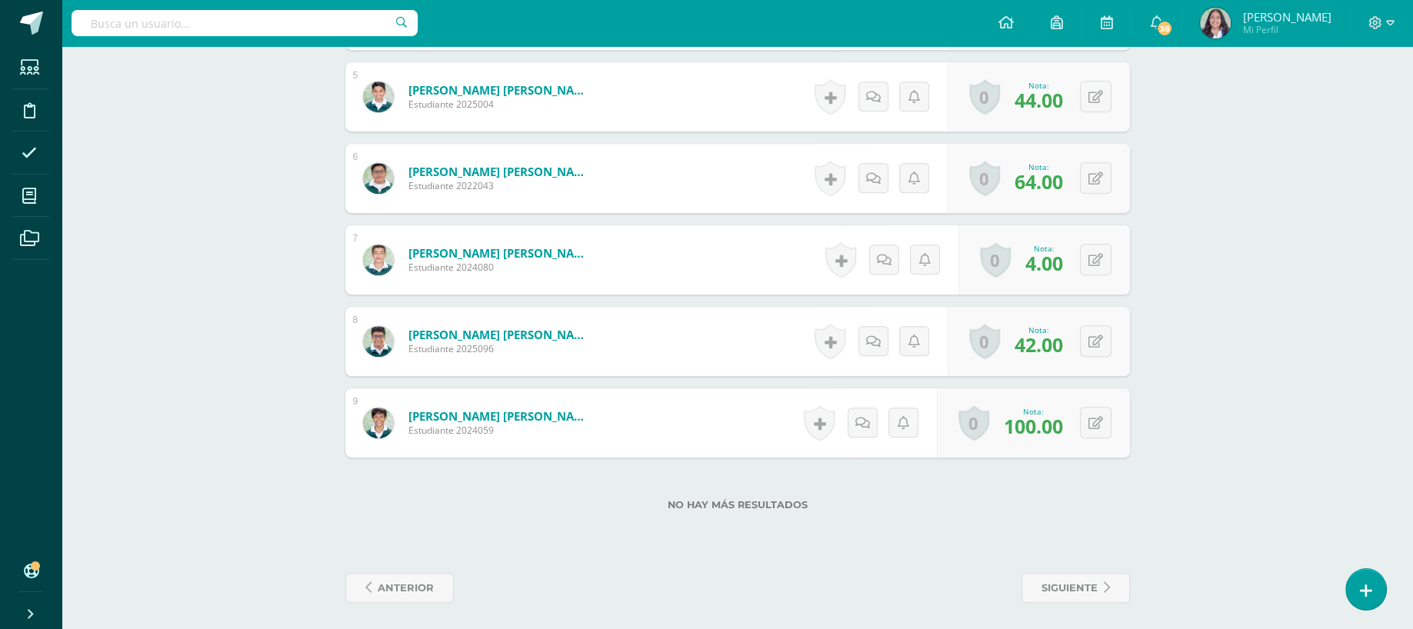
click at [1098, 260] on icon at bounding box center [1105, 259] width 15 height 13
type input "0"
click at [1101, 335] on icon at bounding box center [1105, 341] width 15 height 13
type input "0"
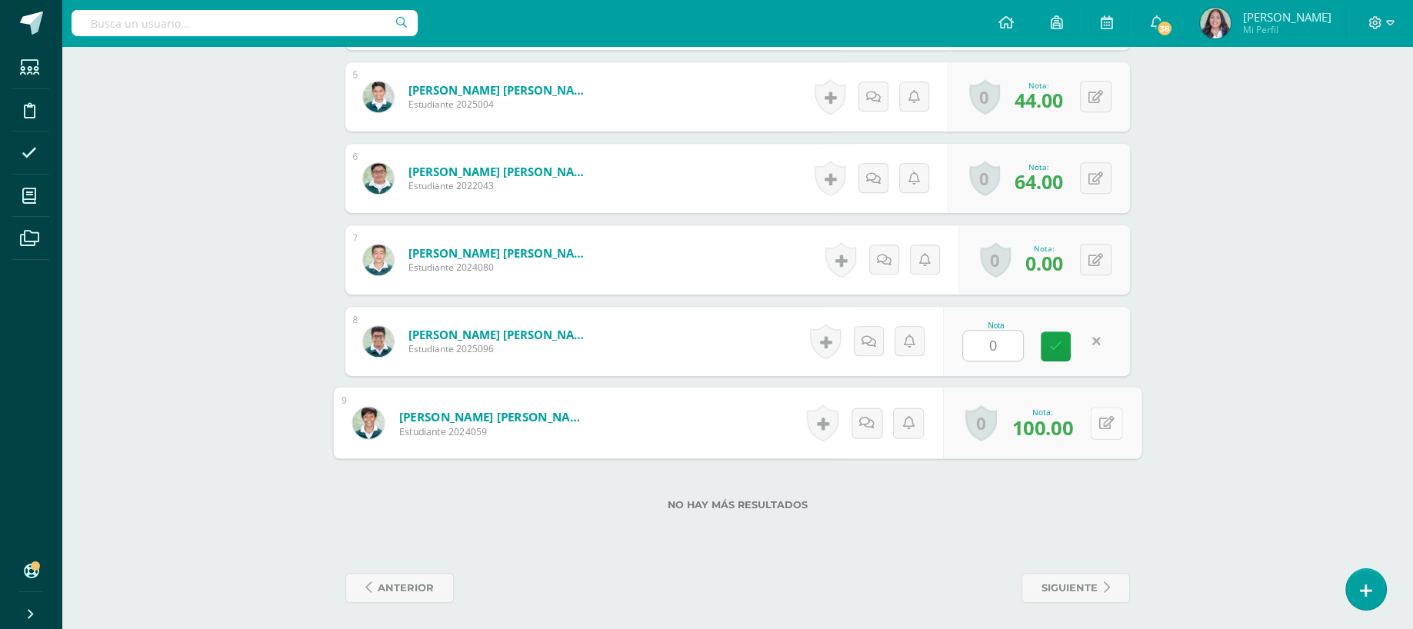
click at [1096, 420] on button at bounding box center [1106, 423] width 32 height 32
type input "91"
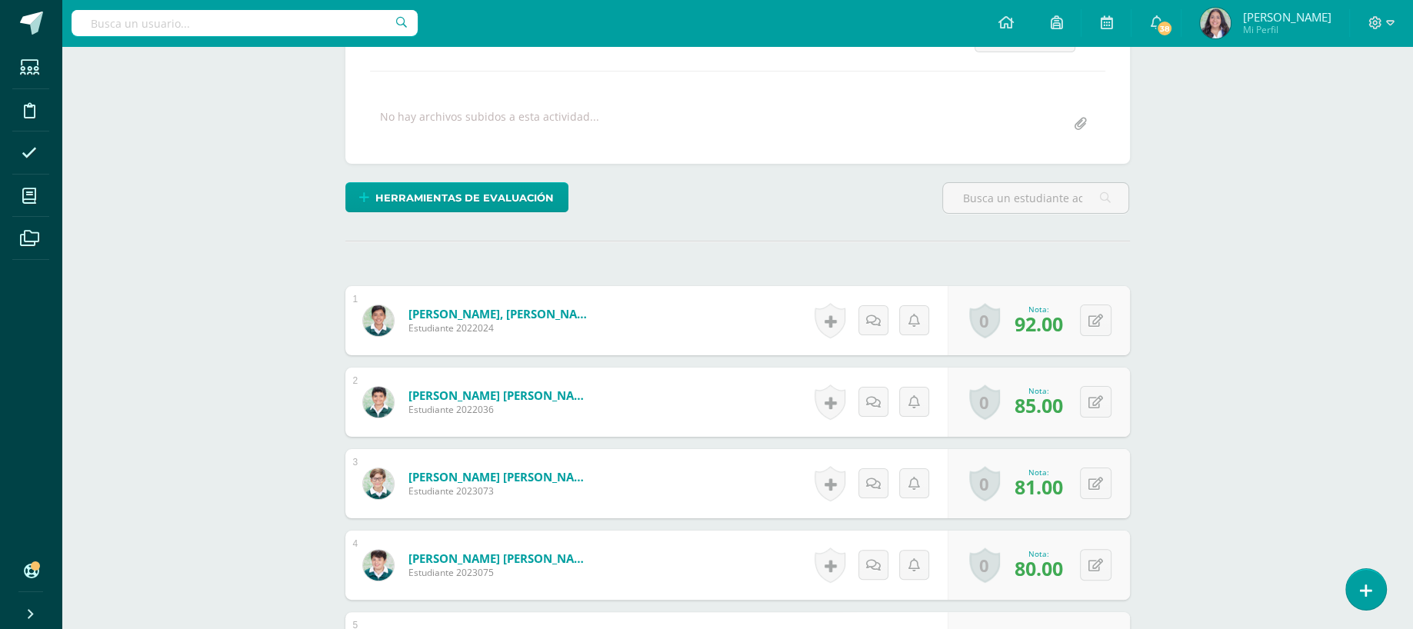
scroll to position [0, 0]
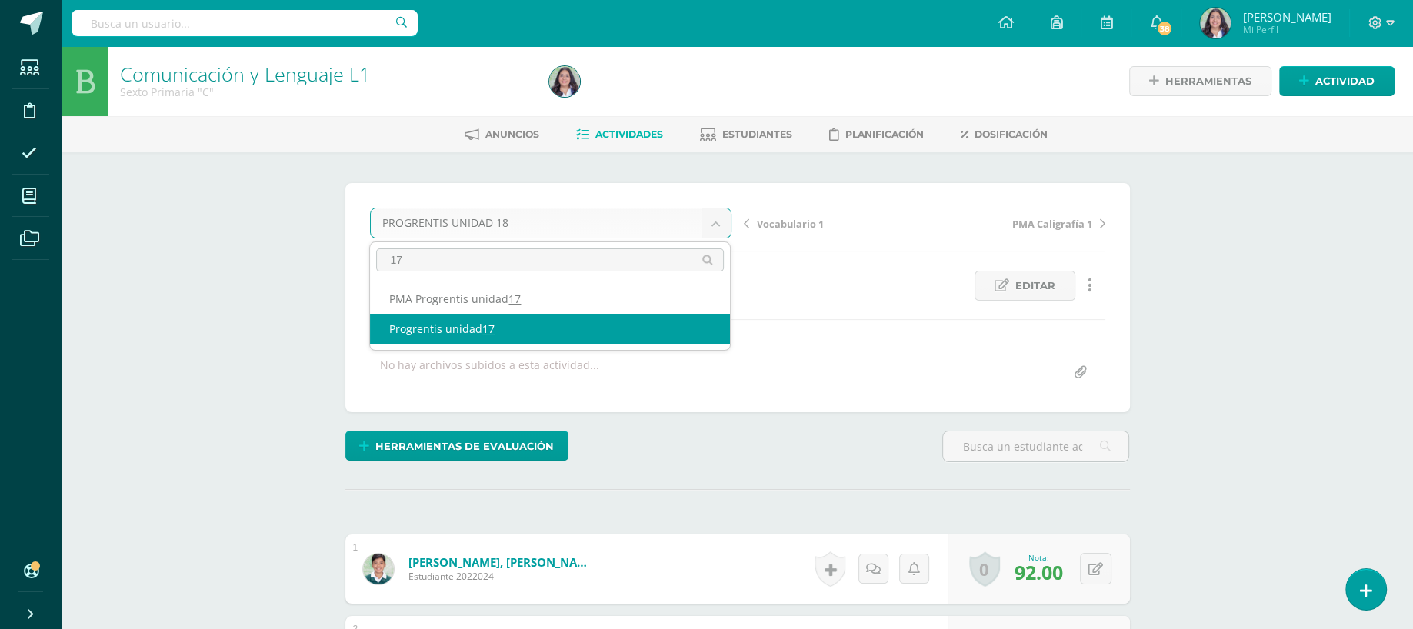
type input "17"
select select "/dashboard/teacher/grade-activity/262350/"
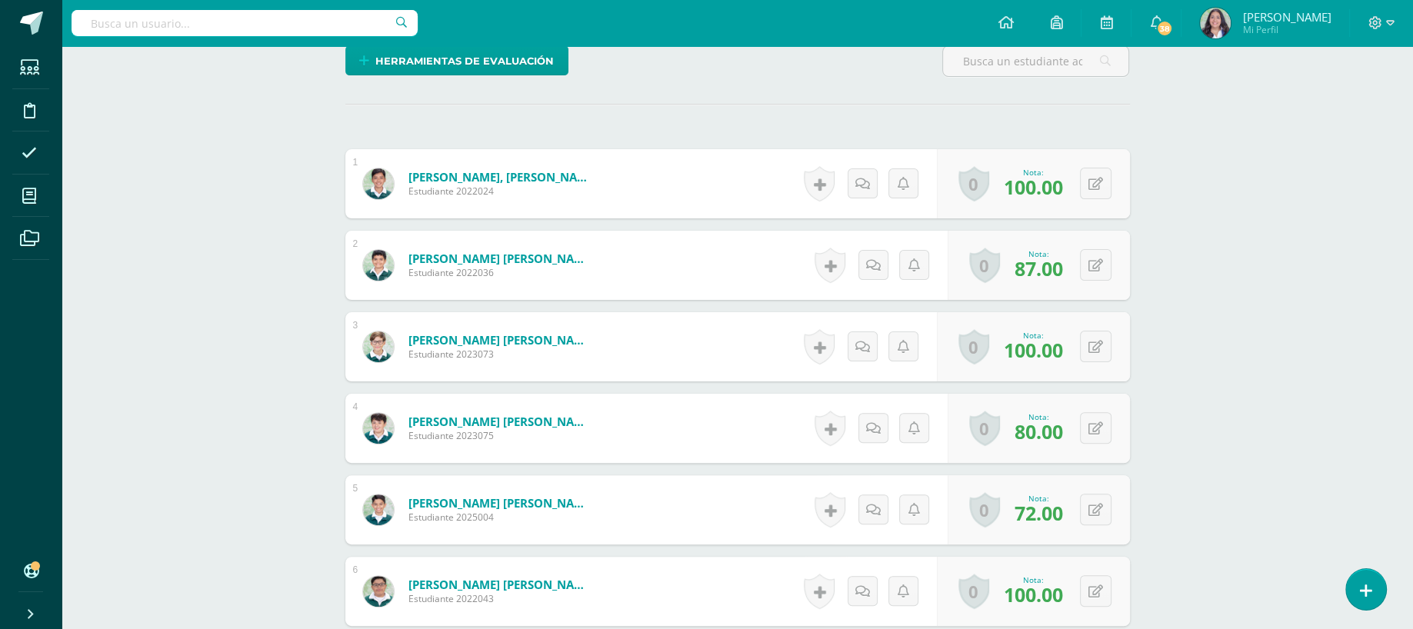
scroll to position [432, 0]
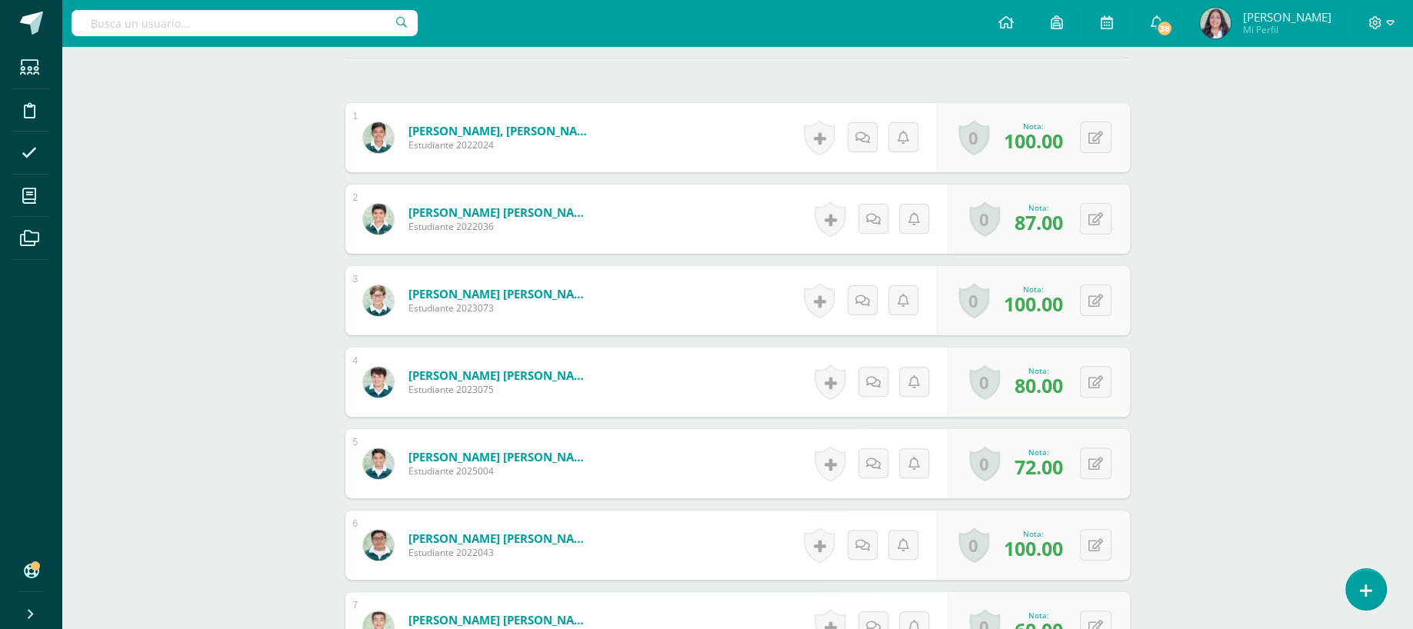
click at [1308, 538] on div "Comunicación y Lenguaje L1 Sexto Primaria "C" Herramientas Detalle de asistenci…" at bounding box center [737, 308] width 1351 height 1386
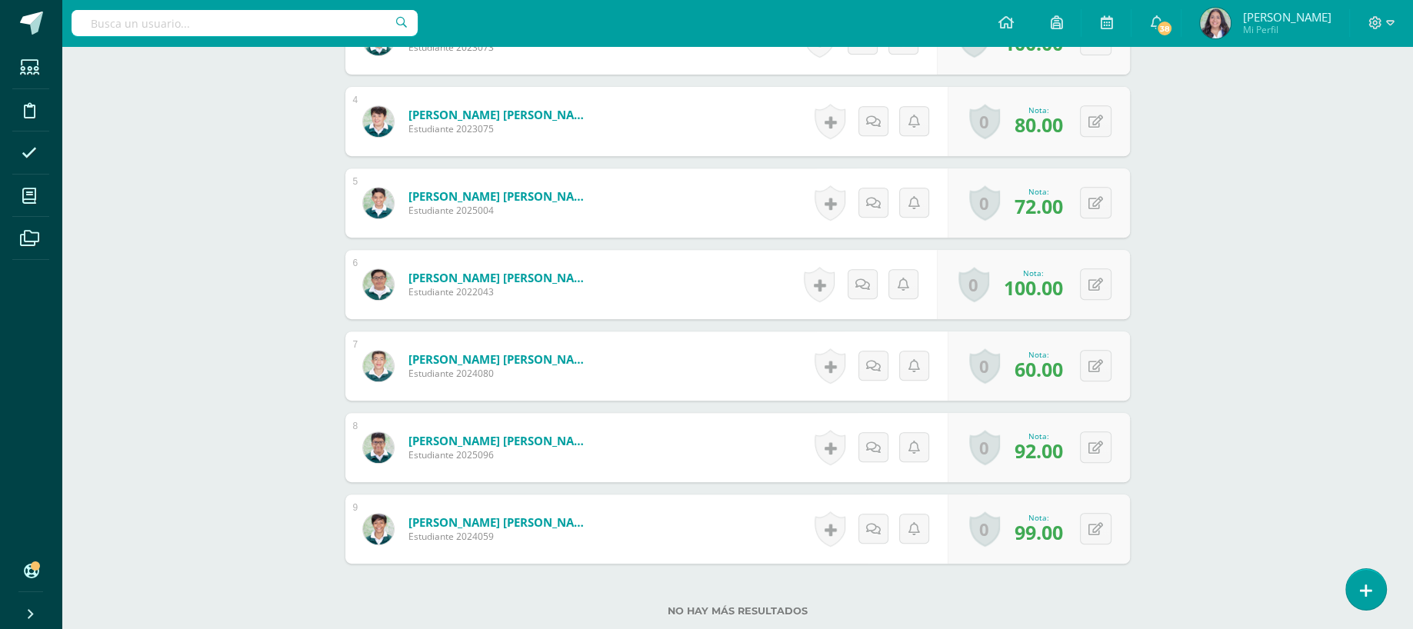
scroll to position [708, 0]
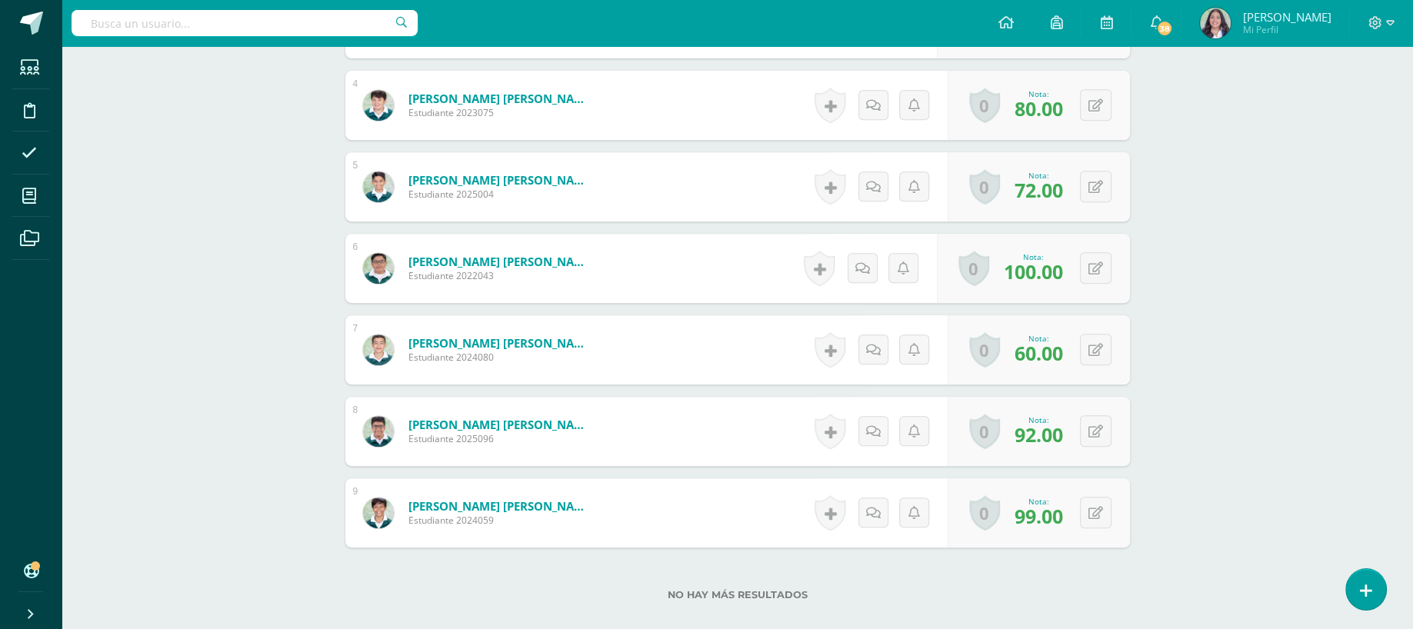
click at [1090, 363] on div "0 Logros Logros obtenidos Aún no hay logros agregados Nota: 60.00" at bounding box center [1039, 349] width 182 height 69
click at [1091, 350] on button at bounding box center [1106, 350] width 32 height 32
type input "48"
click at [1078, 437] on div "0 Logros Logros obtenidos Aún no hay logros agregados Nota: 92.00" at bounding box center [1039, 431] width 182 height 69
click at [1090, 431] on button at bounding box center [1106, 431] width 32 height 32
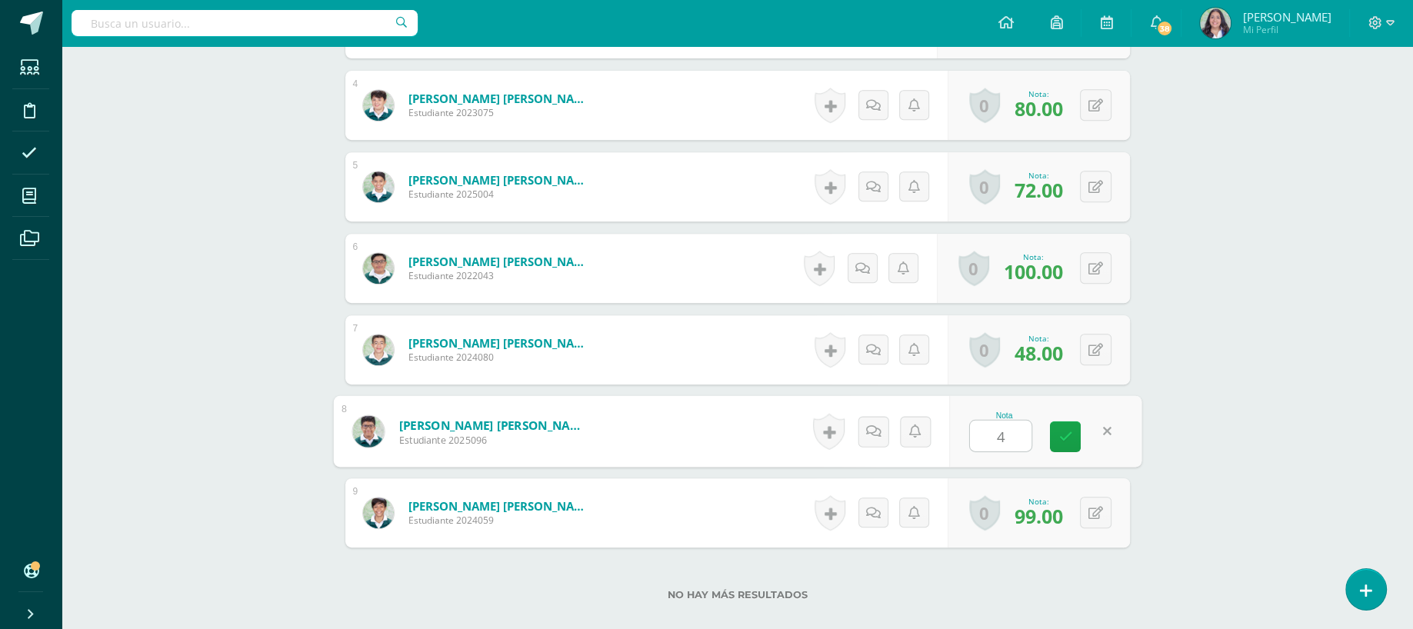
type input "42"
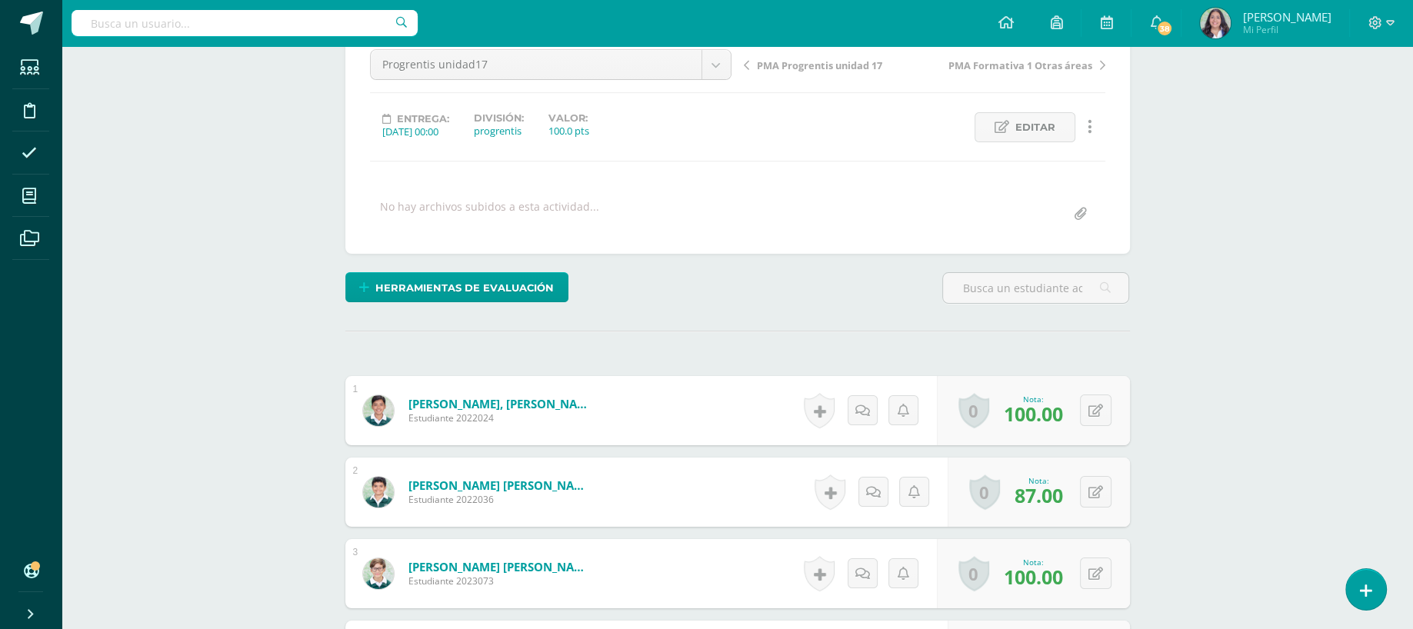
scroll to position [0, 0]
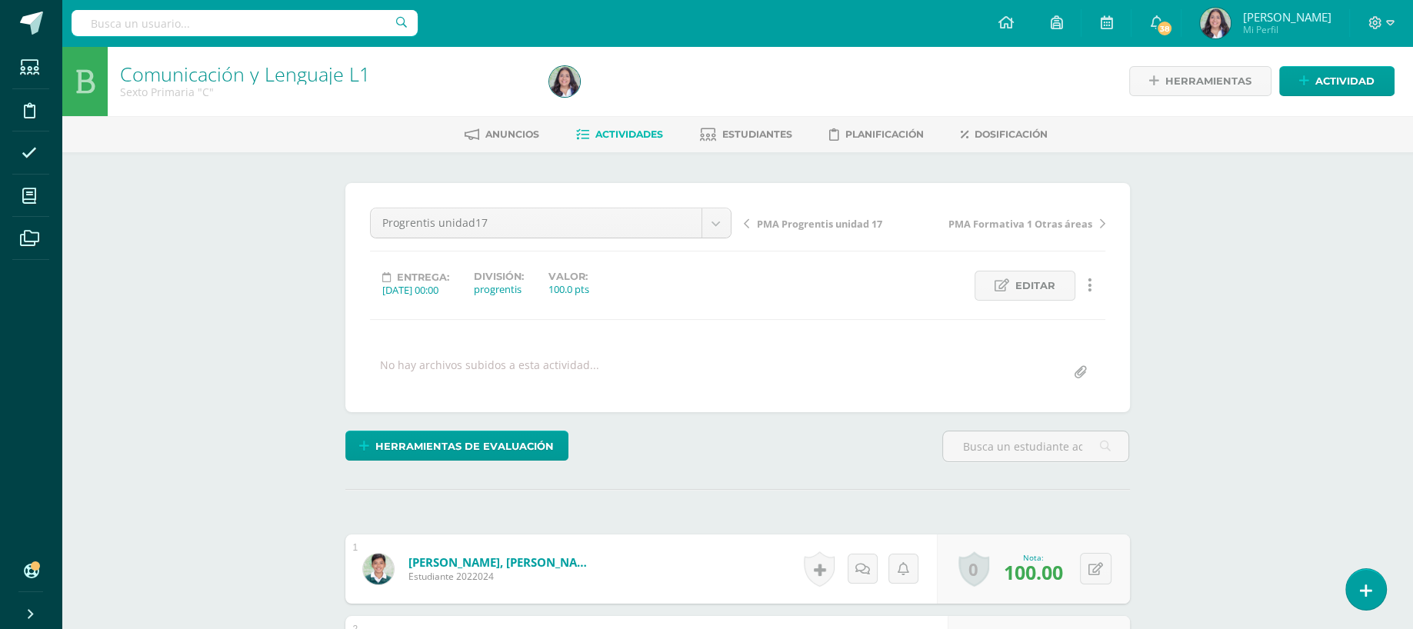
click at [678, 15] on div "Configuración Cerrar sesión Lourdes Alejandra Mi Perfil 38 38 Avisos 82 avisos …" at bounding box center [737, 23] width 1351 height 46
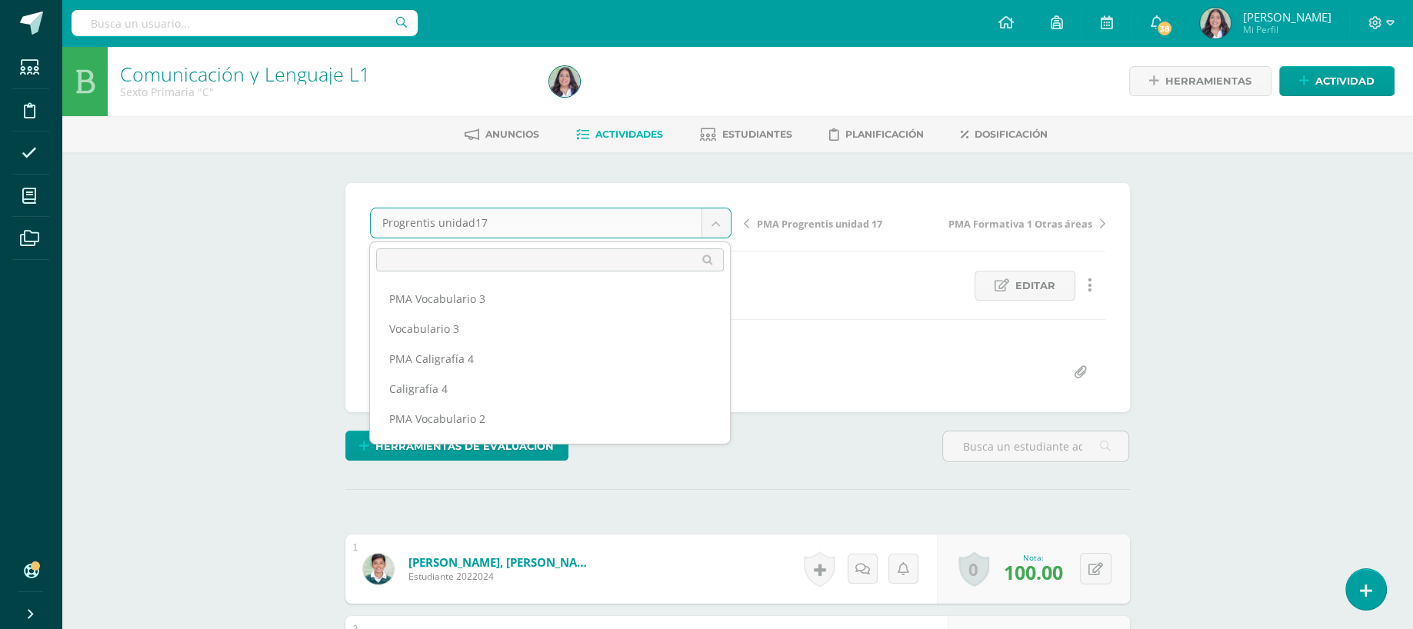
scroll to position [619, 0]
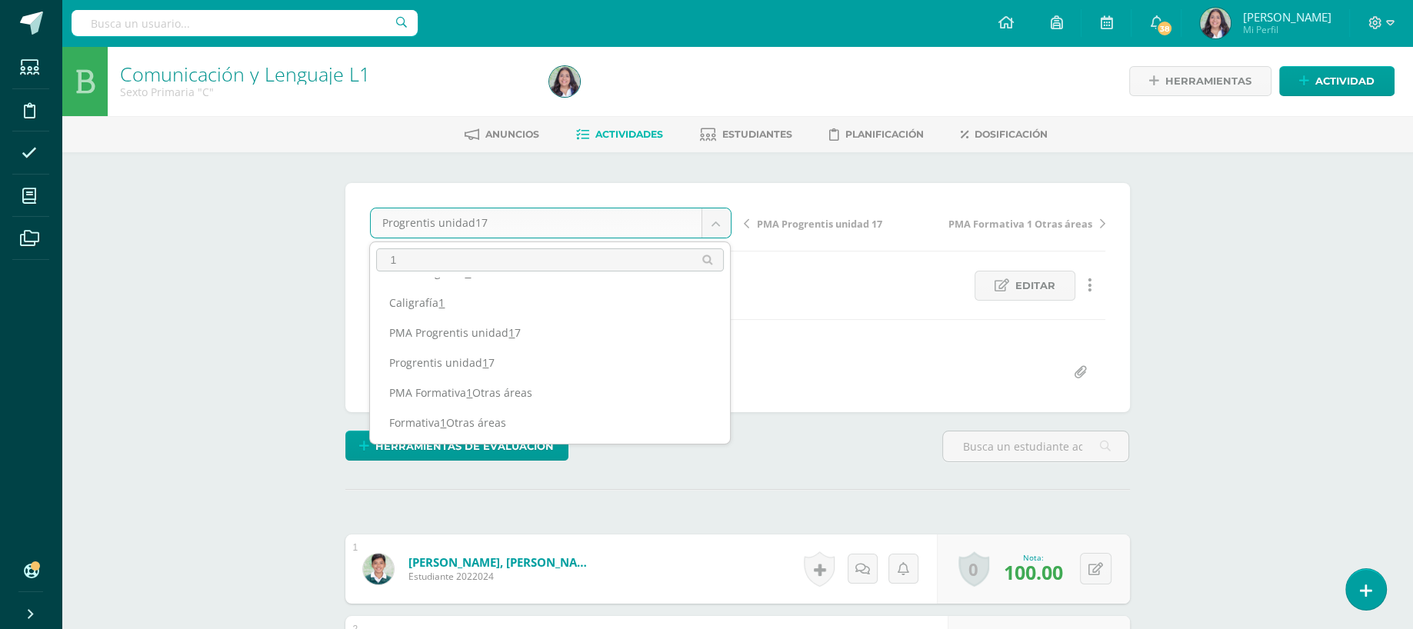
scroll to position [0, 0]
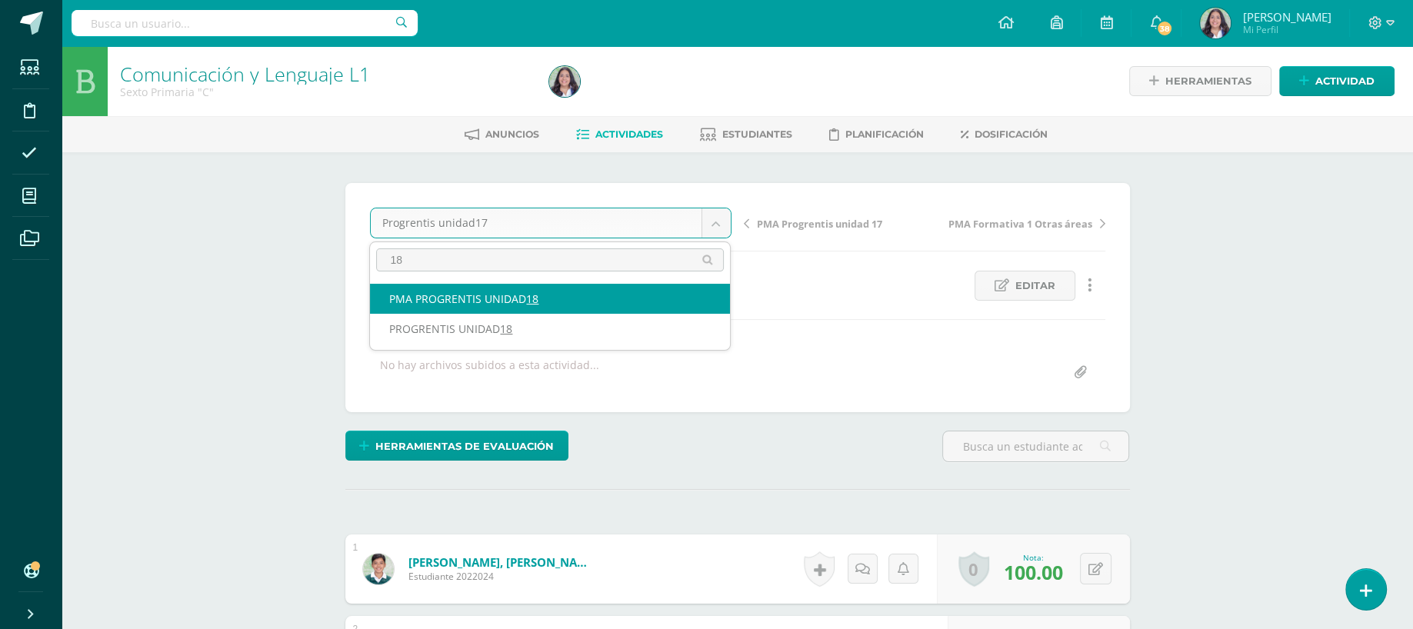
type input "18"
select select "/dashboard/teacher/grade-activity/262643/"
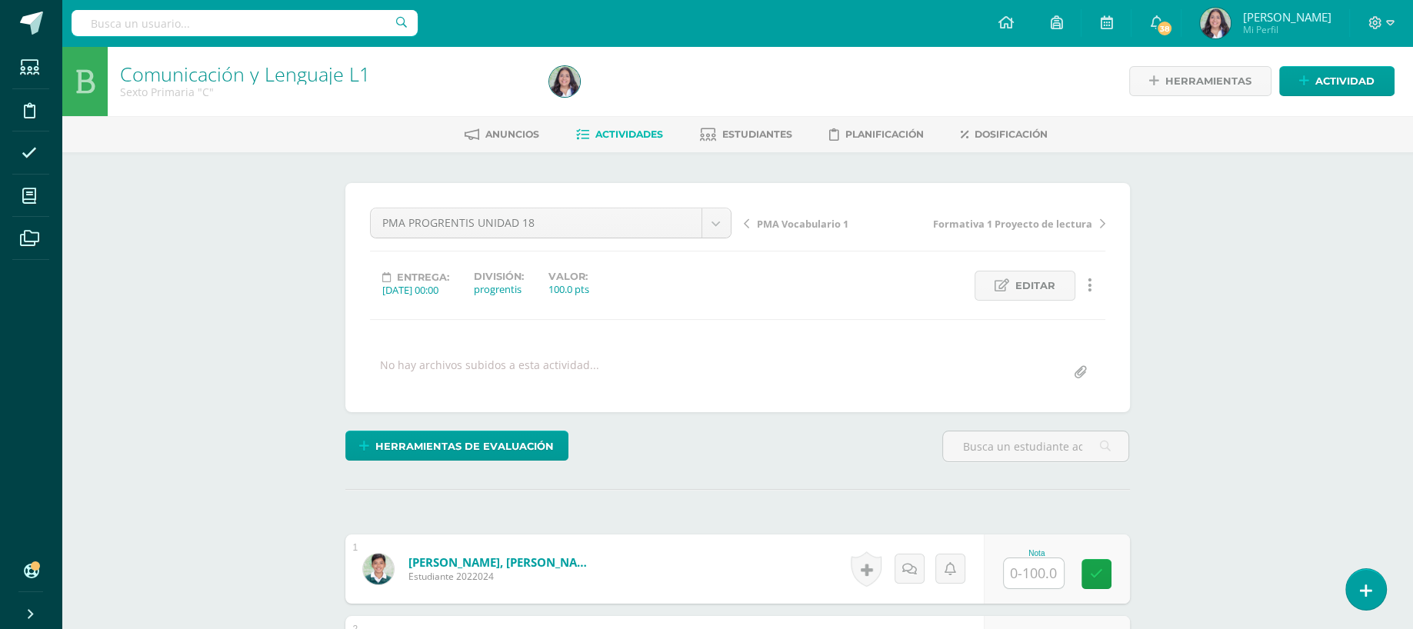
scroll to position [551, 0]
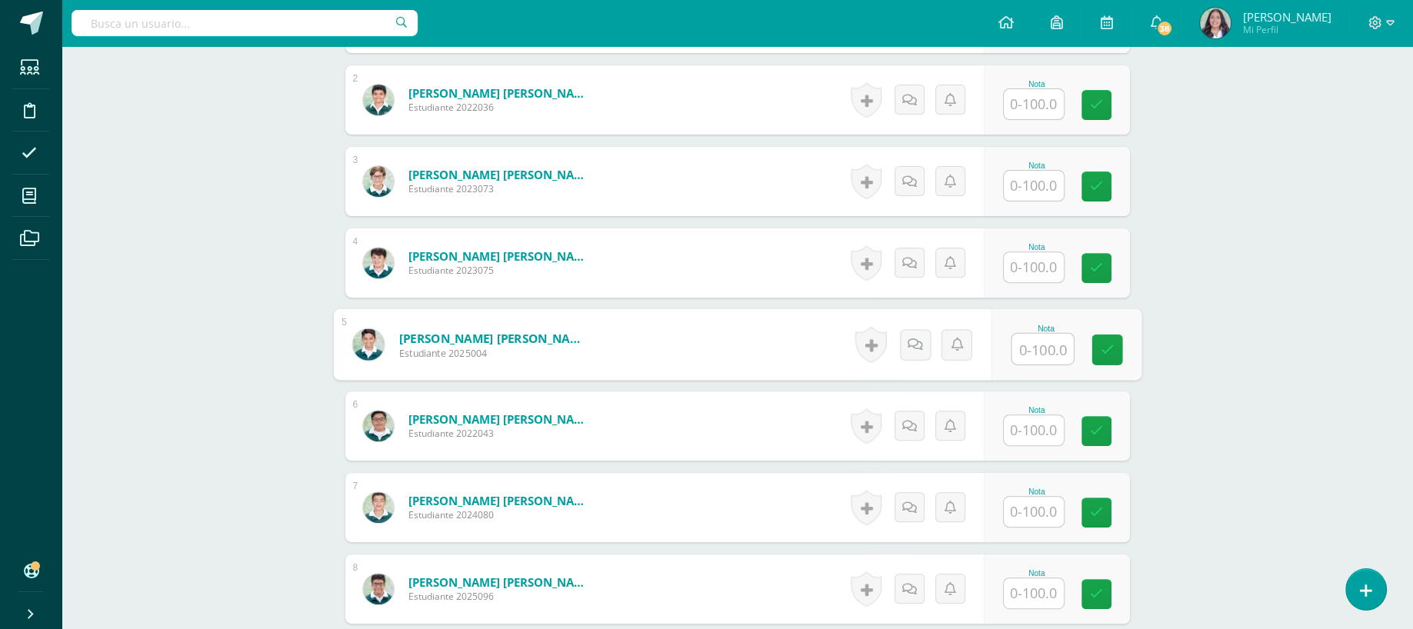
click at [1037, 350] on input "text" at bounding box center [1043, 349] width 62 height 31
type input "77"
type input "88"
drag, startPoint x: 1408, startPoint y: 12, endPoint x: 1428, endPoint y: 38, distance: 32.9
click at [1413, 38] on html "Estudiantes Disciplina Asistencia Mis cursos Archivos Soporte Ayuda Reportar un…" at bounding box center [706, 165] width 1413 height 1432
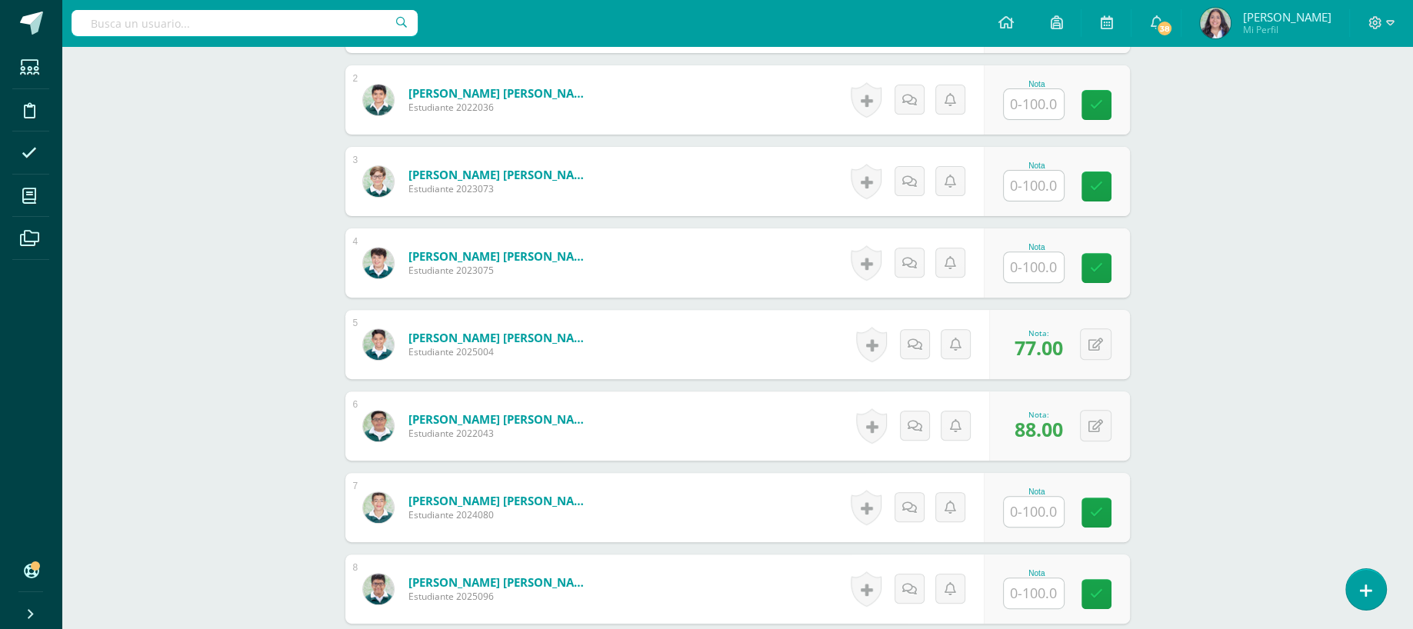
scroll to position [0, 0]
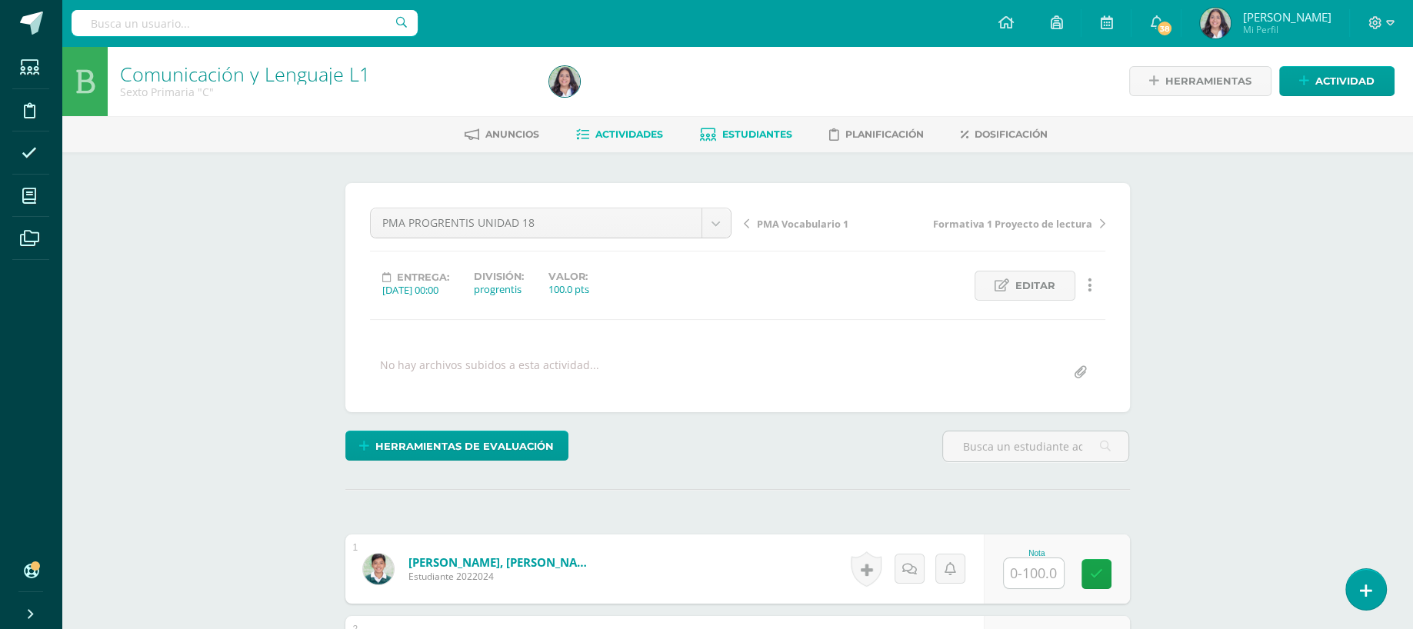
click at [738, 135] on span "Estudiantes" at bounding box center [757, 134] width 70 height 12
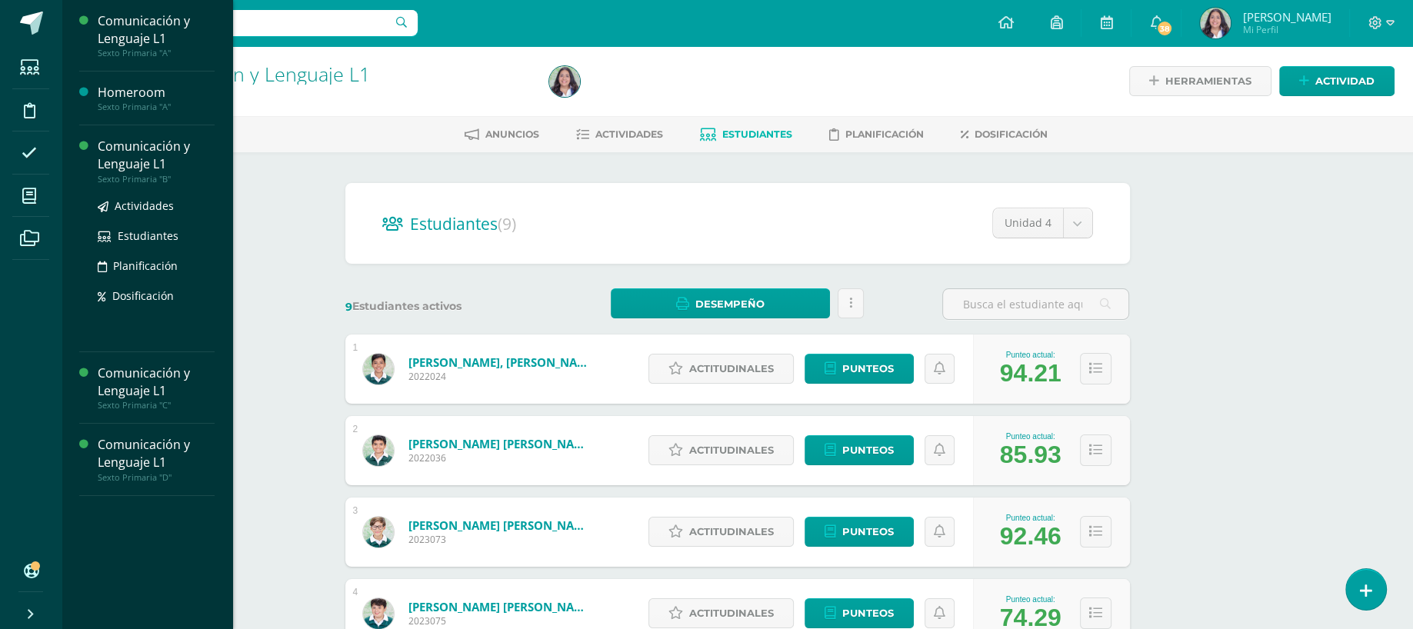
click at [126, 157] on div "Comunicación y Lenguaje L1" at bounding box center [156, 155] width 117 height 35
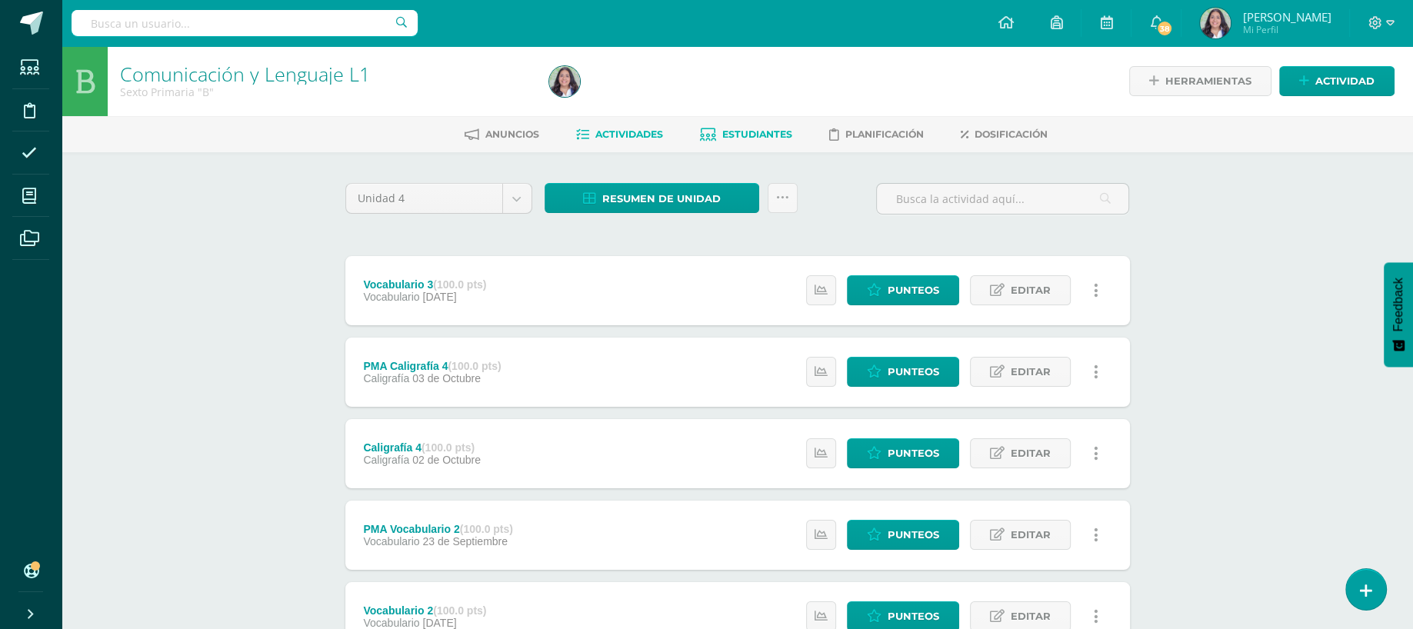
click at [781, 122] on link "Estudiantes" at bounding box center [746, 134] width 92 height 25
